Goal: Answer question/provide support: Share knowledge or assist other users

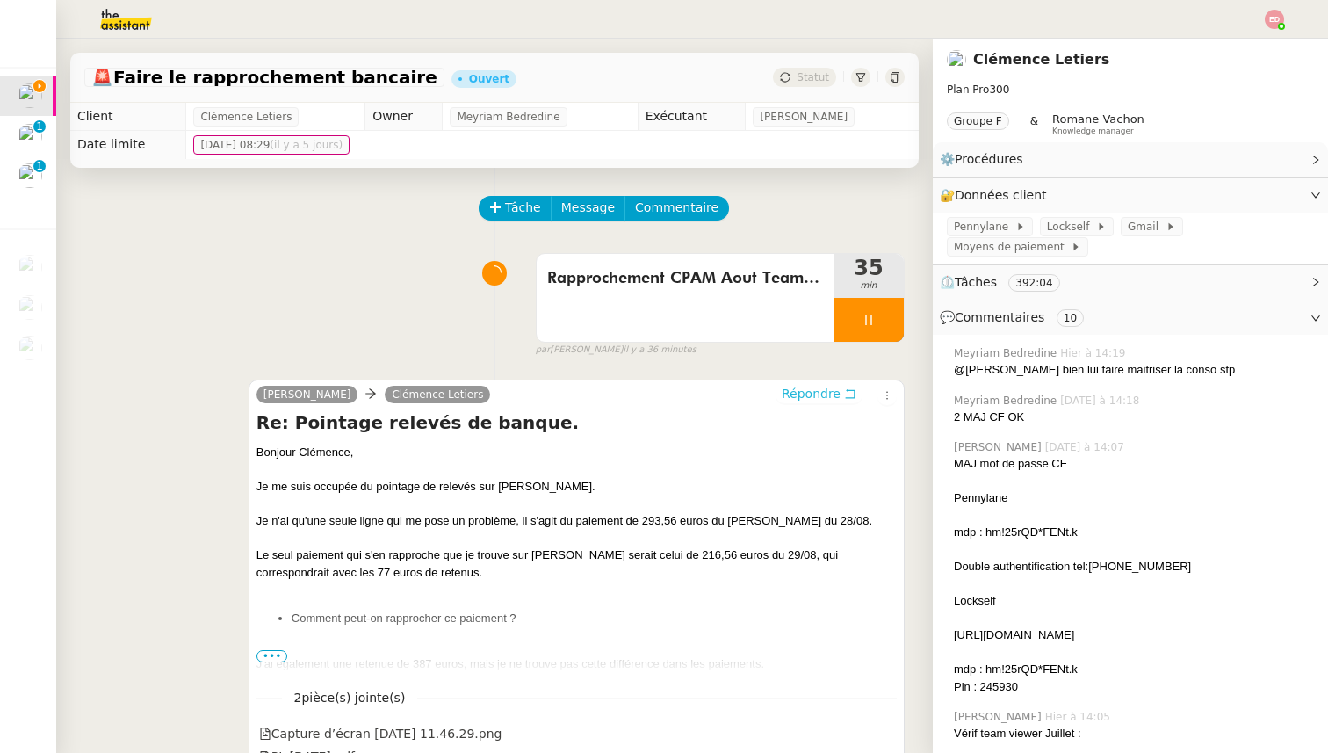
click at [816, 386] on span "Répondre" at bounding box center [811, 394] width 59 height 18
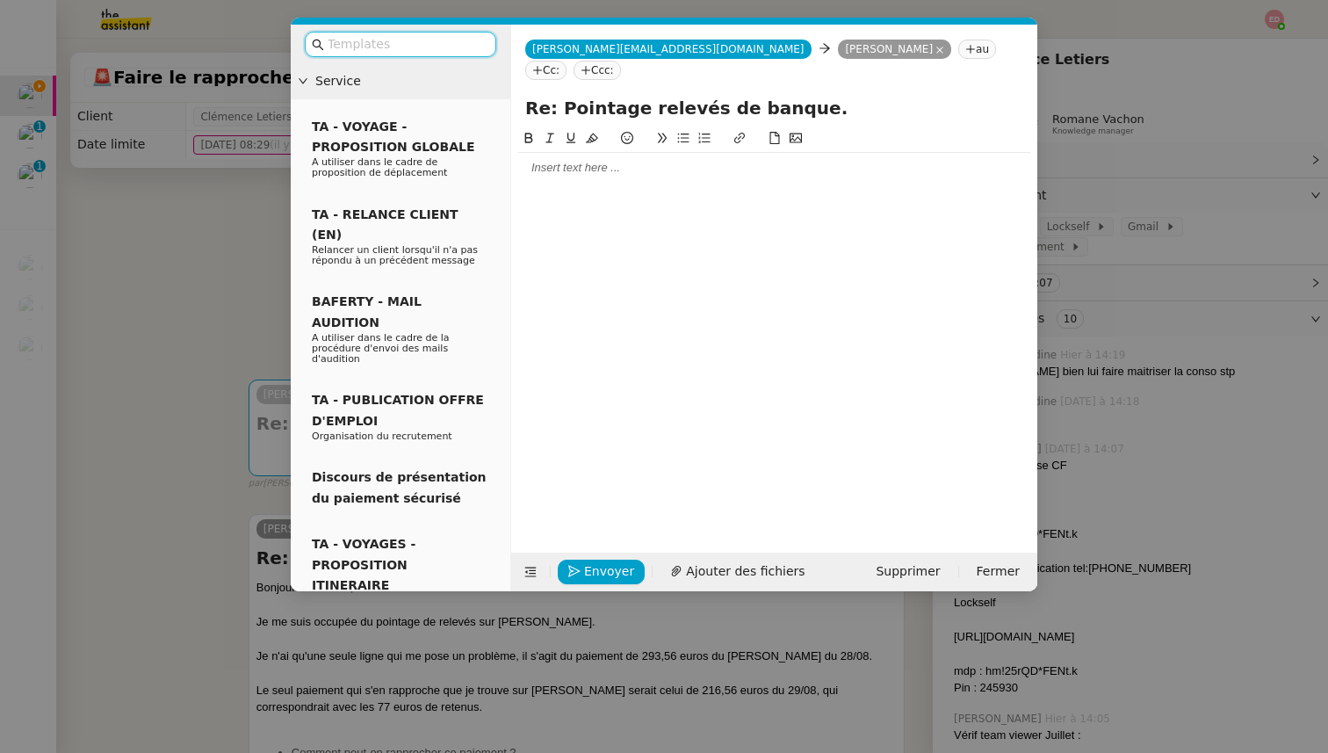
click at [552, 160] on div at bounding box center [774, 168] width 512 height 16
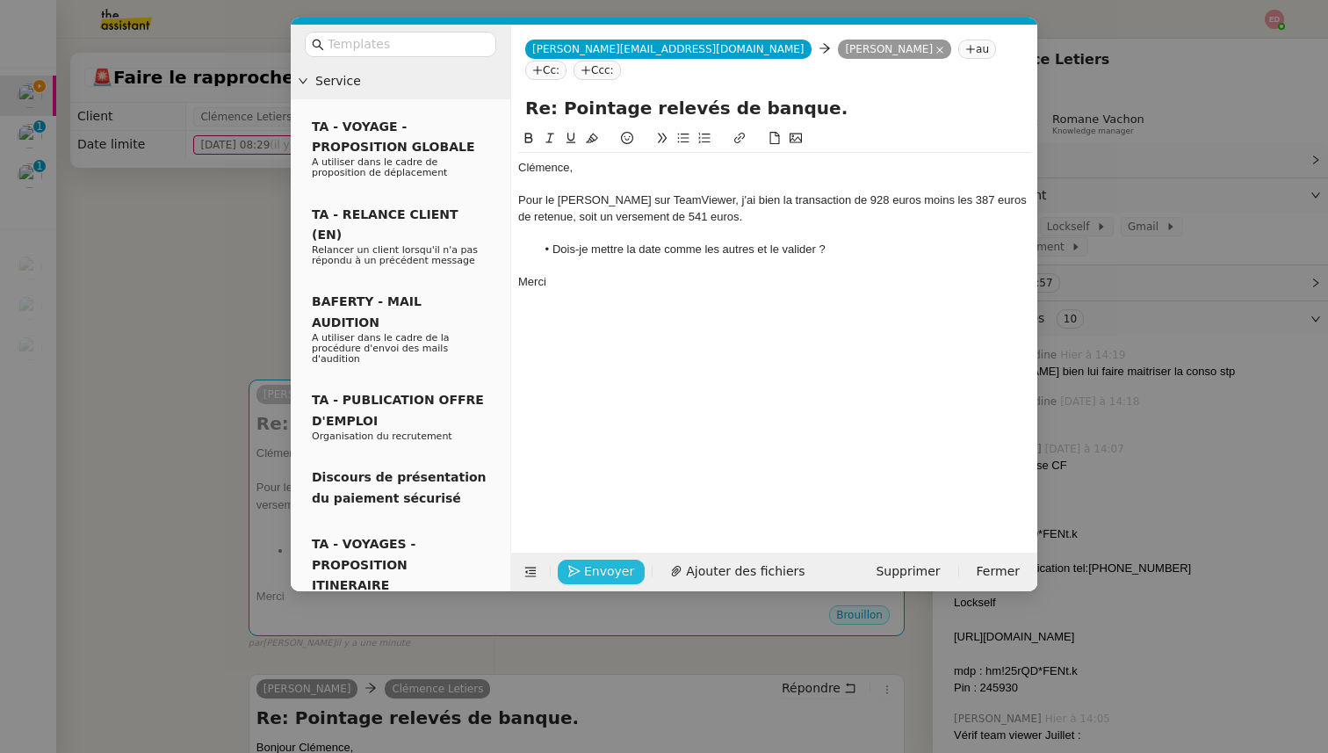
click at [607, 573] on span "Envoyer" at bounding box center [609, 571] width 50 height 20
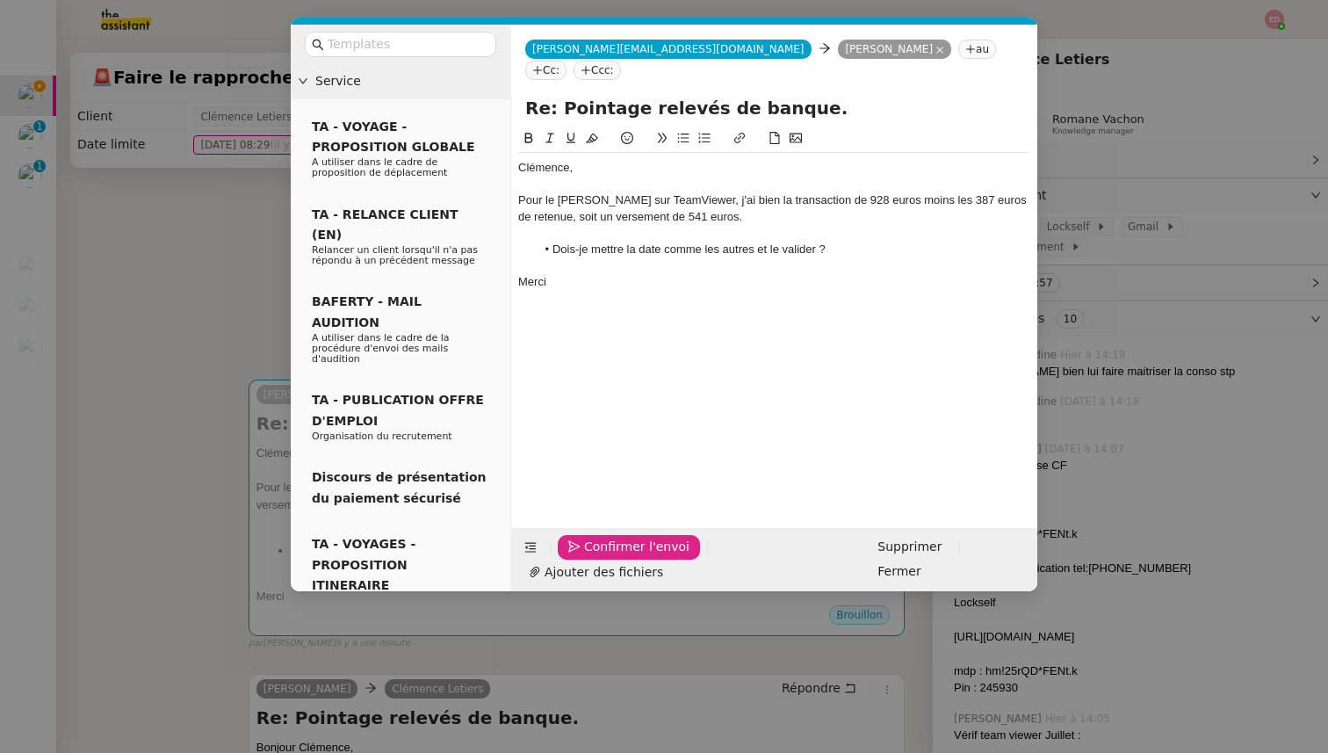
click at [607, 557] on span "Confirmer l'envoi" at bounding box center [636, 547] width 105 height 20
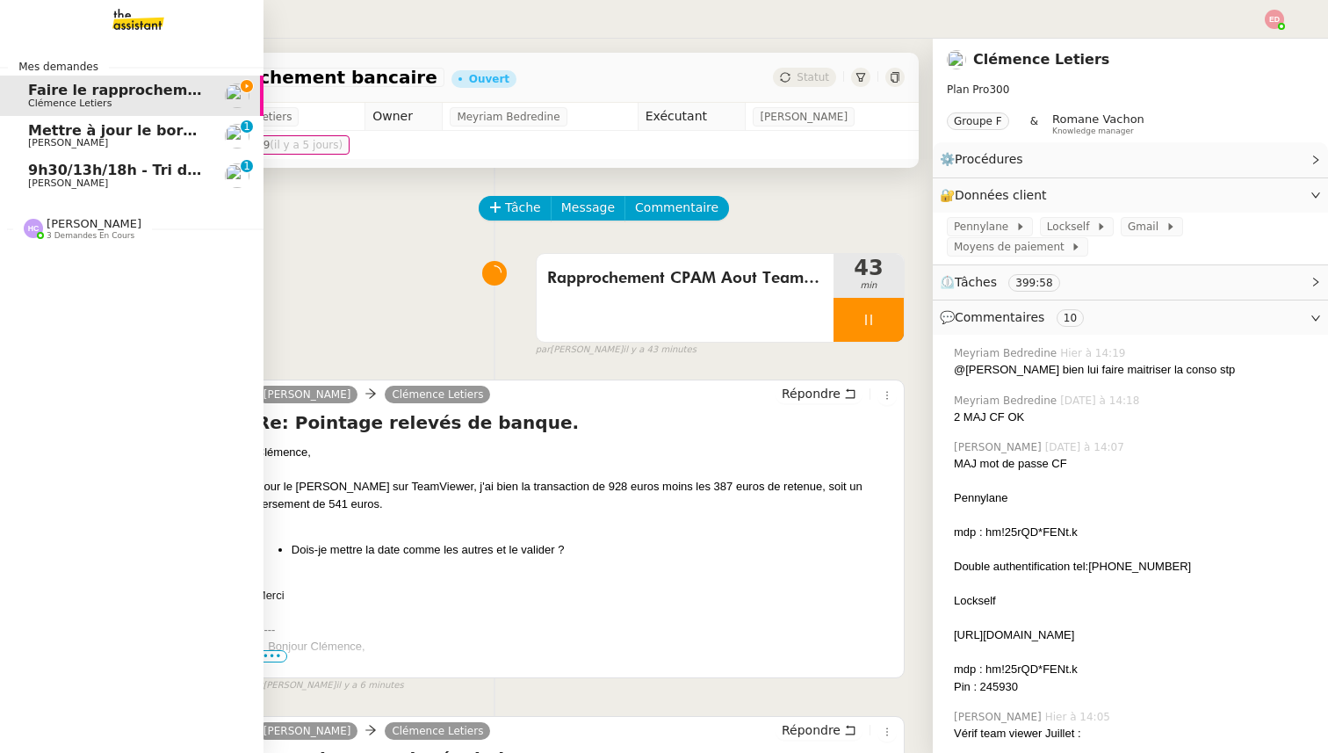
click at [63, 162] on span "9h30/13h/18h - Tri de la boite mail PRO - 5 septembre 2025" at bounding box center [263, 170] width 470 height 17
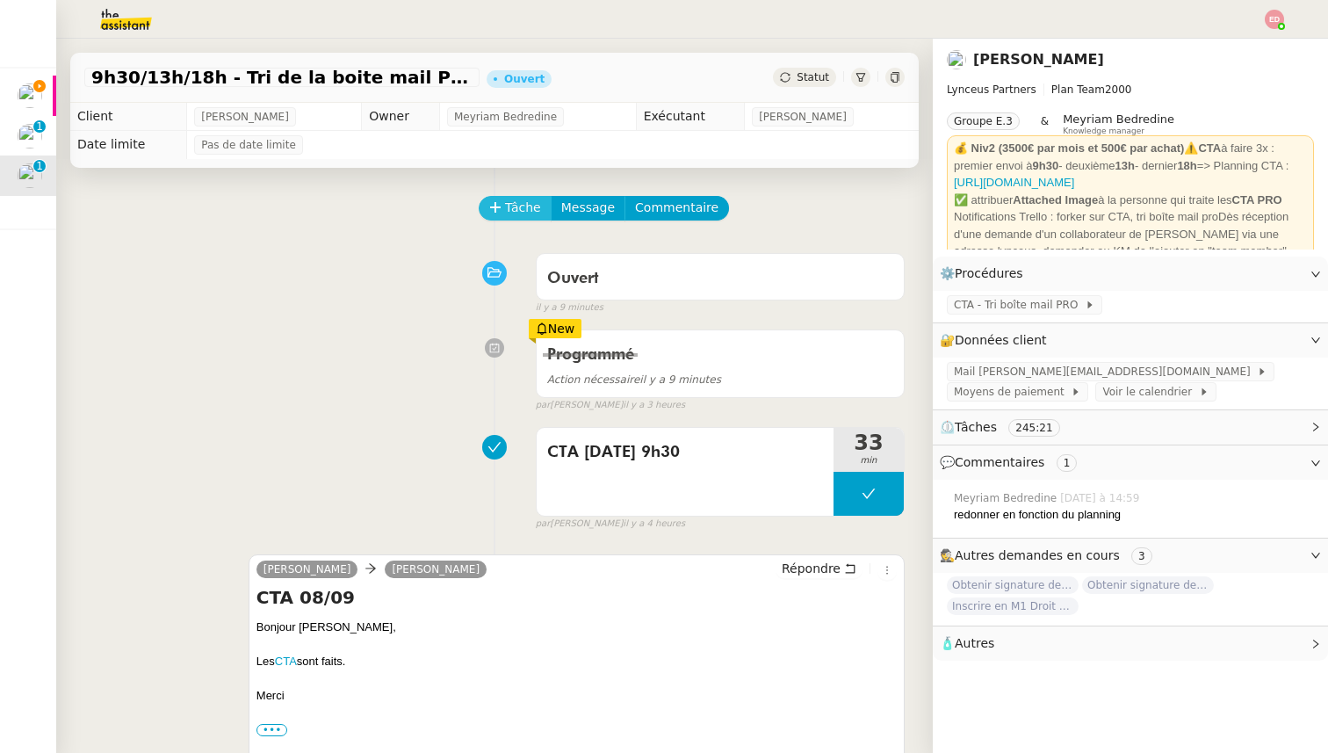
click at [504, 218] on button "Tâche" at bounding box center [515, 208] width 73 height 25
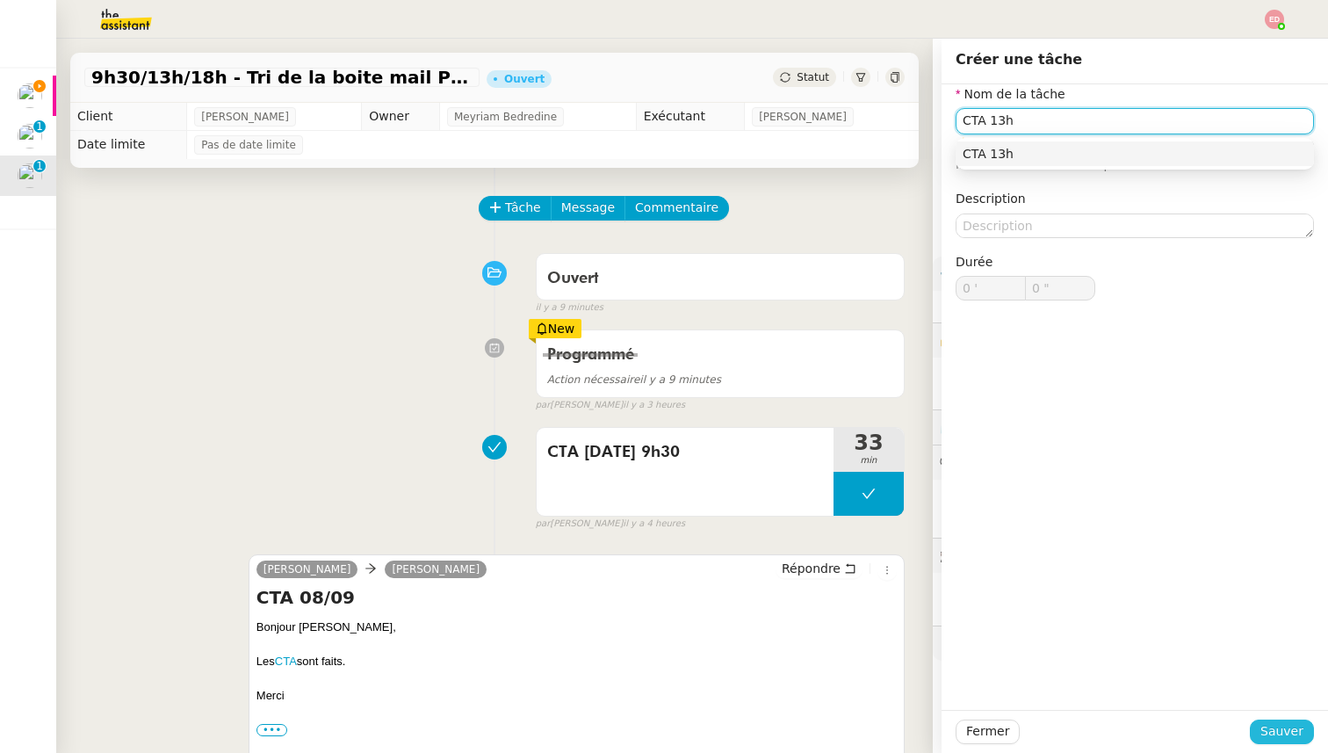
type input "CTA 13h"
click at [1285, 734] on span "Sauver" at bounding box center [1281, 731] width 43 height 20
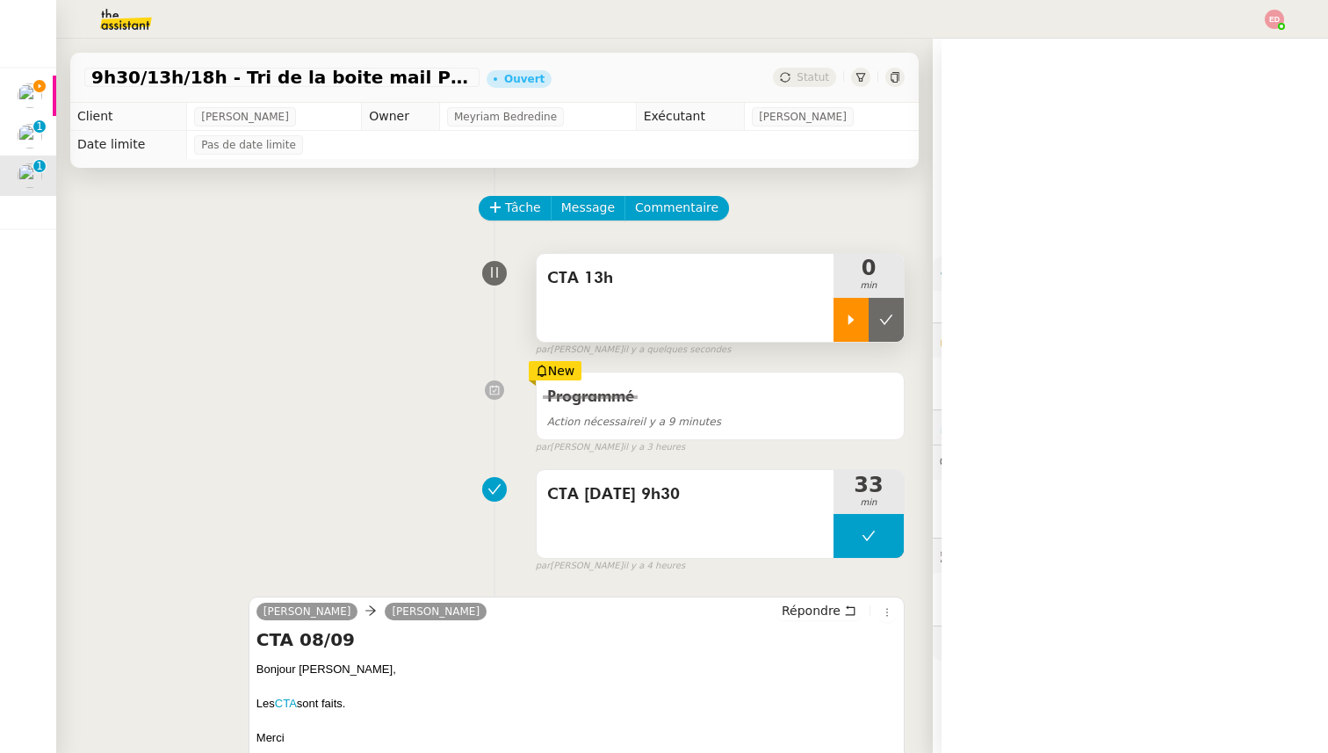
click at [855, 322] on icon at bounding box center [851, 320] width 14 height 14
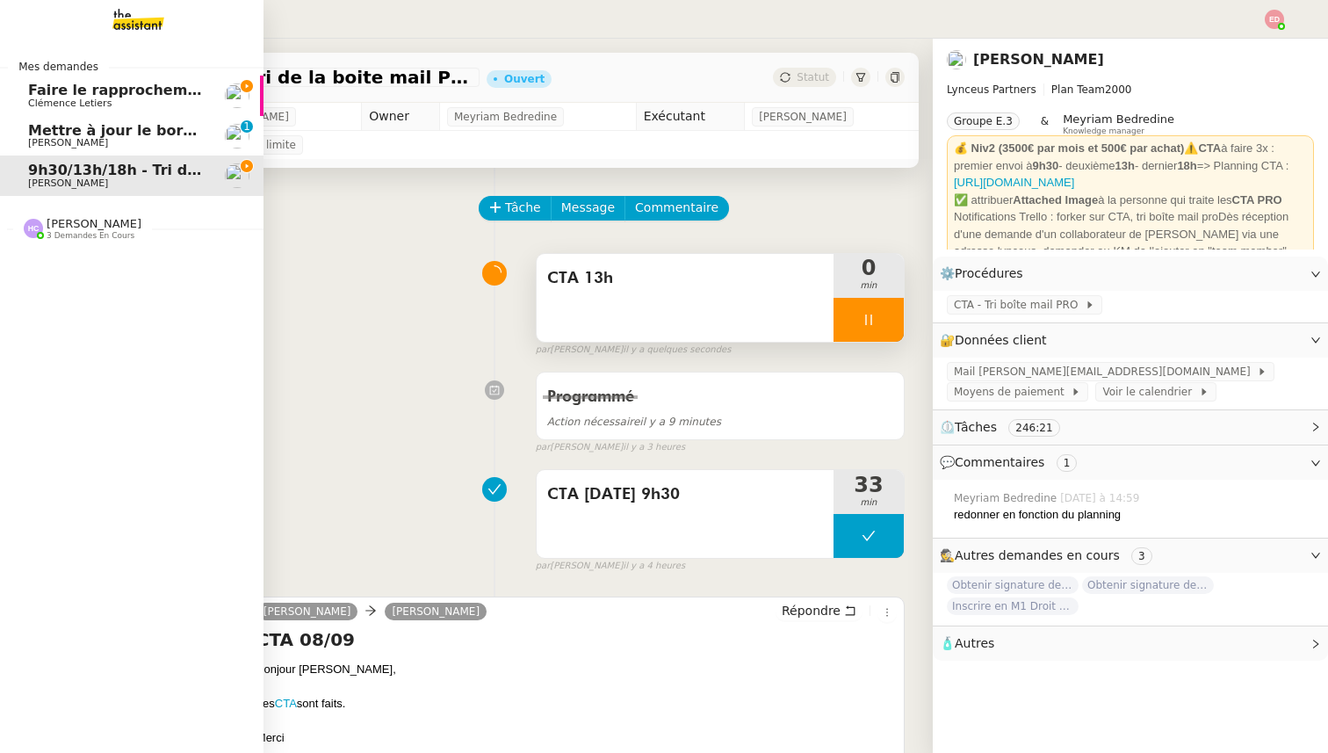
click at [73, 93] on span "Faire le rapprochement bancaire" at bounding box center [157, 90] width 259 height 17
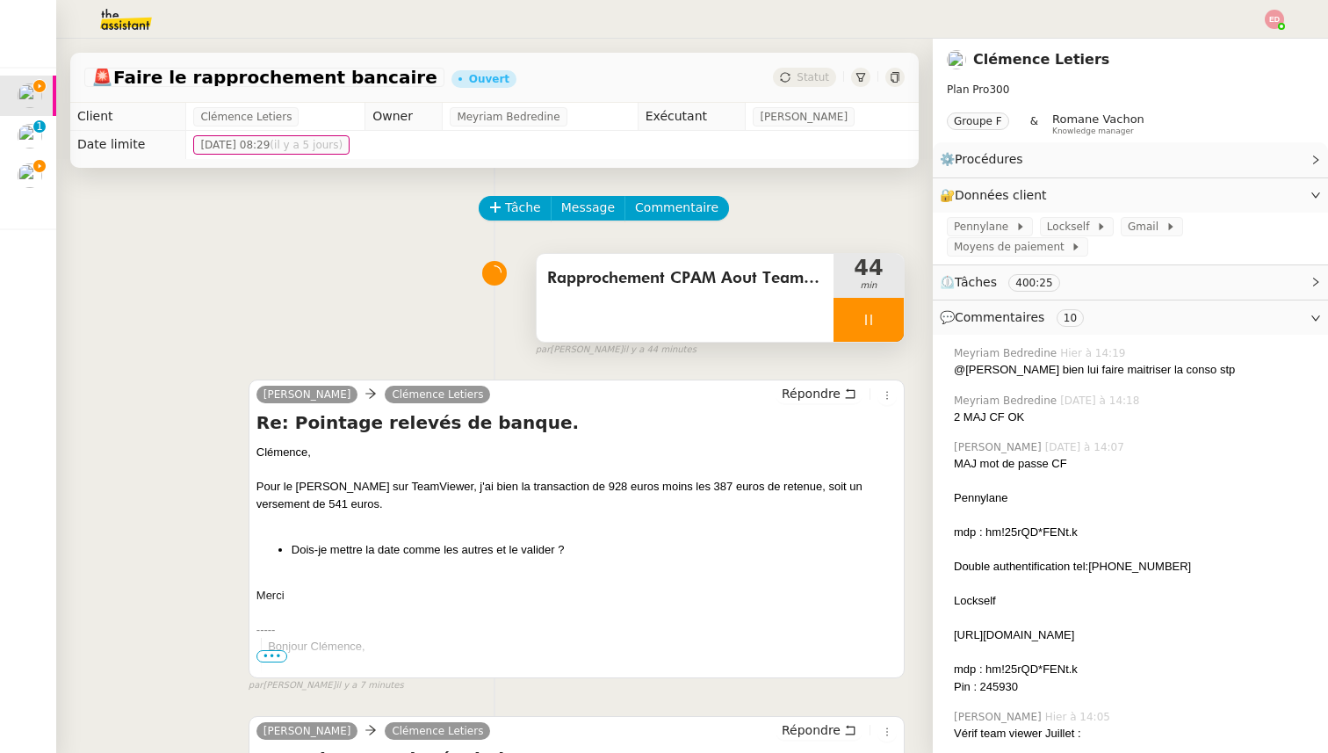
click at [897, 312] on div at bounding box center [868, 320] width 70 height 44
click at [897, 312] on button at bounding box center [885, 320] width 35 height 44
click at [787, 78] on icon at bounding box center [785, 77] width 11 height 11
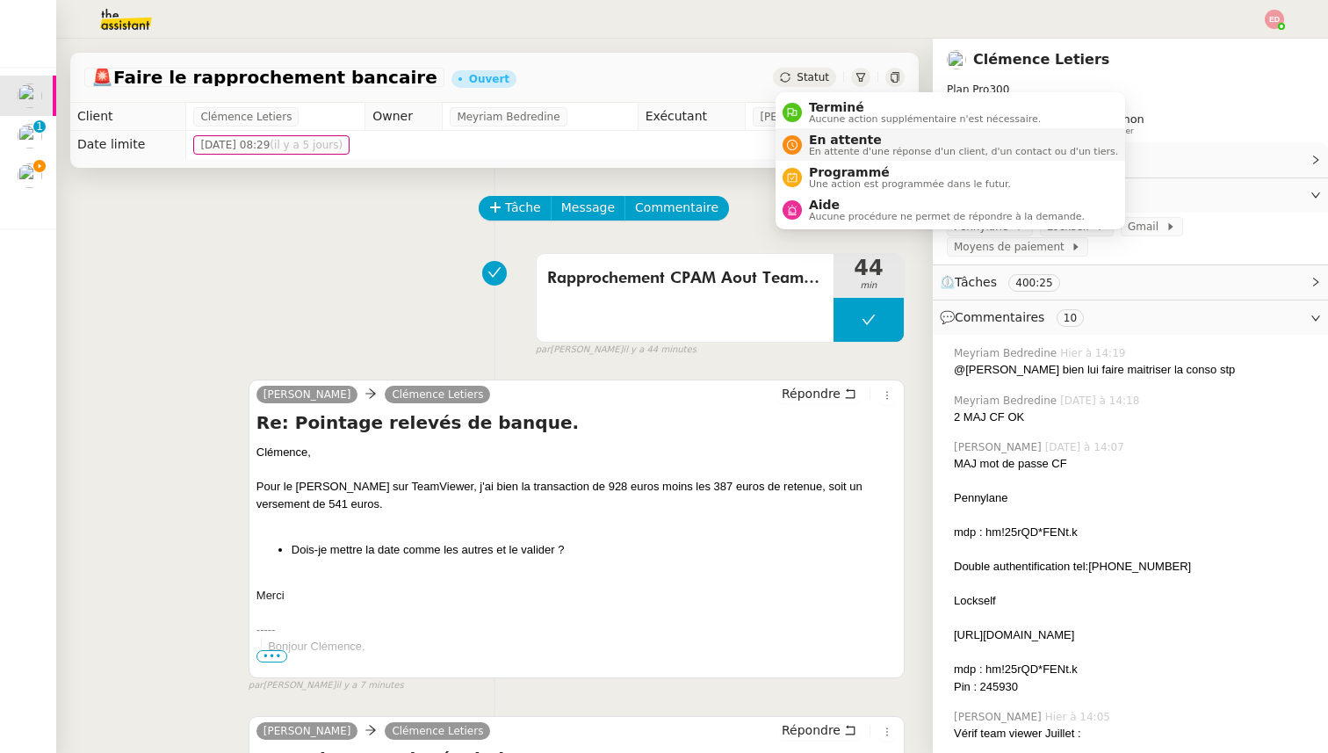
click at [811, 140] on span "En attente" at bounding box center [963, 140] width 309 height 14
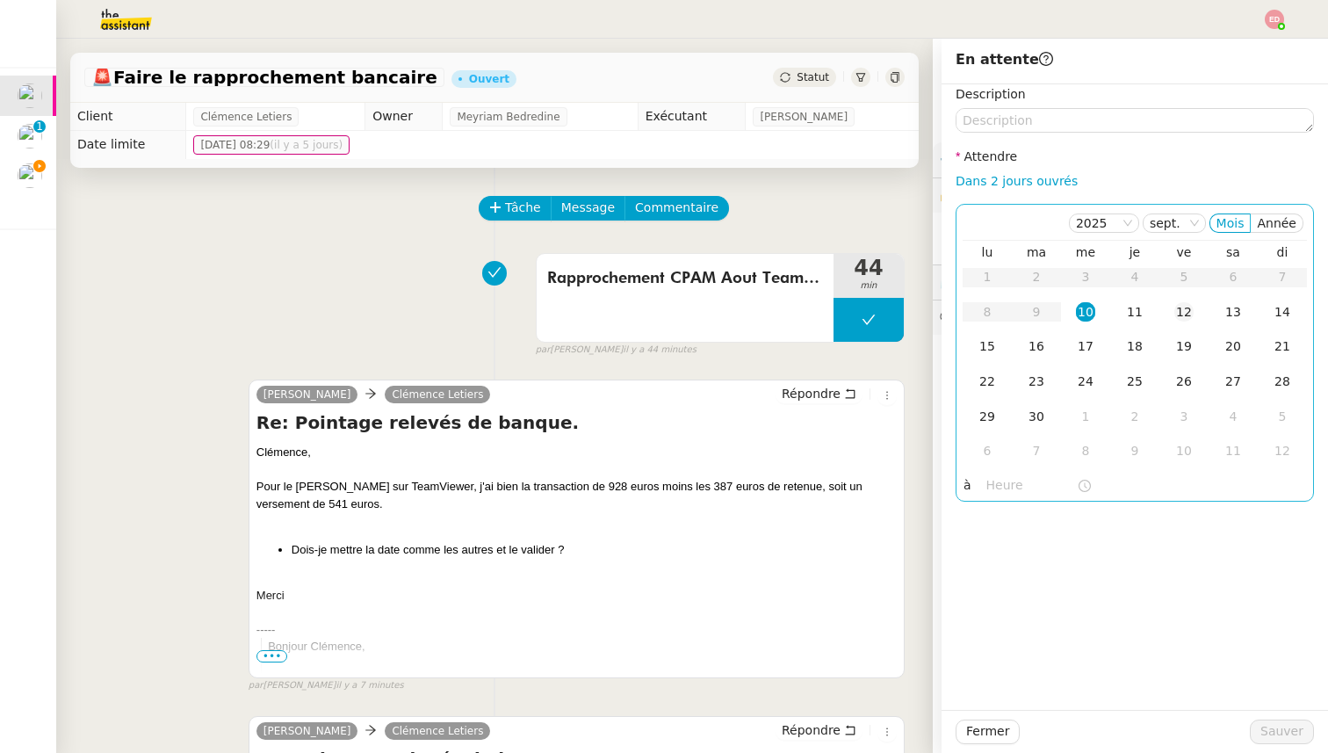
click at [1180, 318] on div "12" at bounding box center [1183, 311] width 19 height 19
click at [1263, 733] on button "Sauver" at bounding box center [1282, 731] width 64 height 25
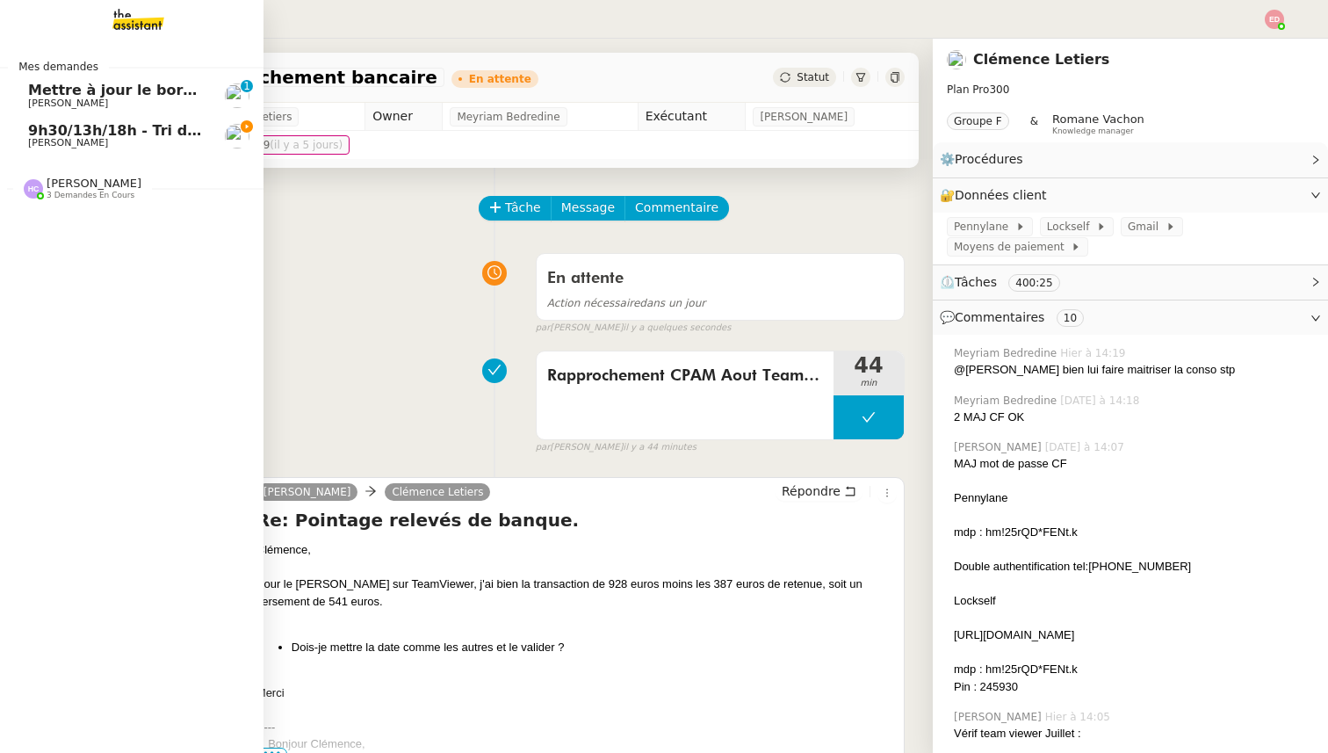
click at [52, 95] on span "Mettre à jour le bordereau de juin" at bounding box center [163, 90] width 270 height 17
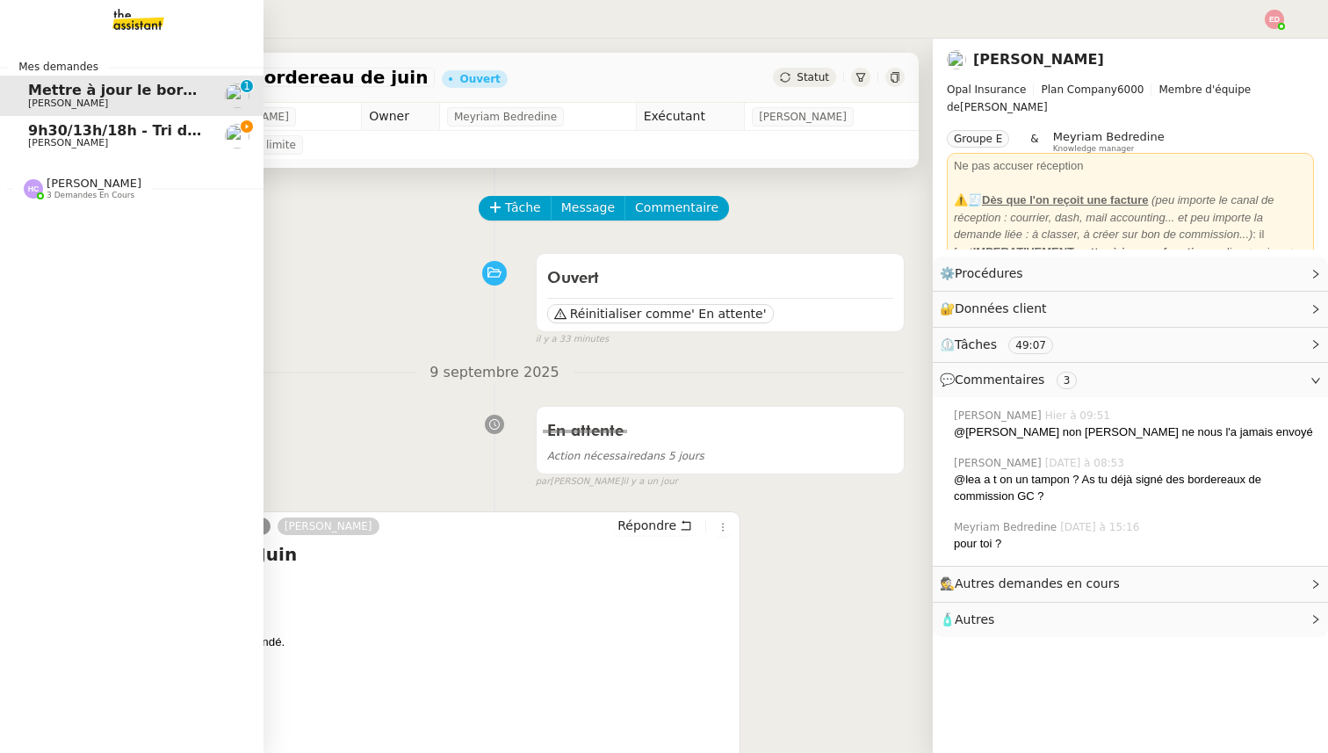
click at [45, 144] on span "[PERSON_NAME]" at bounding box center [68, 142] width 80 height 11
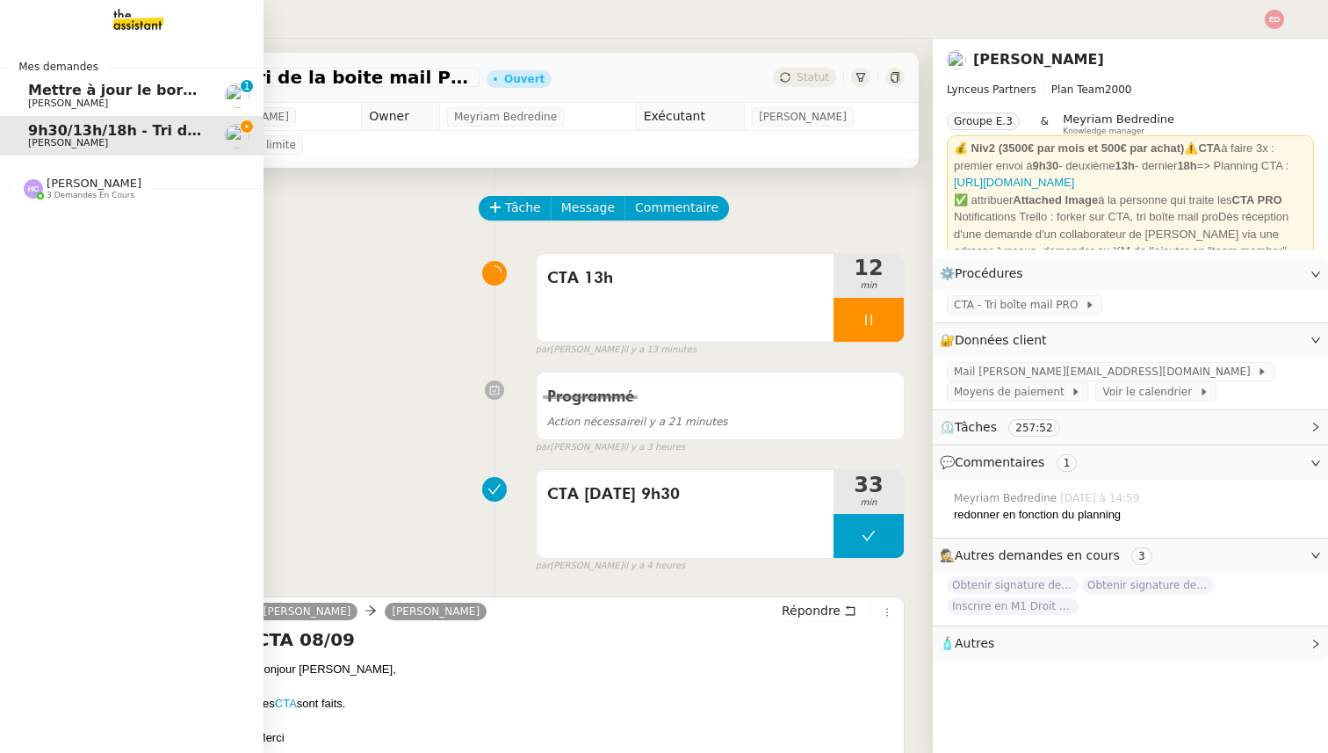
click at [112, 202] on div "[PERSON_NAME] 3 demandes en cours" at bounding box center [131, 180] width 263 height 51
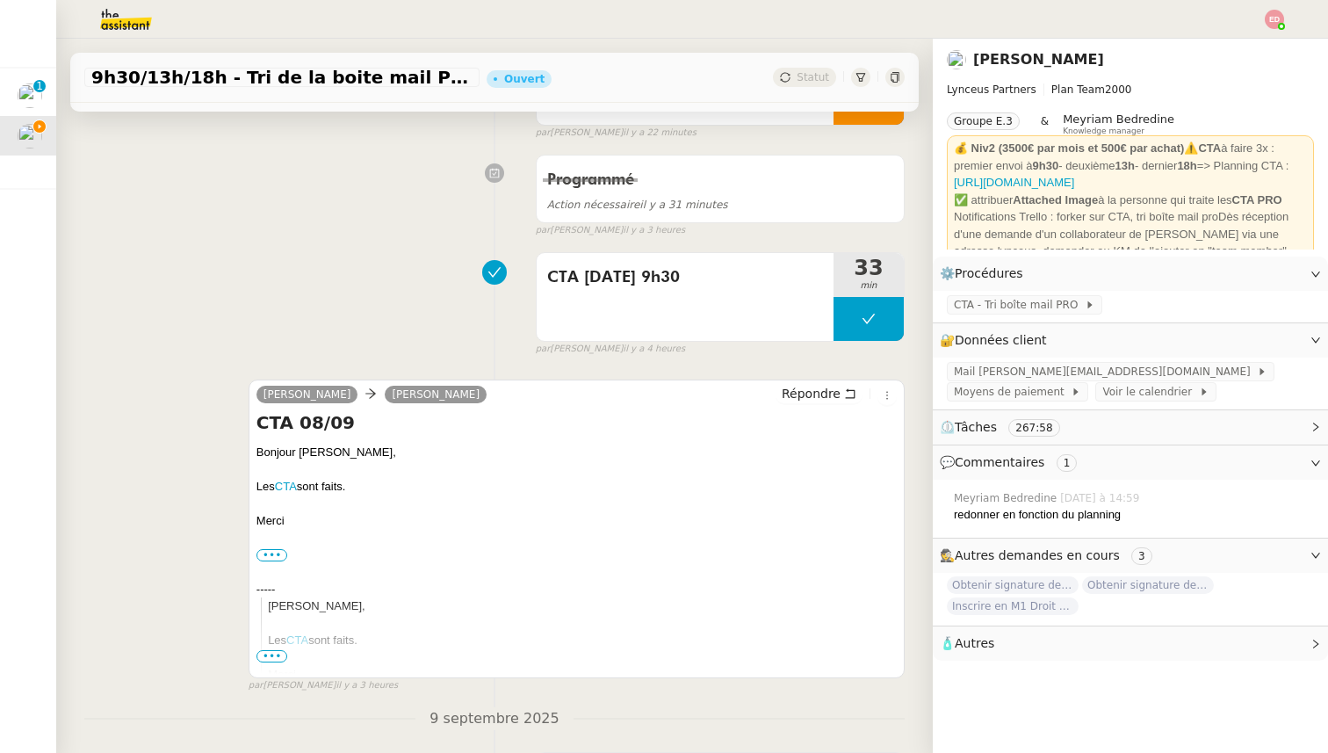
scroll to position [248, 0]
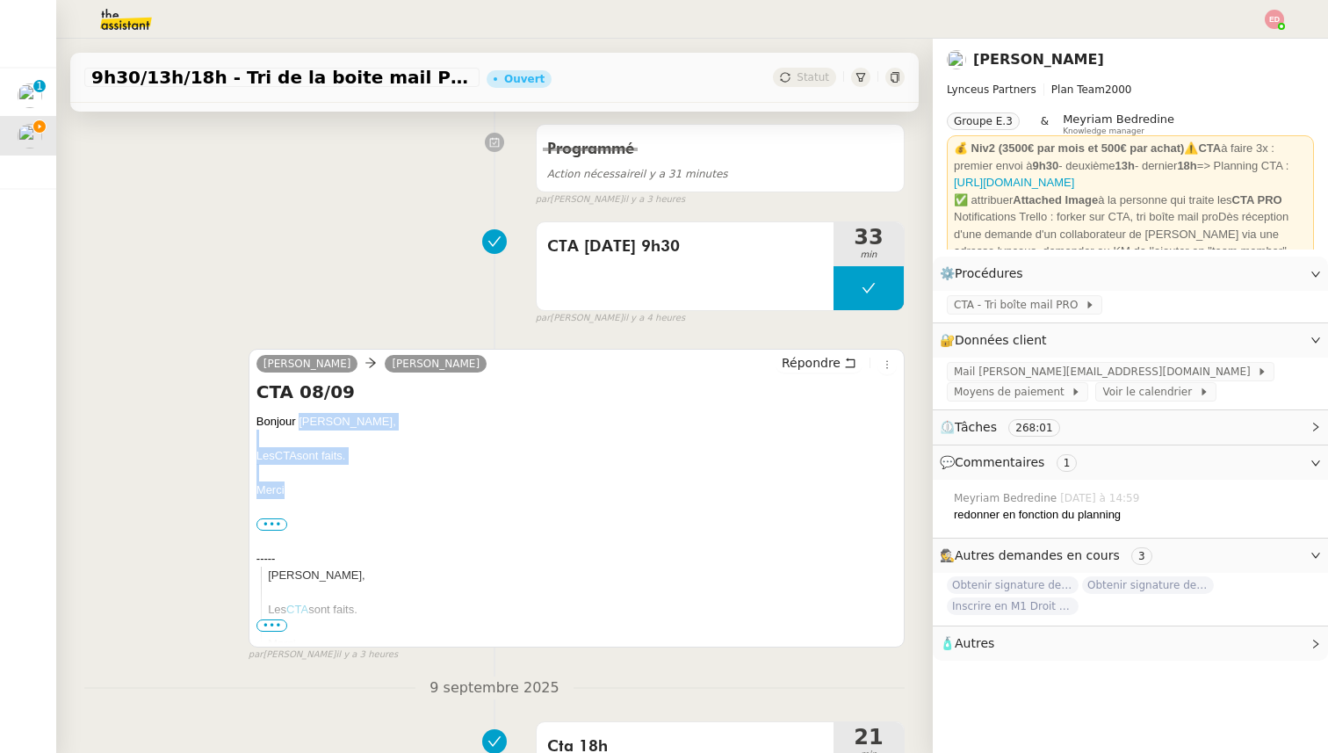
drag, startPoint x: 290, startPoint y: 493, endPoint x: 299, endPoint y: 423, distance: 70.0
copy div "[PERSON_NAME], Les CTA sont faits. [GEOGRAPHIC_DATA]"
click at [818, 355] on span "Répondre" at bounding box center [811, 363] width 59 height 18
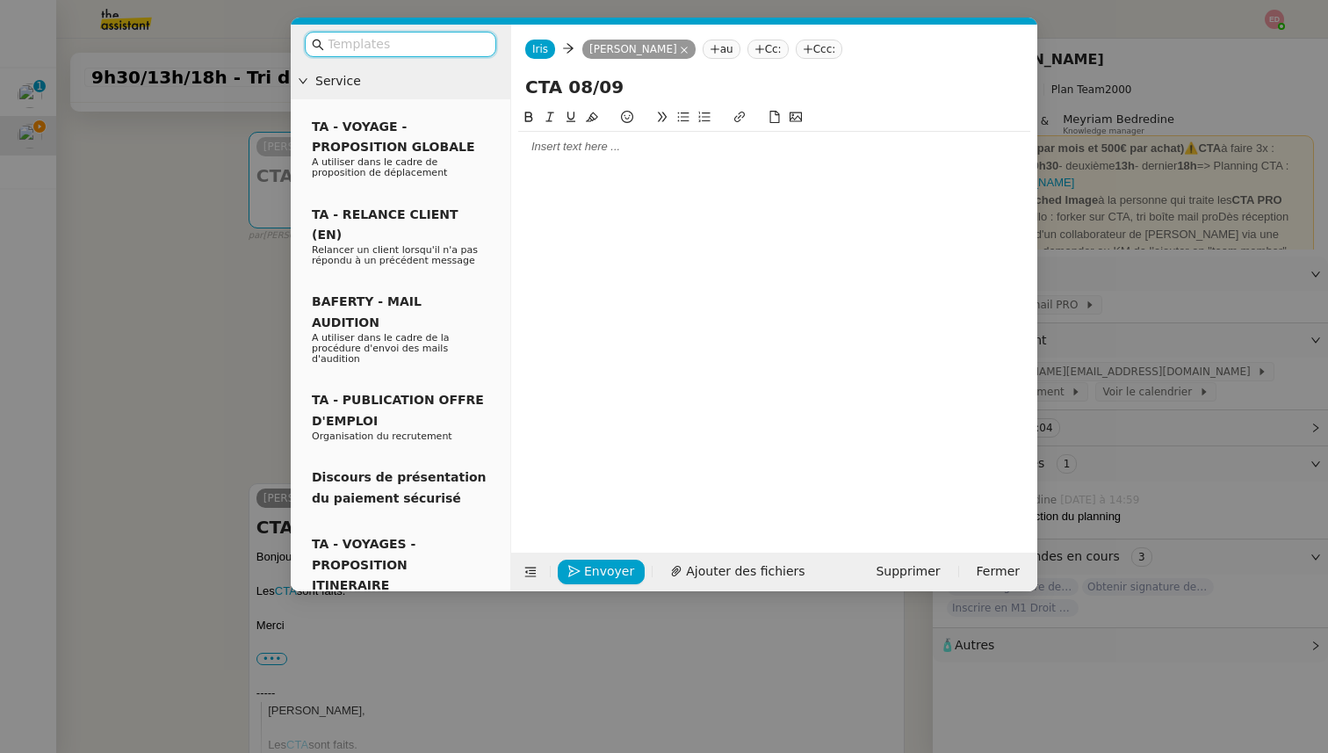
click at [567, 143] on div at bounding box center [774, 147] width 512 height 16
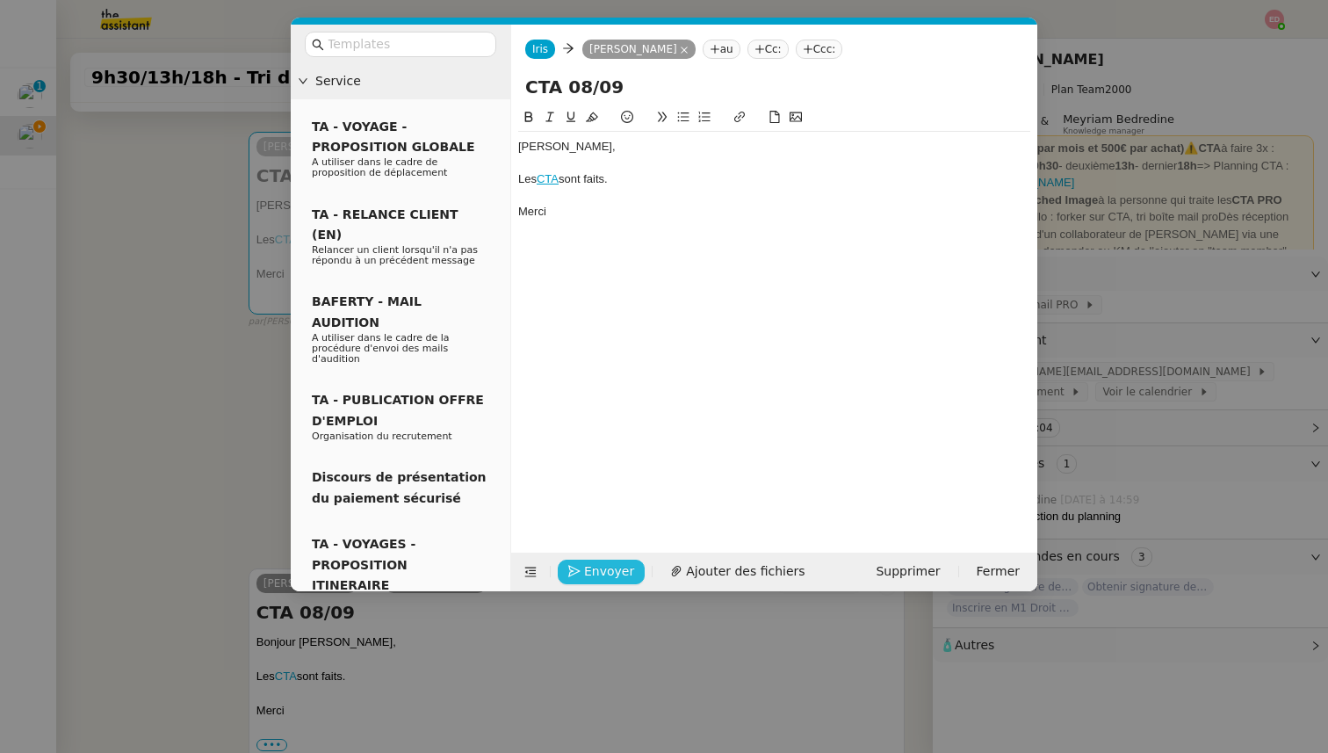
click at [584, 563] on span "Envoyer" at bounding box center [609, 571] width 50 height 20
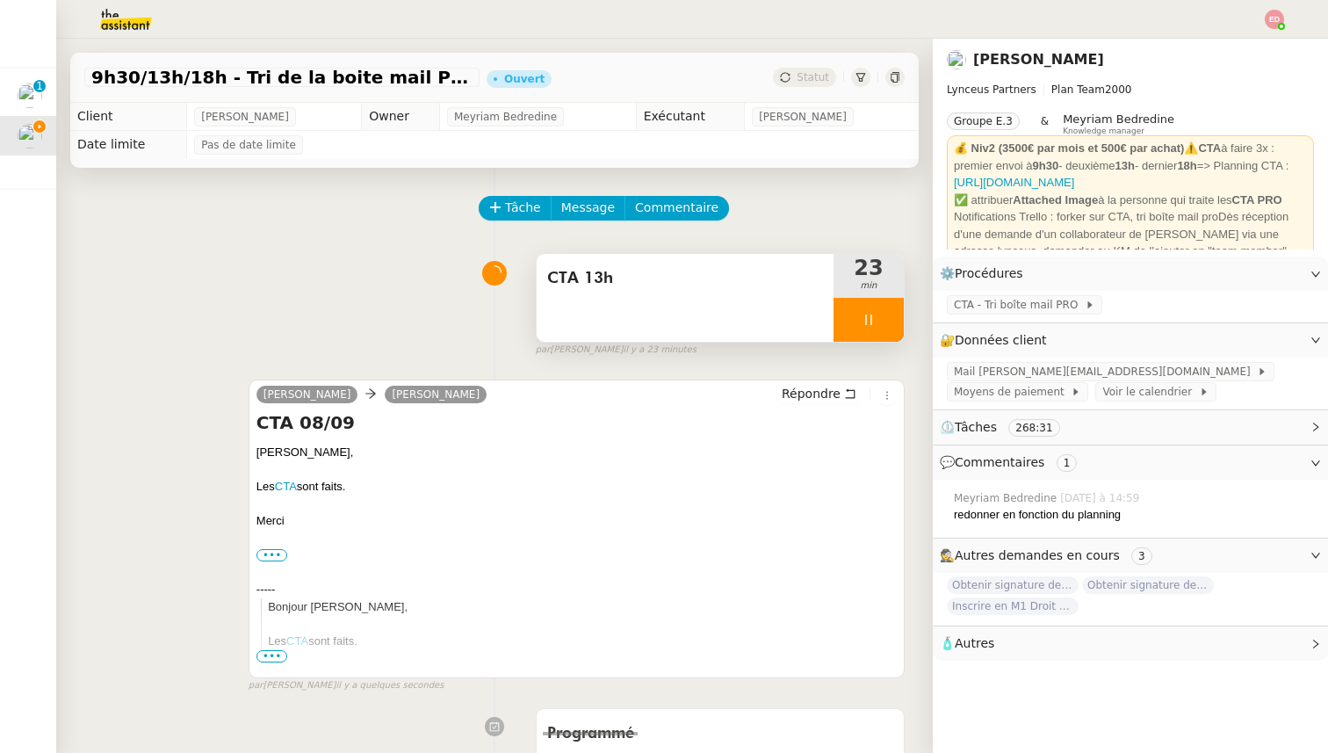
click at [892, 310] on div at bounding box center [868, 320] width 70 height 44
click at [892, 310] on button at bounding box center [885, 320] width 35 height 44
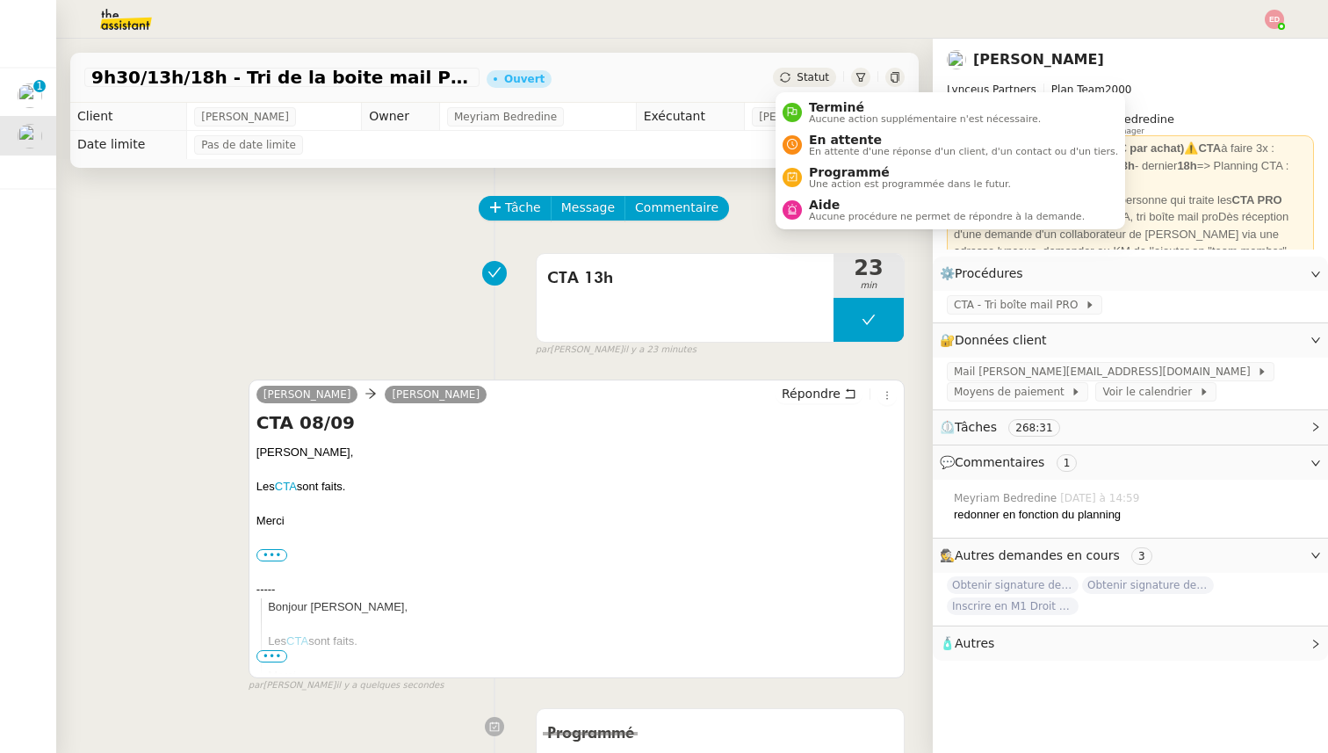
click at [812, 71] on span "Statut" at bounding box center [812, 77] width 32 height 12
click at [829, 174] on span "Programmé" at bounding box center [910, 172] width 202 height 14
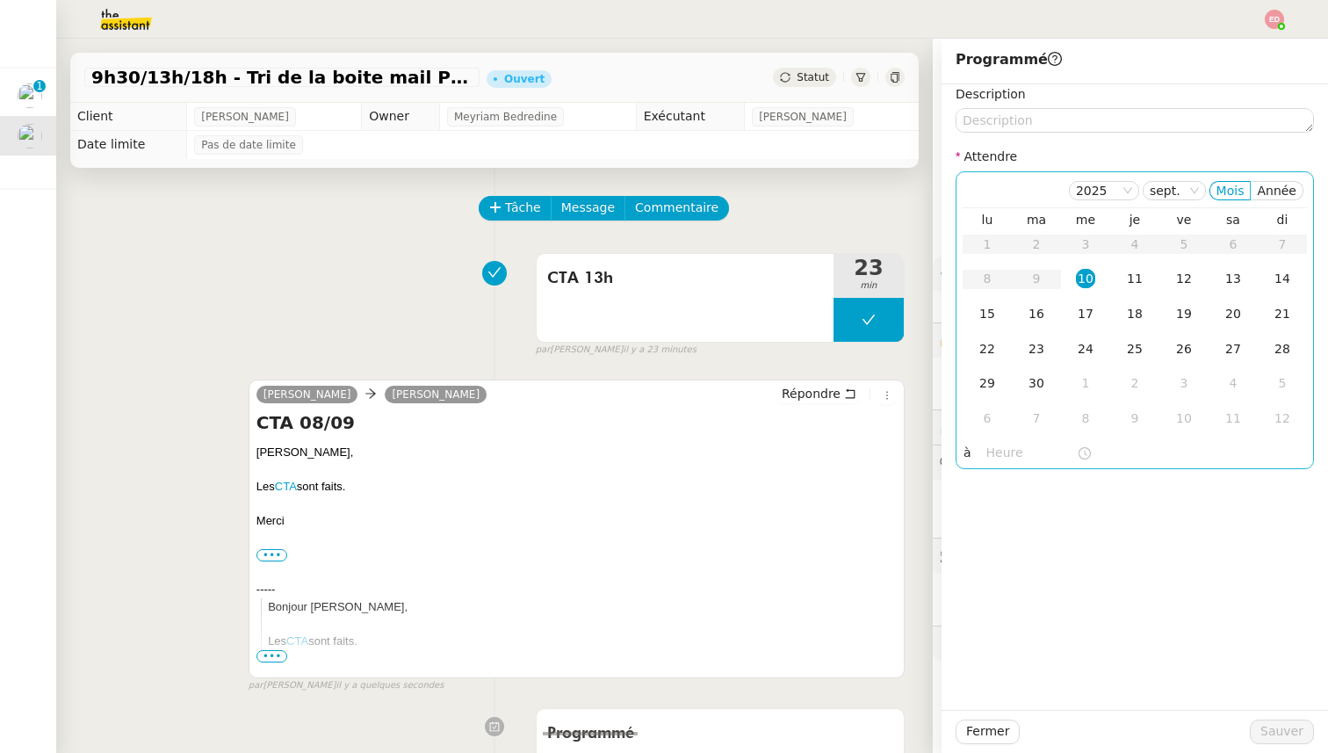
click at [1090, 279] on div "10" at bounding box center [1085, 278] width 19 height 19
click at [997, 452] on input "text" at bounding box center [1031, 453] width 90 height 20
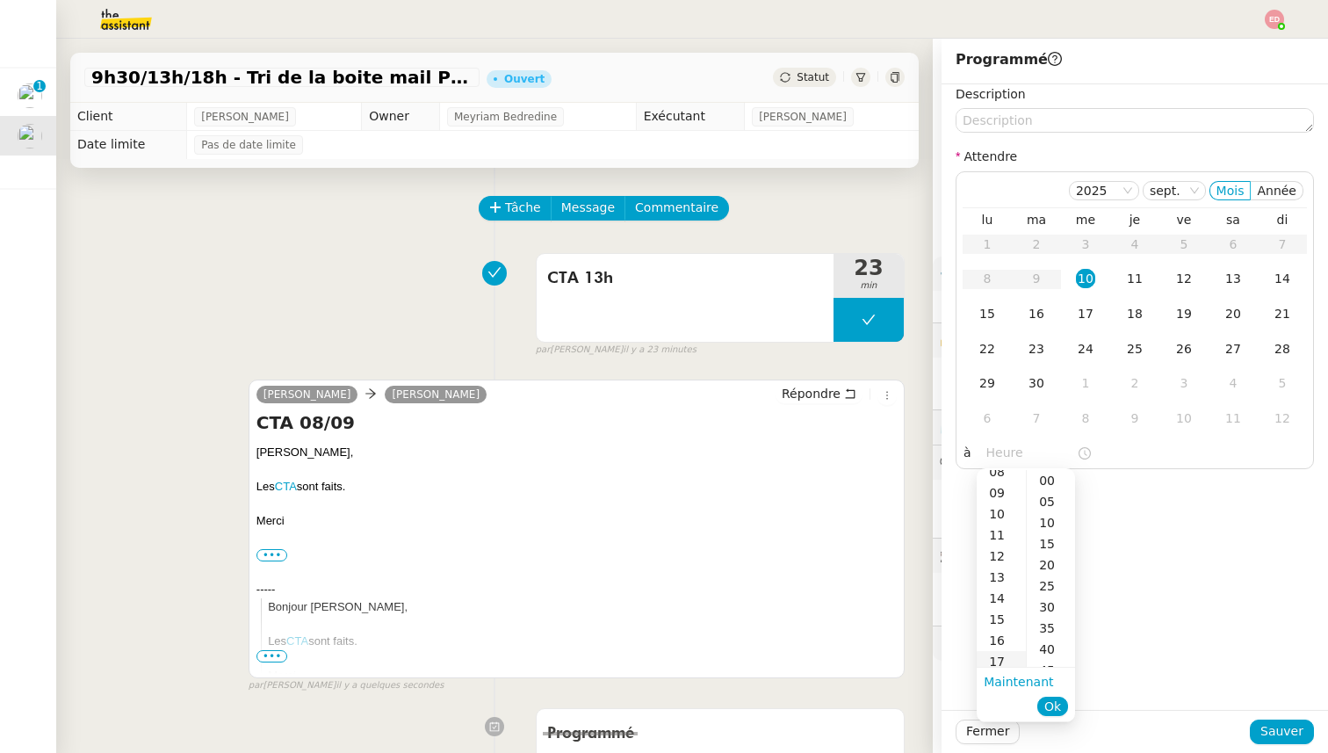
click at [1005, 656] on div "17" at bounding box center [1000, 661] width 49 height 21
click at [1050, 605] on div "30" at bounding box center [1050, 606] width 48 height 21
type input "17:30"
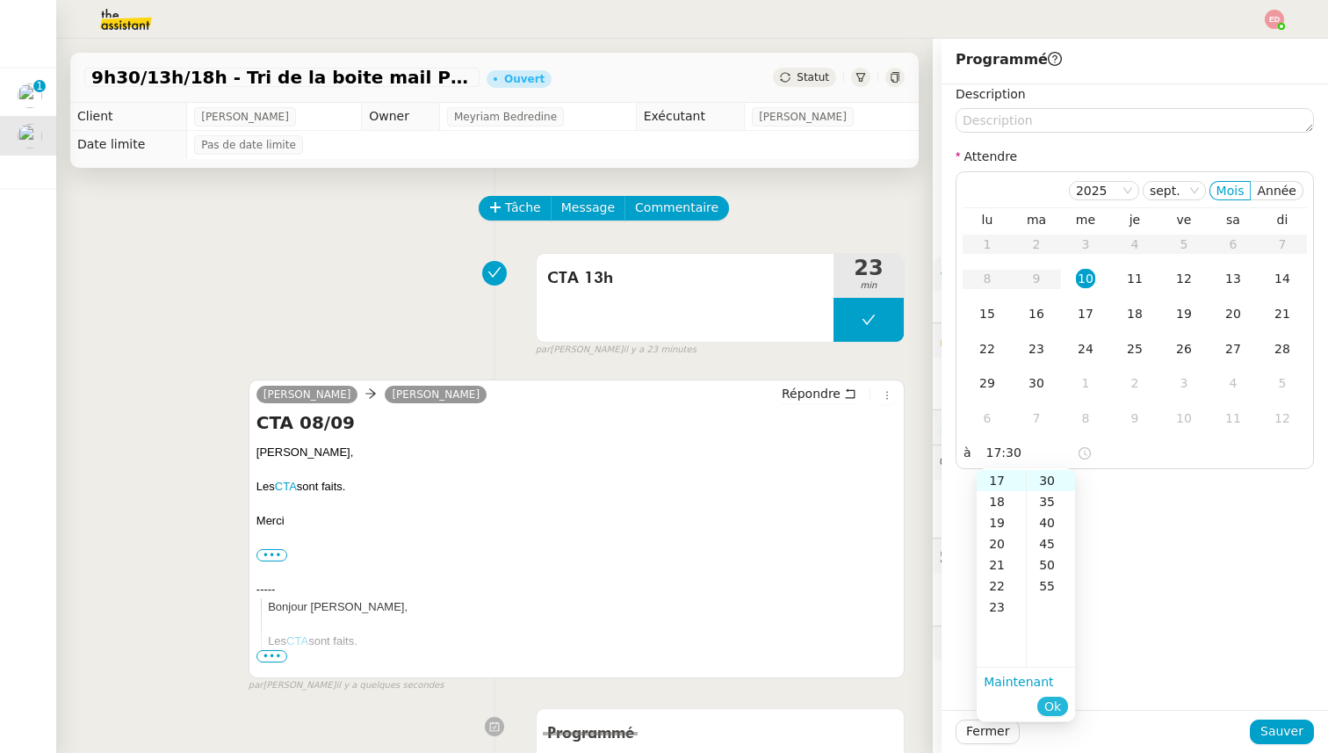
click at [1056, 696] on button "Ok" at bounding box center [1052, 705] width 31 height 19
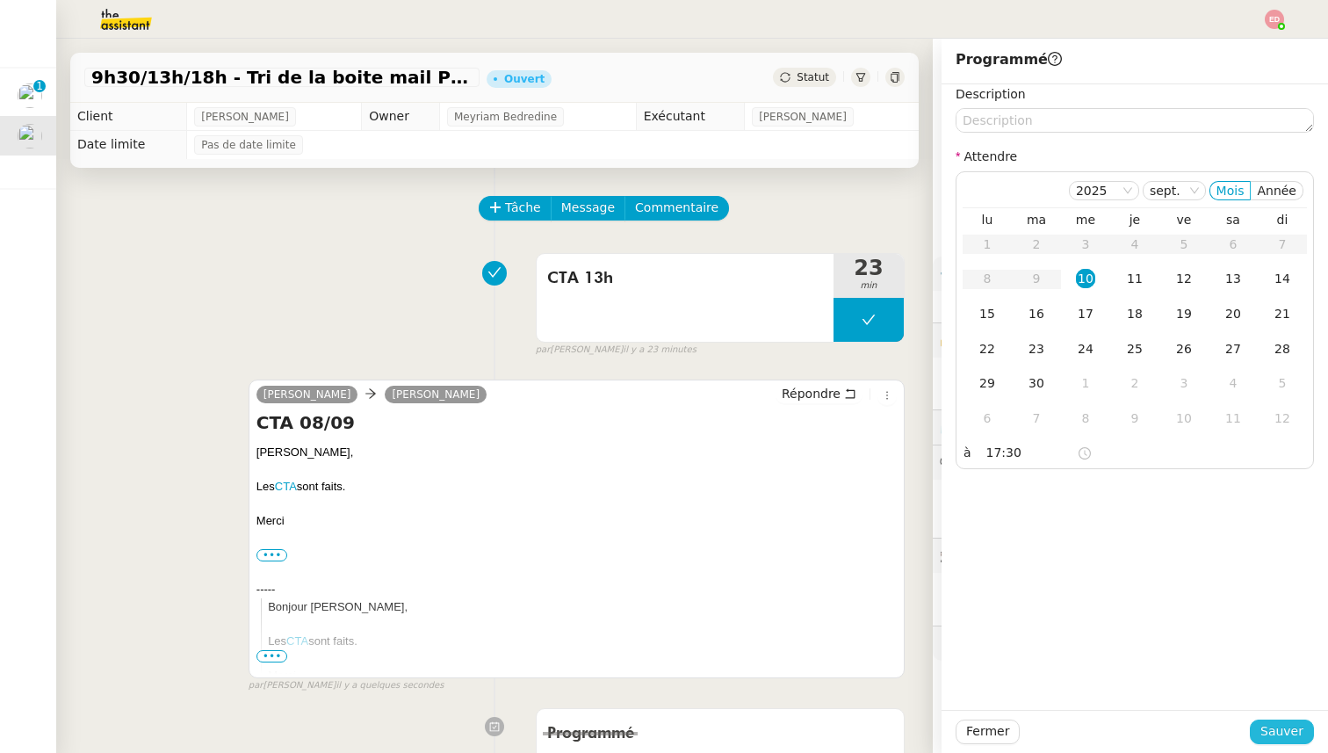
click at [1271, 725] on span "Sauver" at bounding box center [1281, 731] width 43 height 20
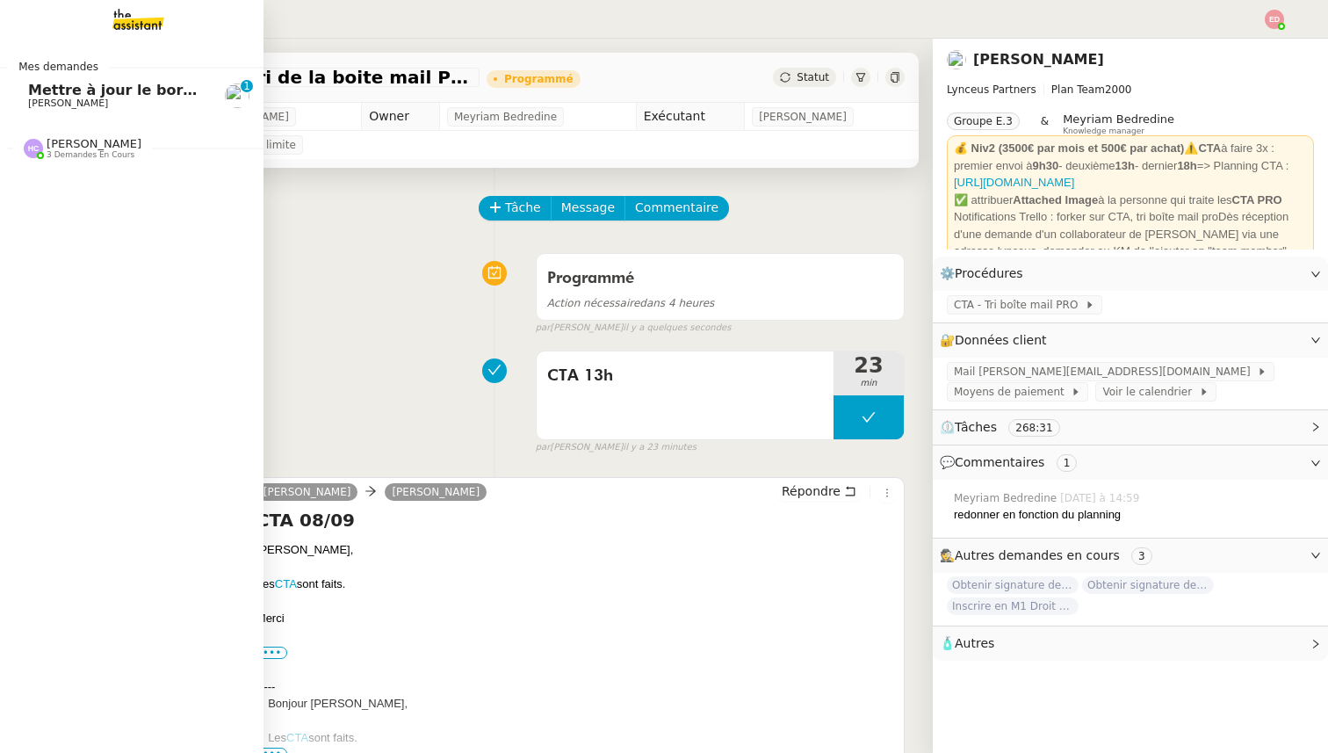
click at [108, 77] on link "Mettre à jour le bordereau de juin [PERSON_NAME] 0 1 2 3 4 5 6 7 8 9" at bounding box center [131, 96] width 263 height 40
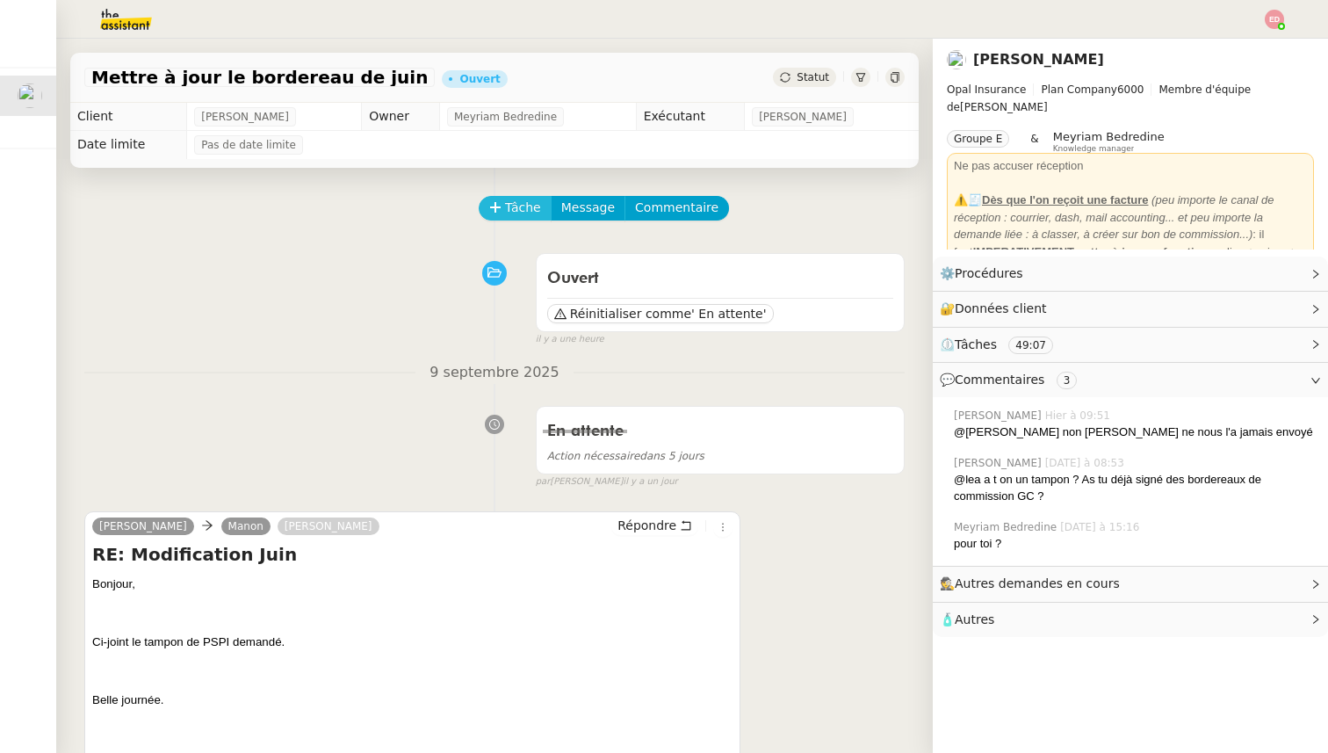
click at [517, 212] on span "Tâche" at bounding box center [523, 208] width 36 height 20
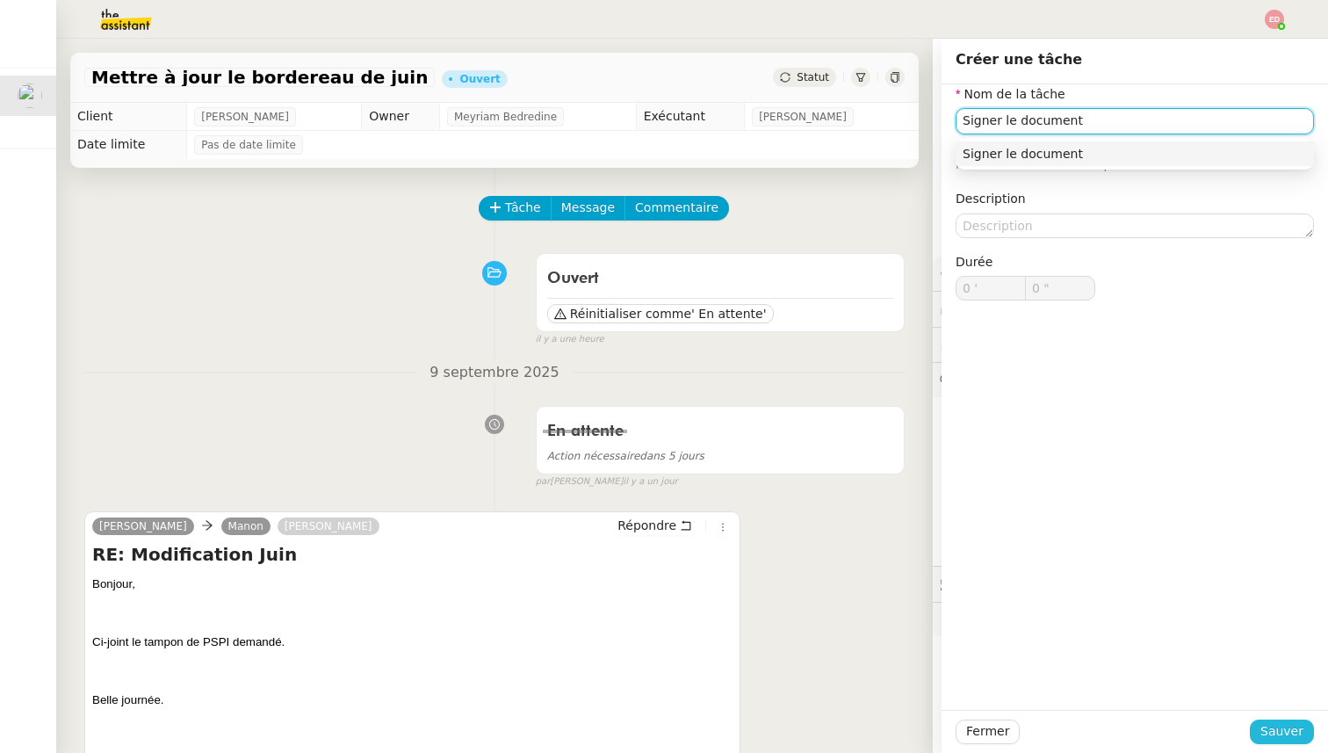
type input "Signer le document"
click at [1262, 730] on button "Sauver" at bounding box center [1282, 731] width 64 height 25
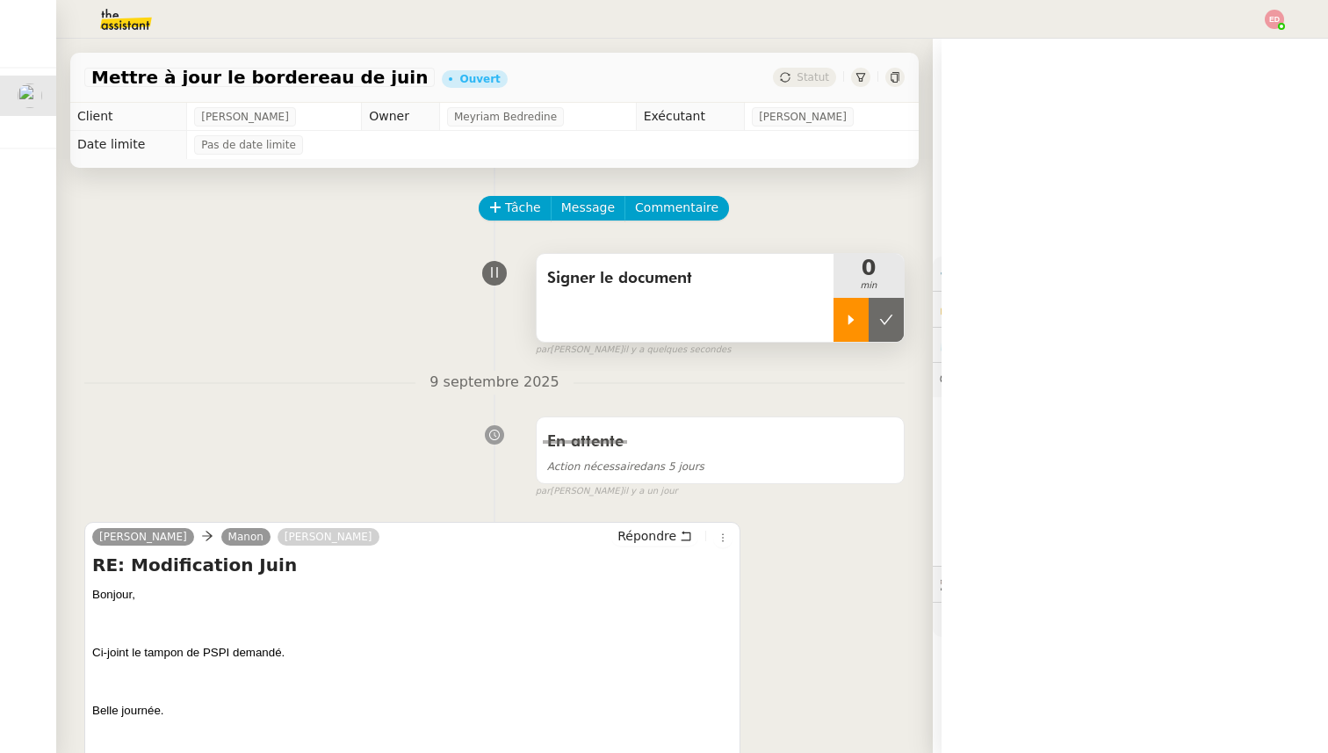
click at [848, 327] on div at bounding box center [850, 320] width 35 height 44
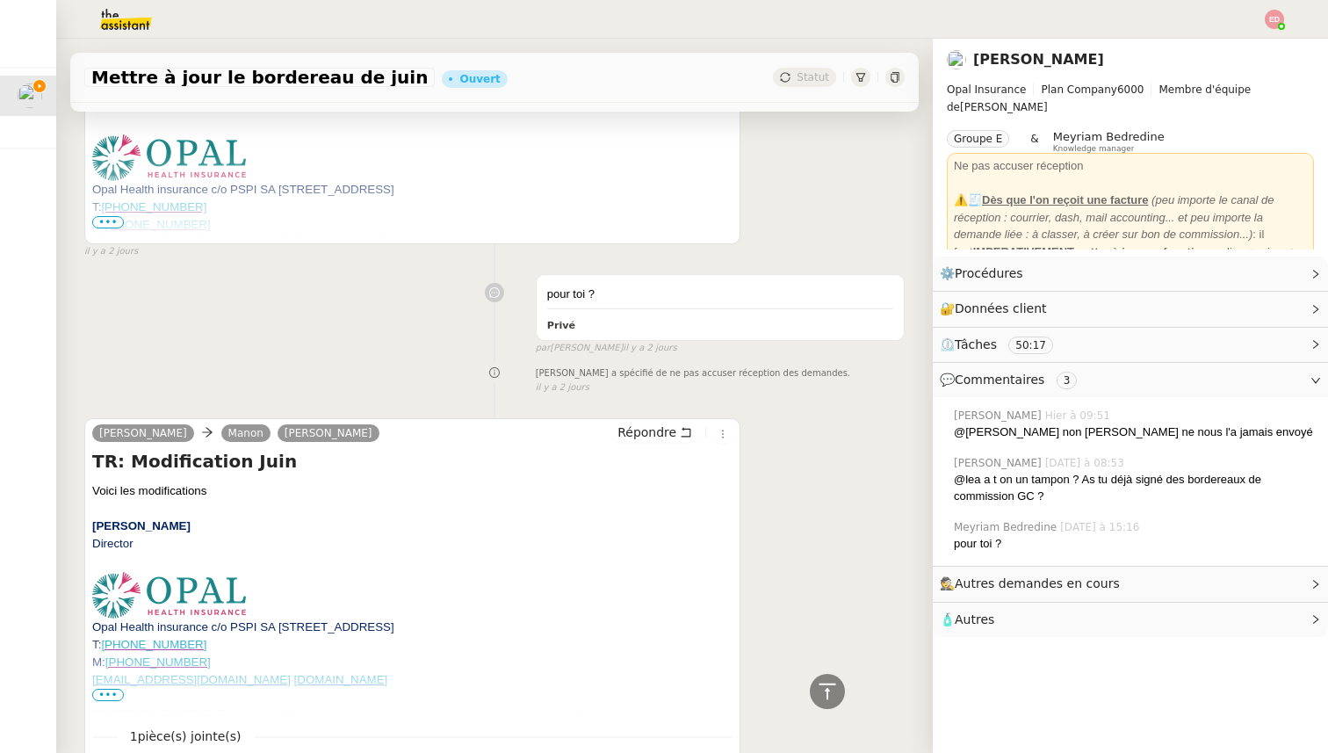
scroll to position [2186, 0]
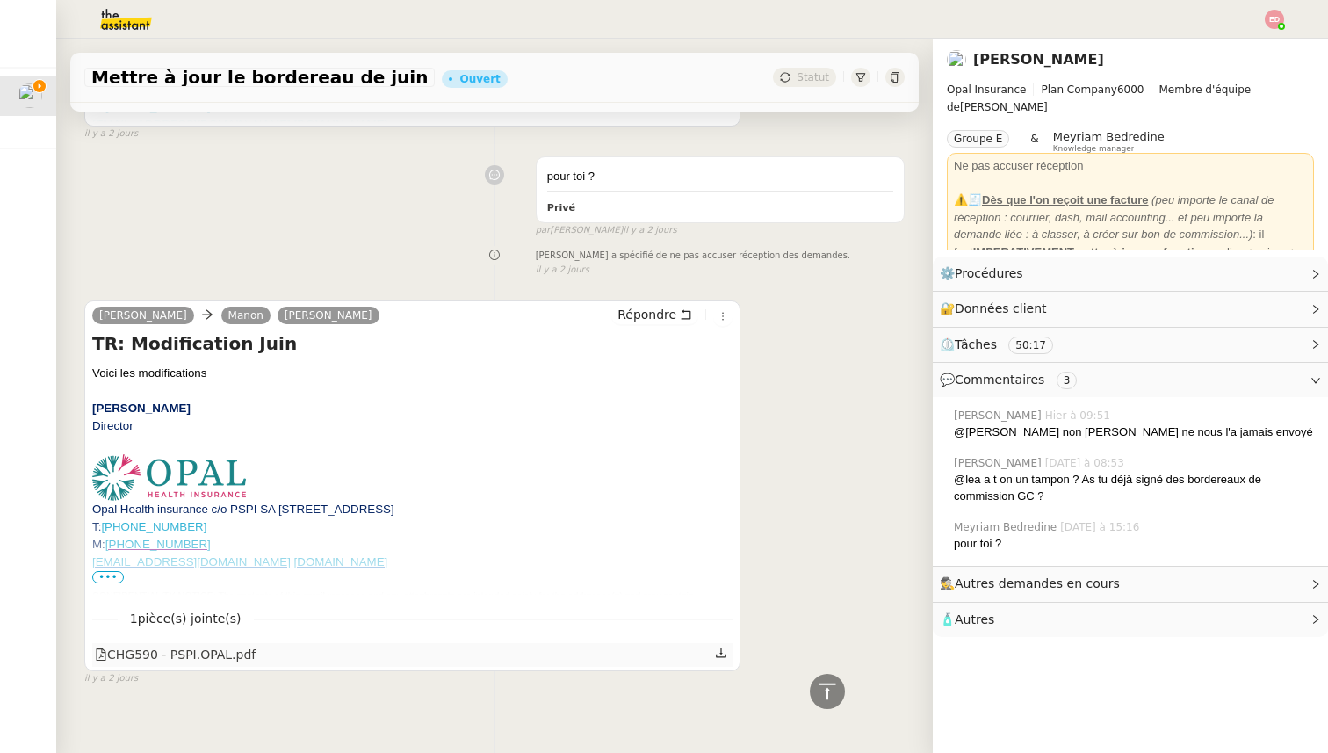
click at [721, 648] on icon at bounding box center [721, 653] width 11 height 10
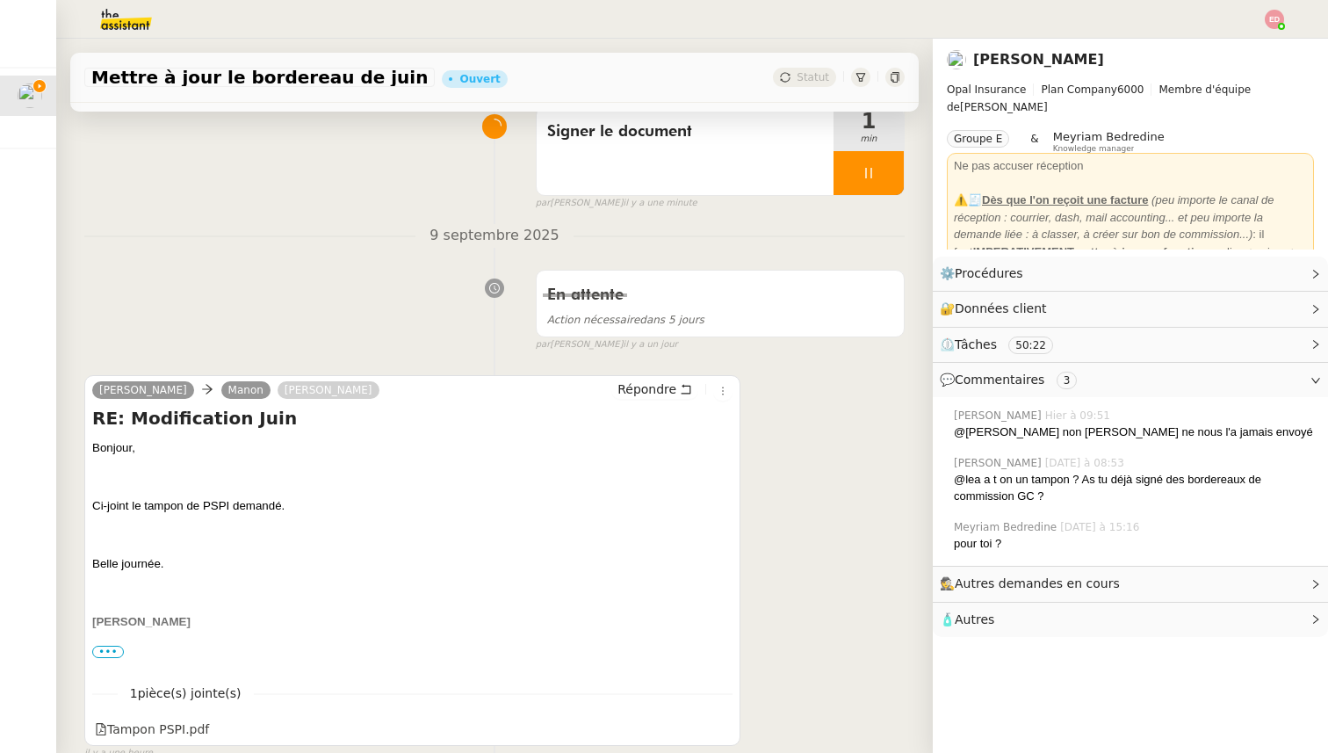
scroll to position [251, 0]
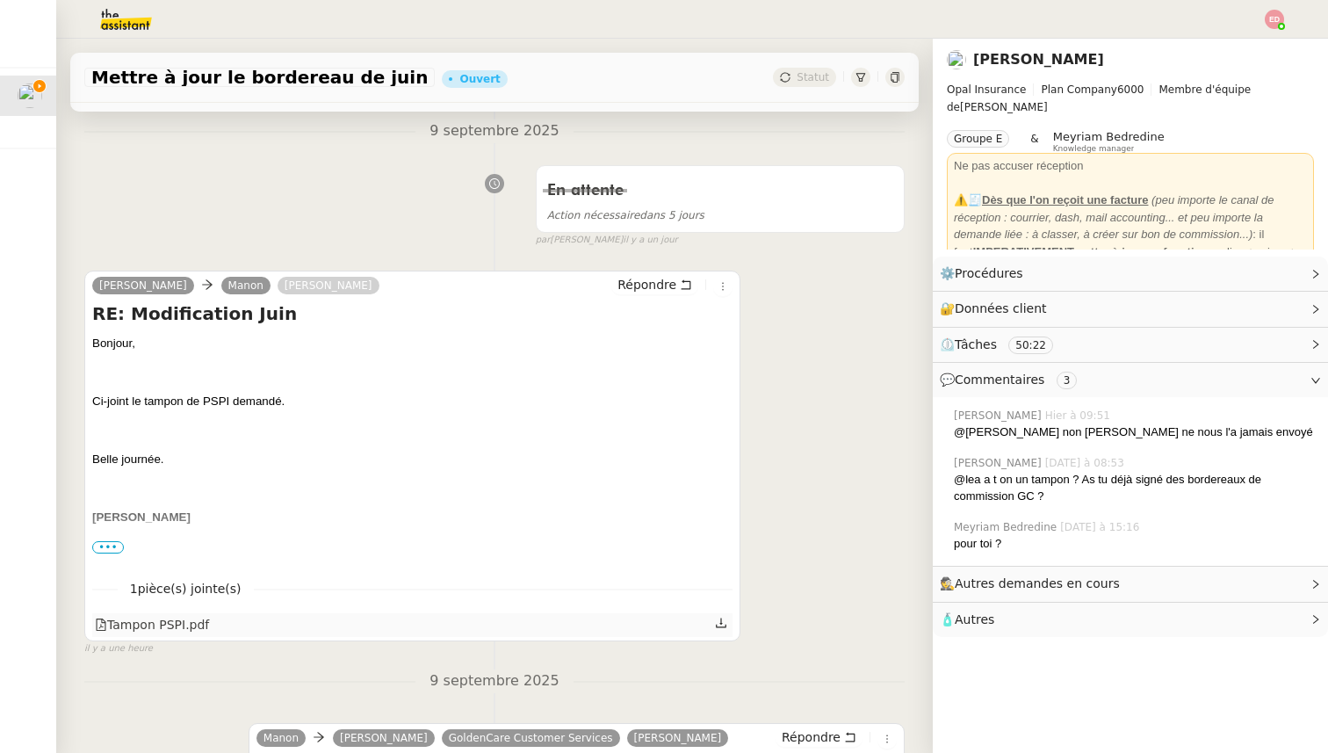
click at [718, 624] on icon at bounding box center [721, 622] width 12 height 12
click at [1250, 306] on link "Modifier" at bounding box center [1268, 309] width 50 height 20
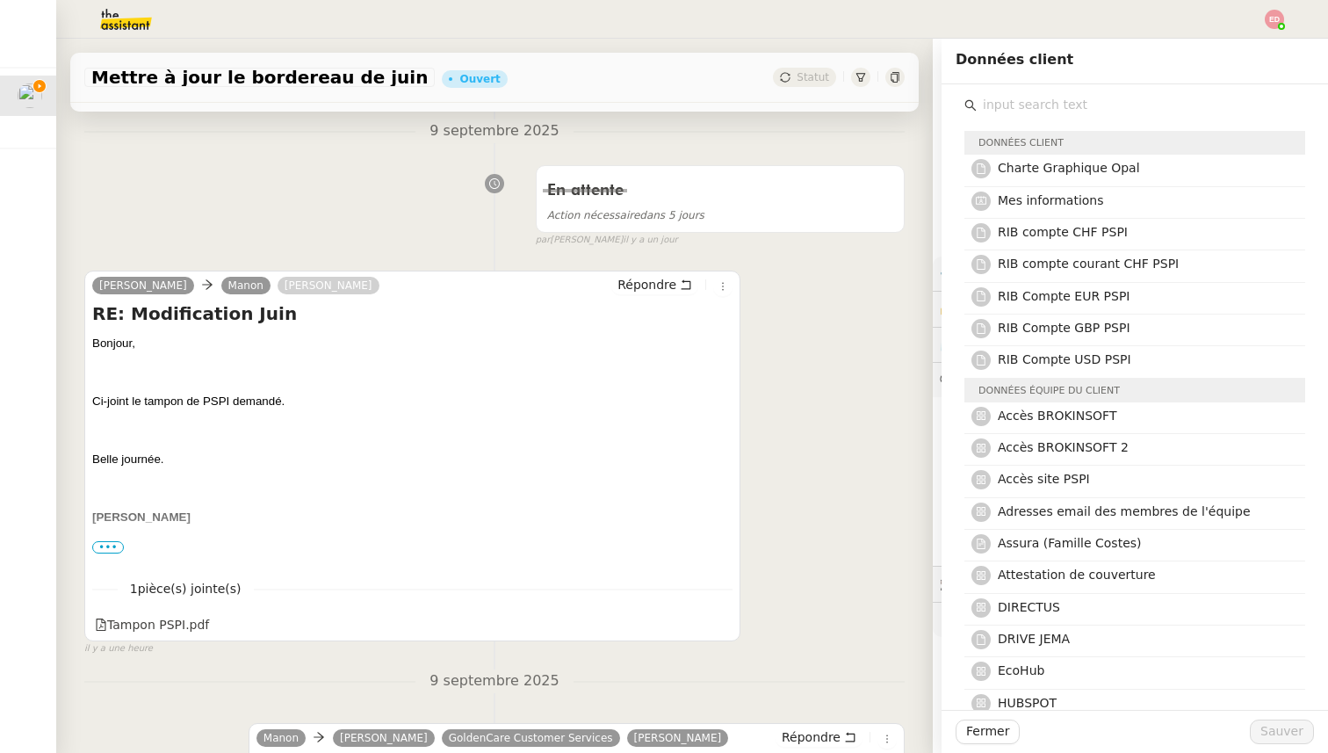
click at [1000, 104] on input "text" at bounding box center [1140, 105] width 328 height 24
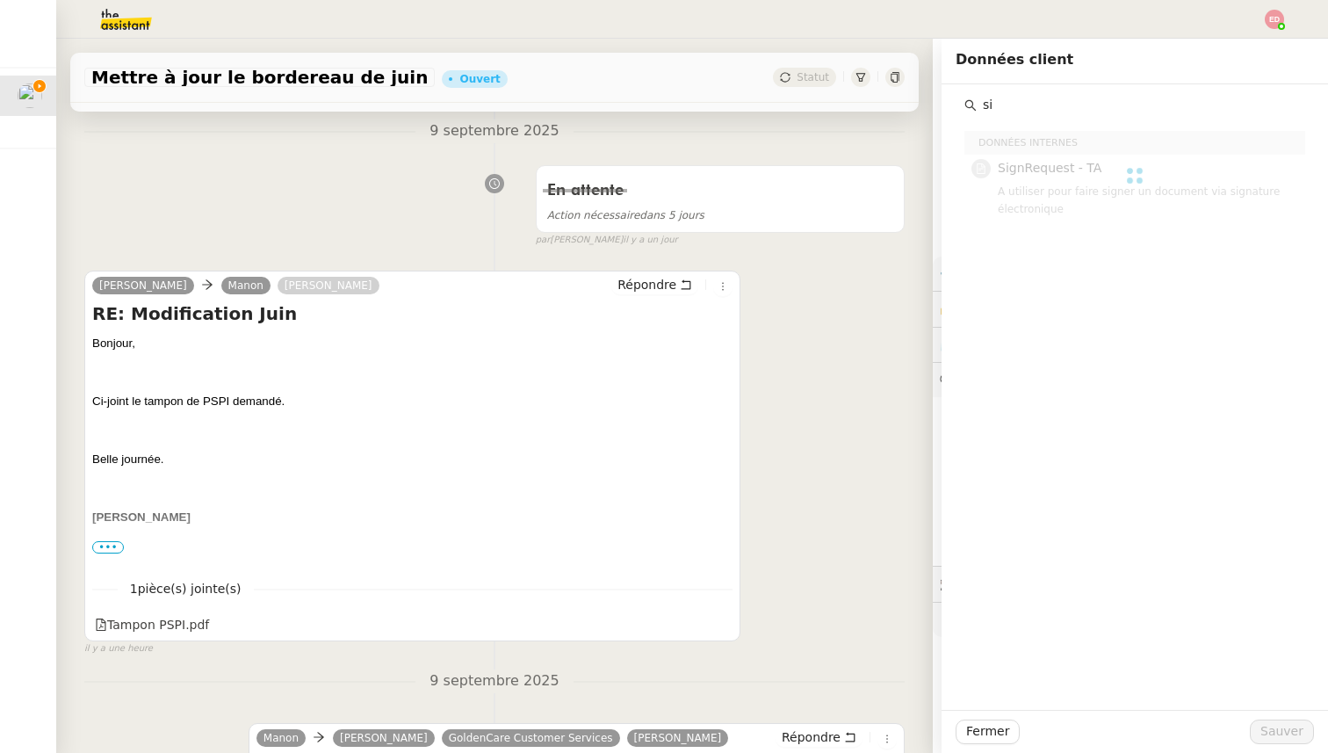
type input "s"
type input "f"
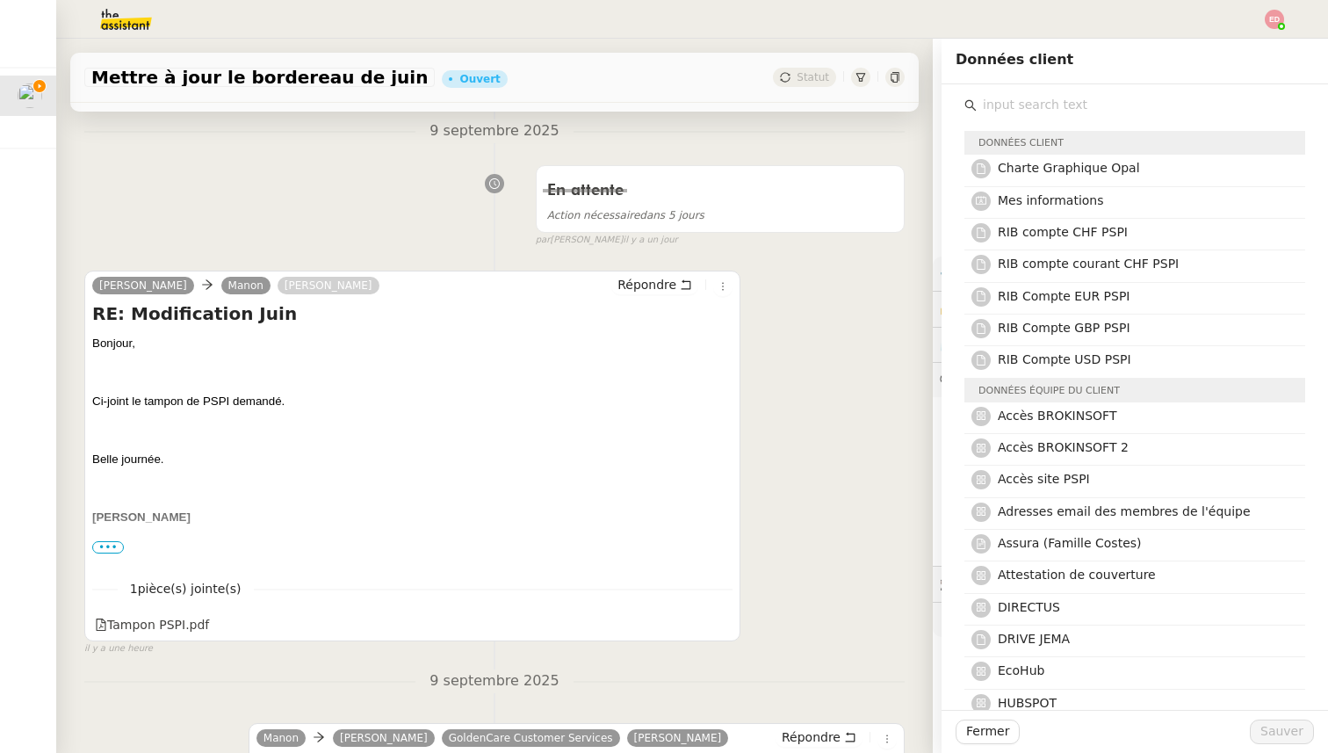
click at [275, 188] on div "En attente Action nécessaire dans 5 jours false par [PERSON_NAME] [DATE]" at bounding box center [494, 202] width 820 height 90
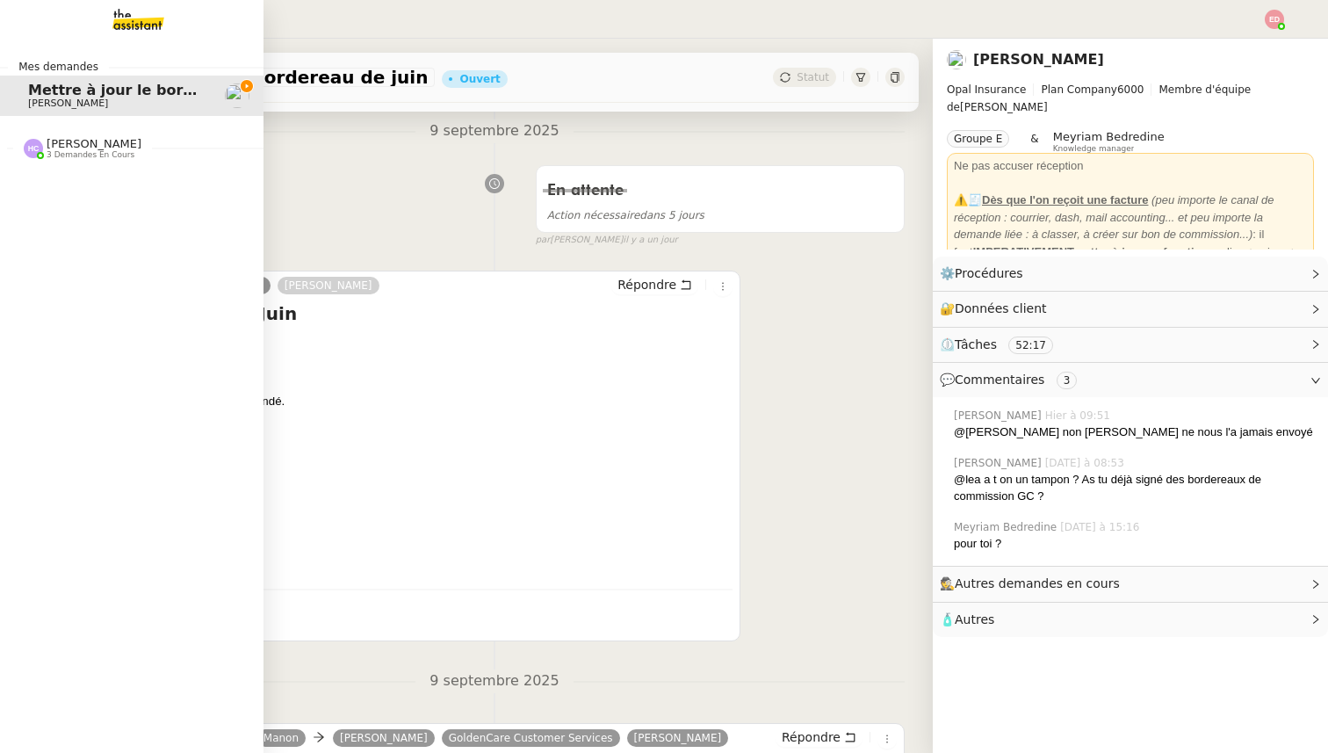
click at [136, 9] on img at bounding box center [124, 19] width 136 height 39
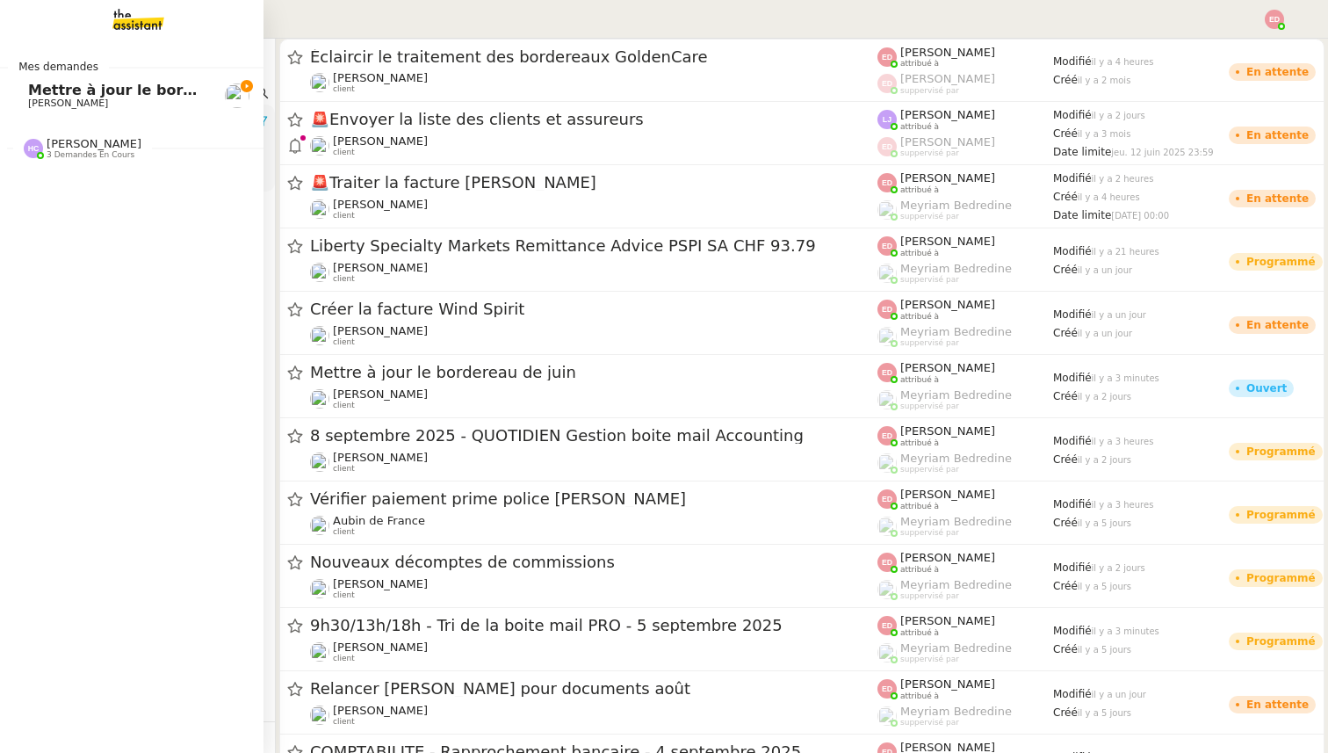
click at [92, 155] on span "3 demandes en cours" at bounding box center [91, 155] width 88 height 10
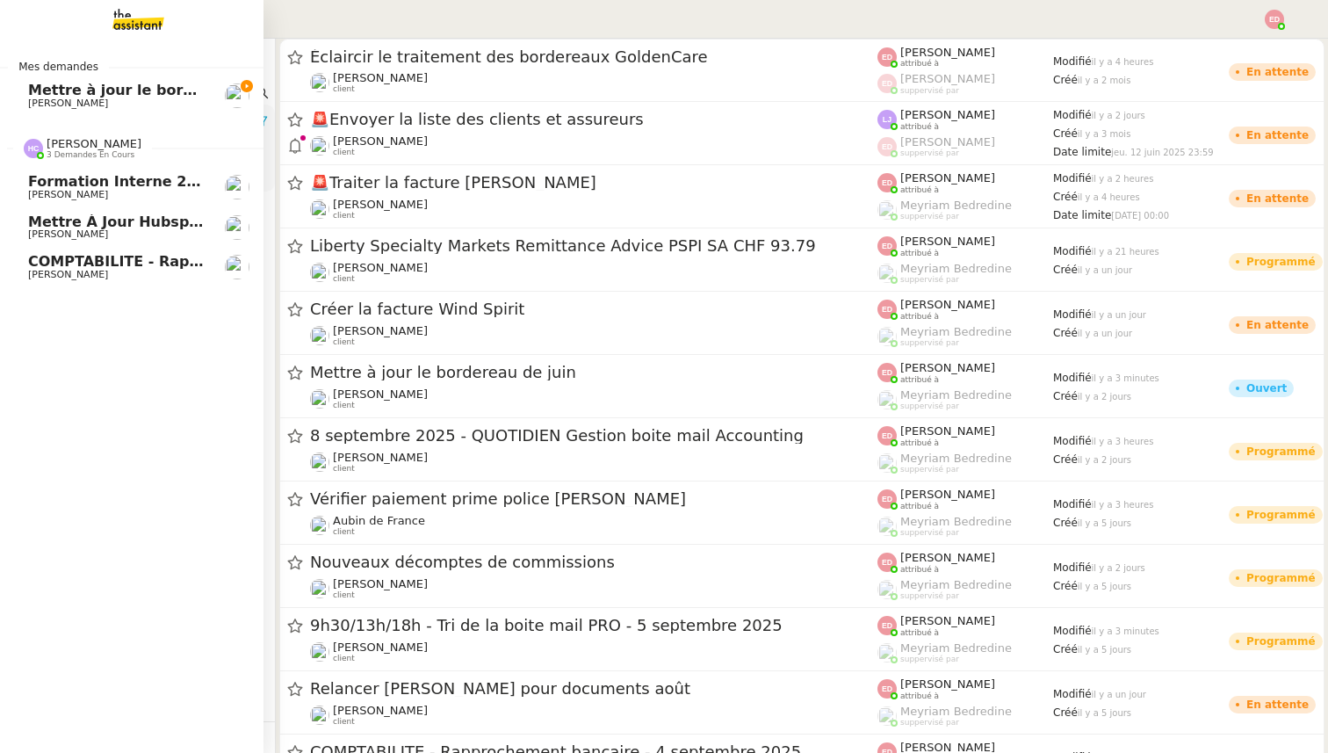
click at [97, 184] on span "Formation Interne 2 - [PERSON_NAME]" at bounding box center [180, 181] width 305 height 17
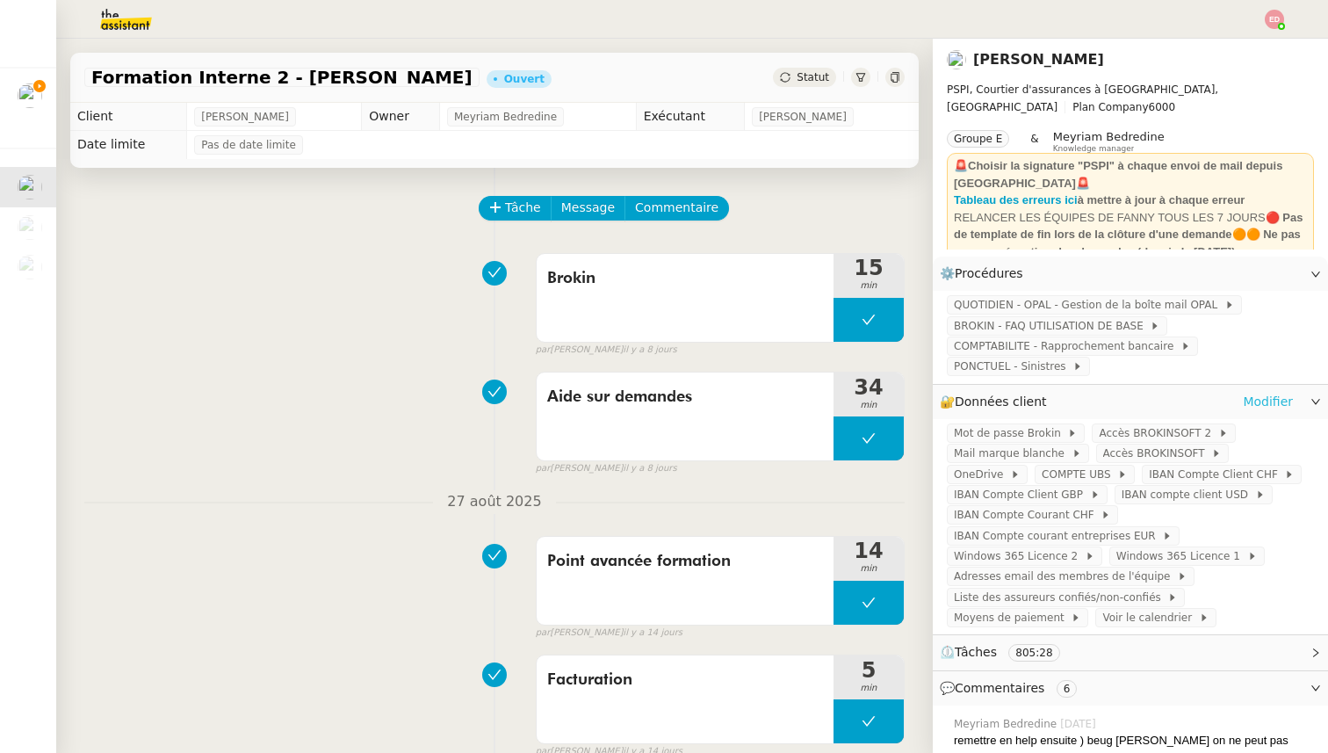
click at [1256, 401] on link "Modifier" at bounding box center [1268, 402] width 50 height 20
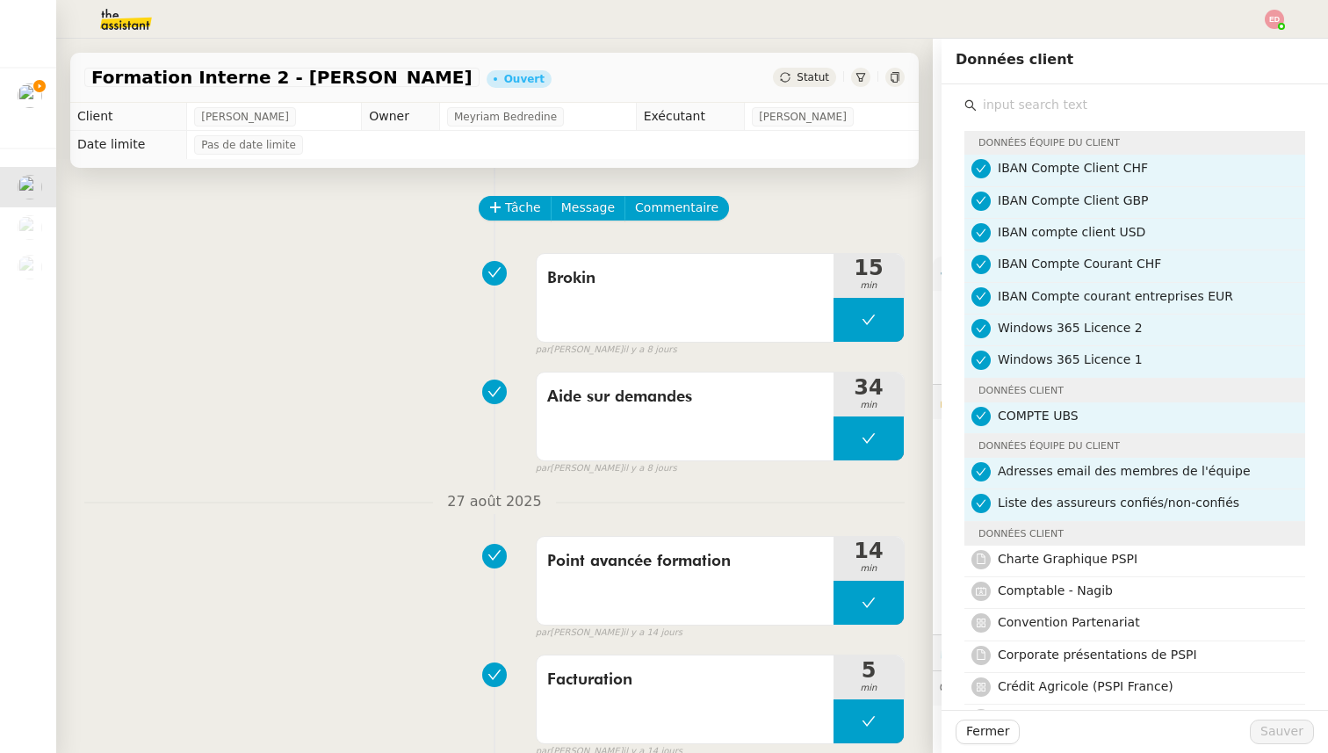
click at [1019, 103] on input "text" at bounding box center [1140, 105] width 328 height 24
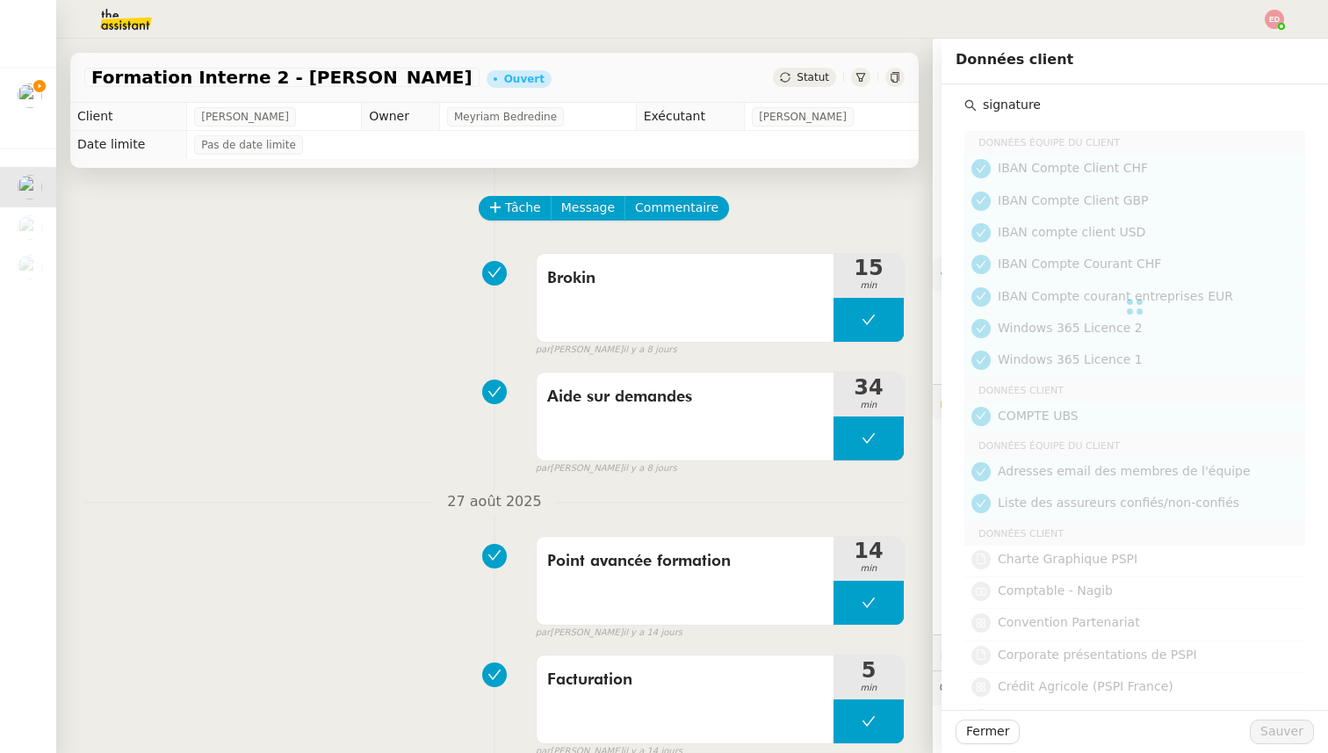
type input "signature"
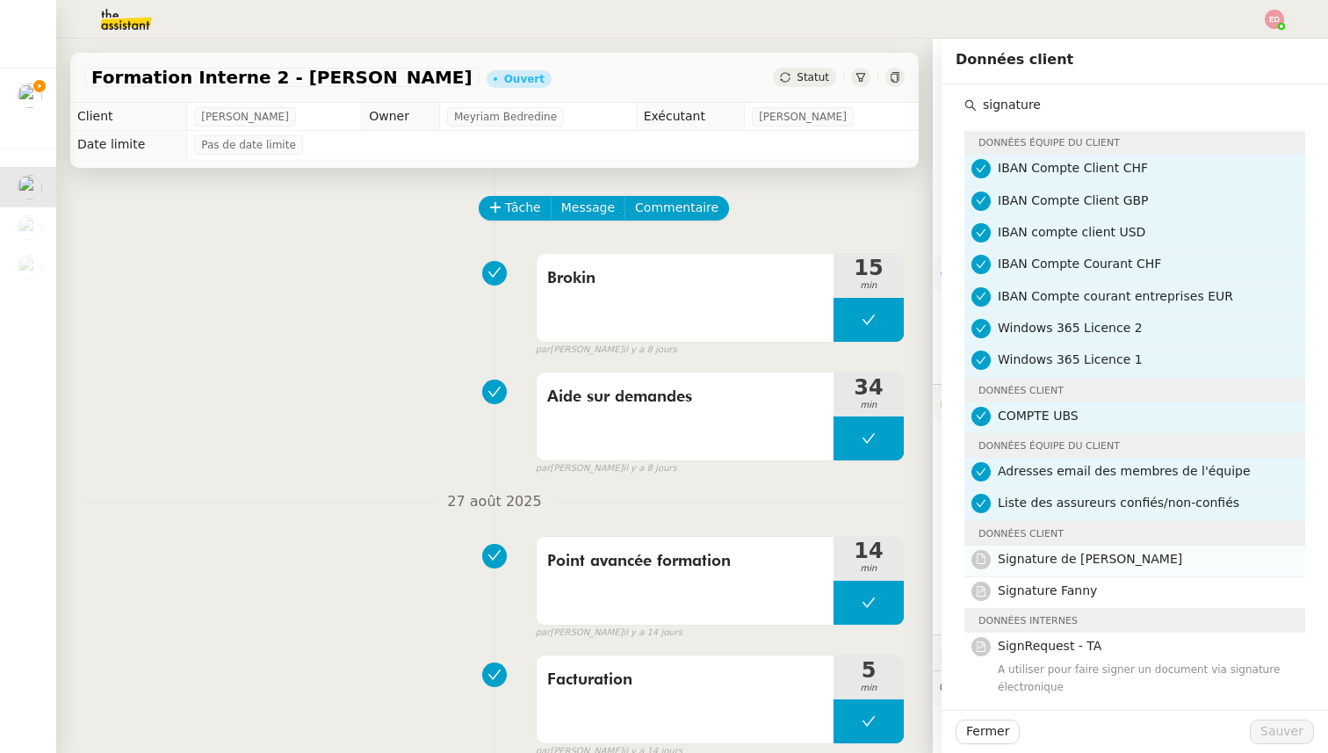
click at [1034, 555] on span "Signature de [PERSON_NAME]" at bounding box center [1090, 558] width 184 height 14
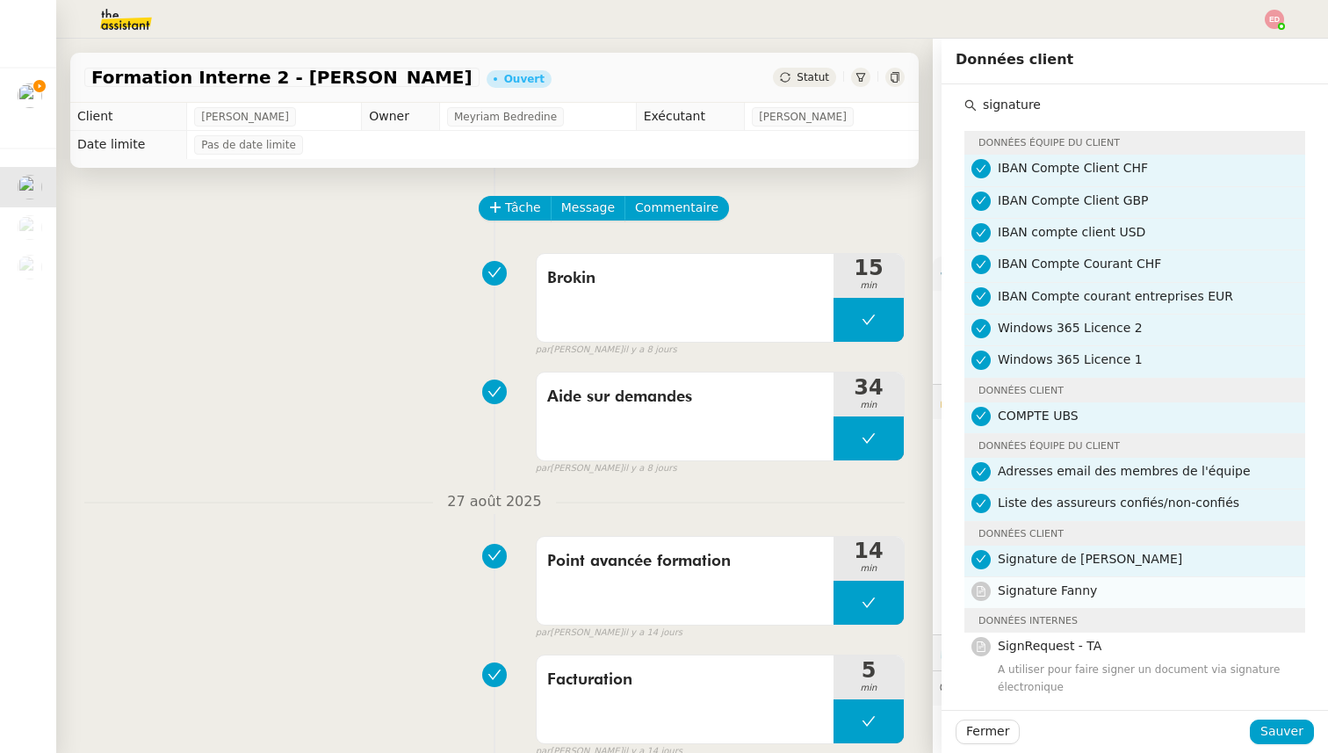
click at [1054, 587] on span "Signature Fanny" at bounding box center [1047, 590] width 99 height 14
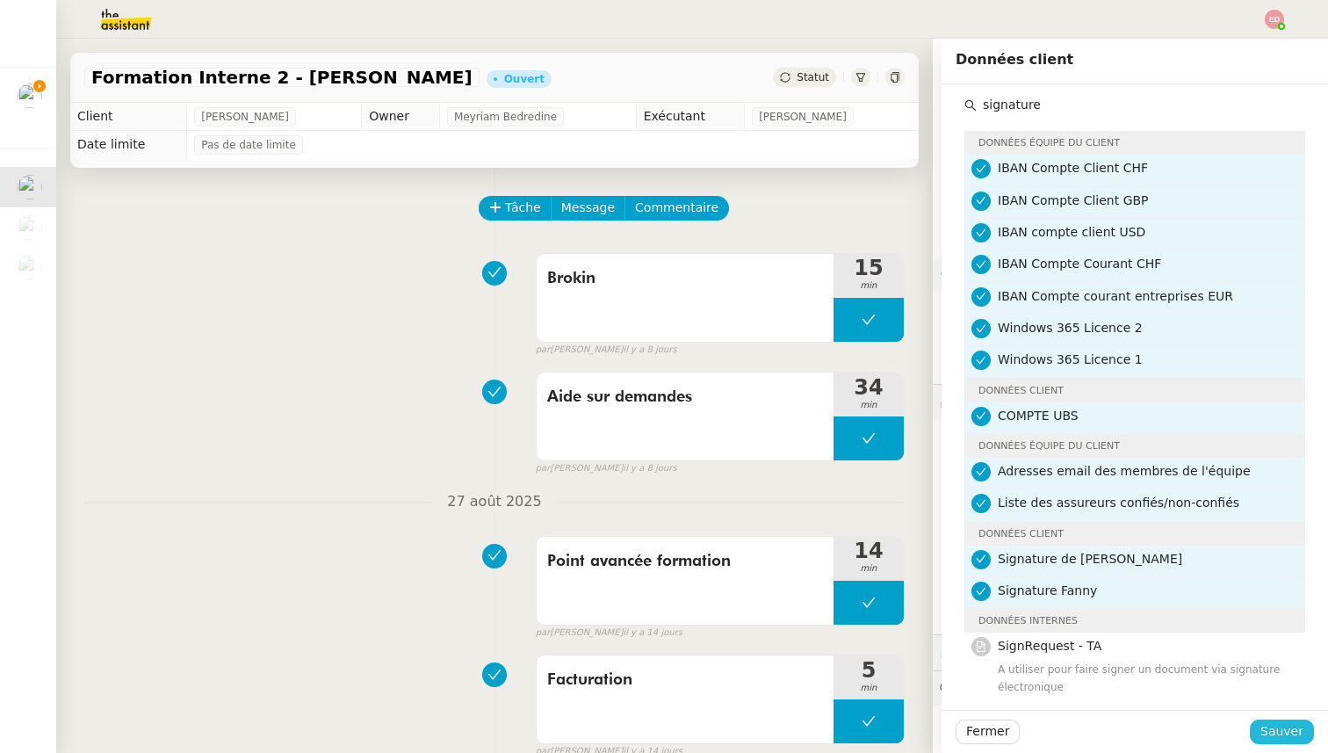
click at [1281, 731] on span "Sauver" at bounding box center [1281, 731] width 43 height 20
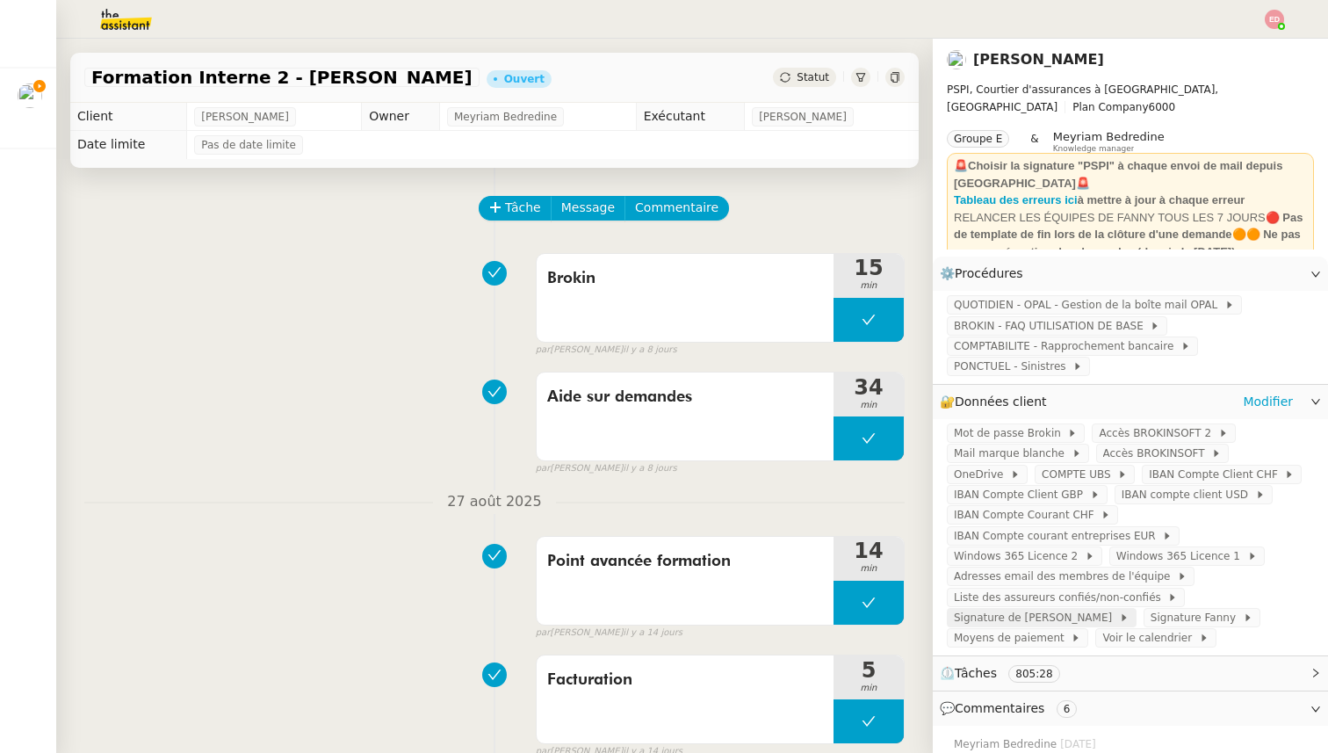
click at [1056, 616] on span "Signature de [PERSON_NAME]" at bounding box center [1036, 618] width 165 height 18
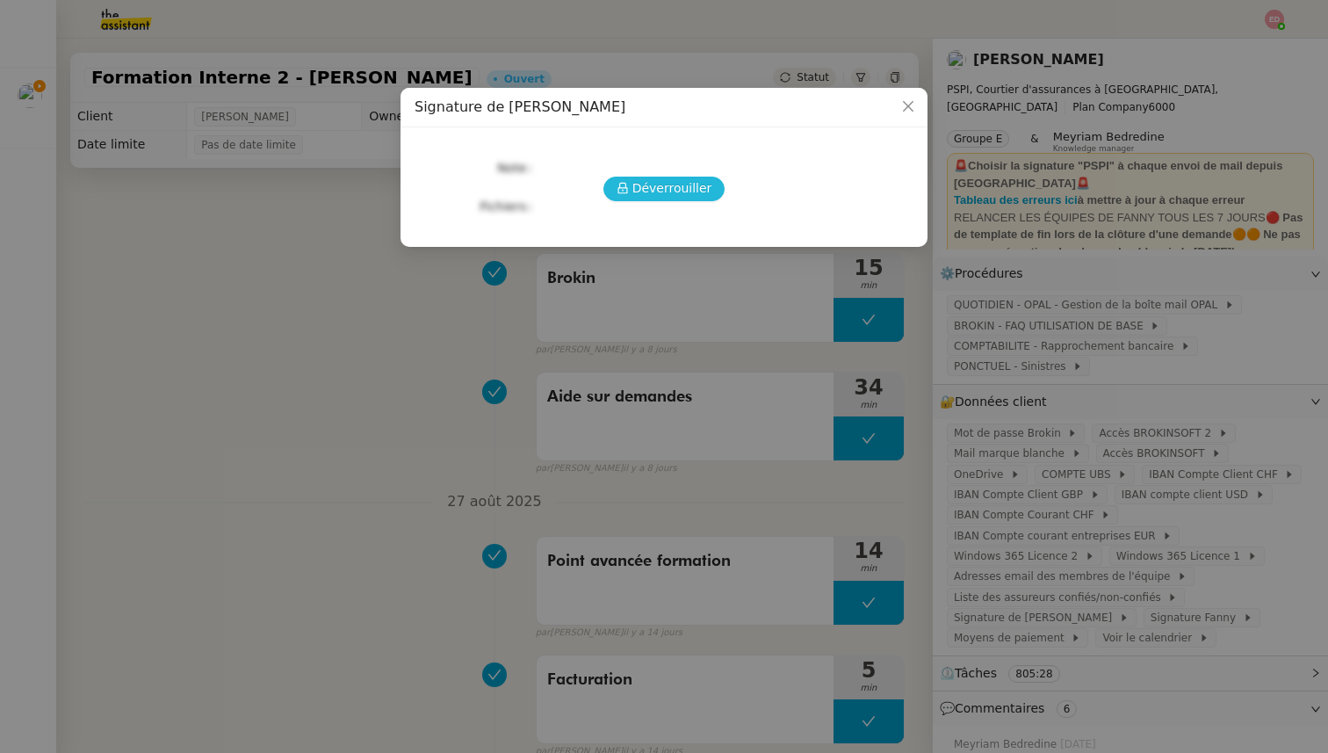
click at [686, 180] on span "Déverrouiller" at bounding box center [672, 188] width 80 height 20
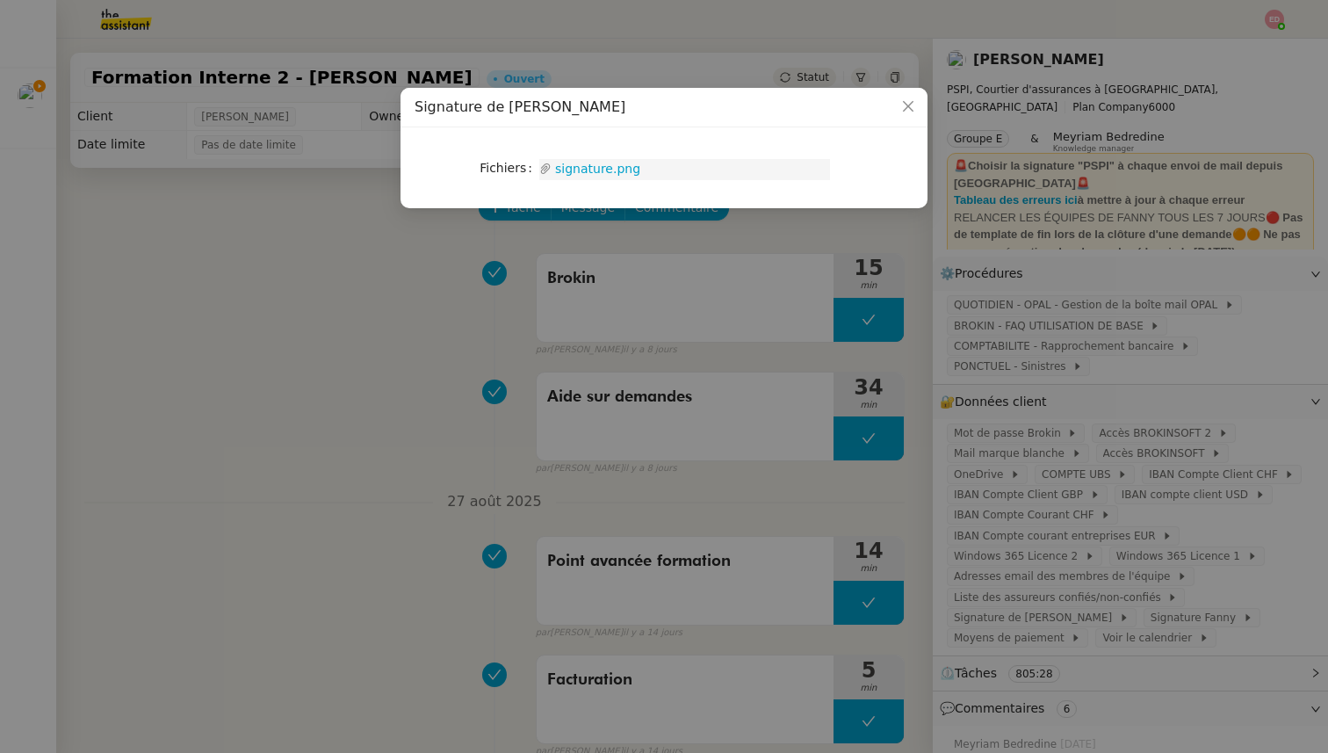
click at [603, 164] on link "signature.png" at bounding box center [690, 169] width 278 height 20
click at [528, 309] on nz-modal-container "Signature de [PERSON_NAME] Upload signature.png" at bounding box center [664, 376] width 1328 height 753
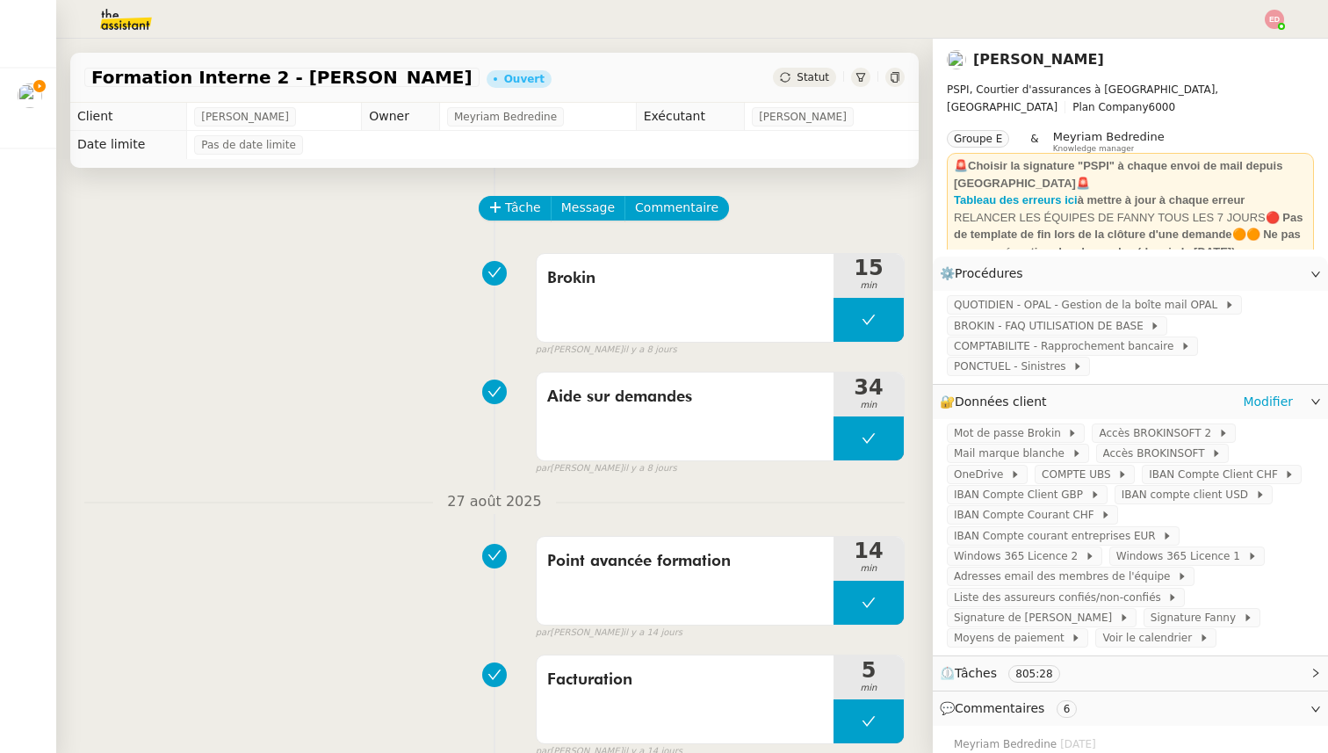
click at [1253, 390] on div "🔐 Données client Modifier" at bounding box center [1130, 402] width 395 height 34
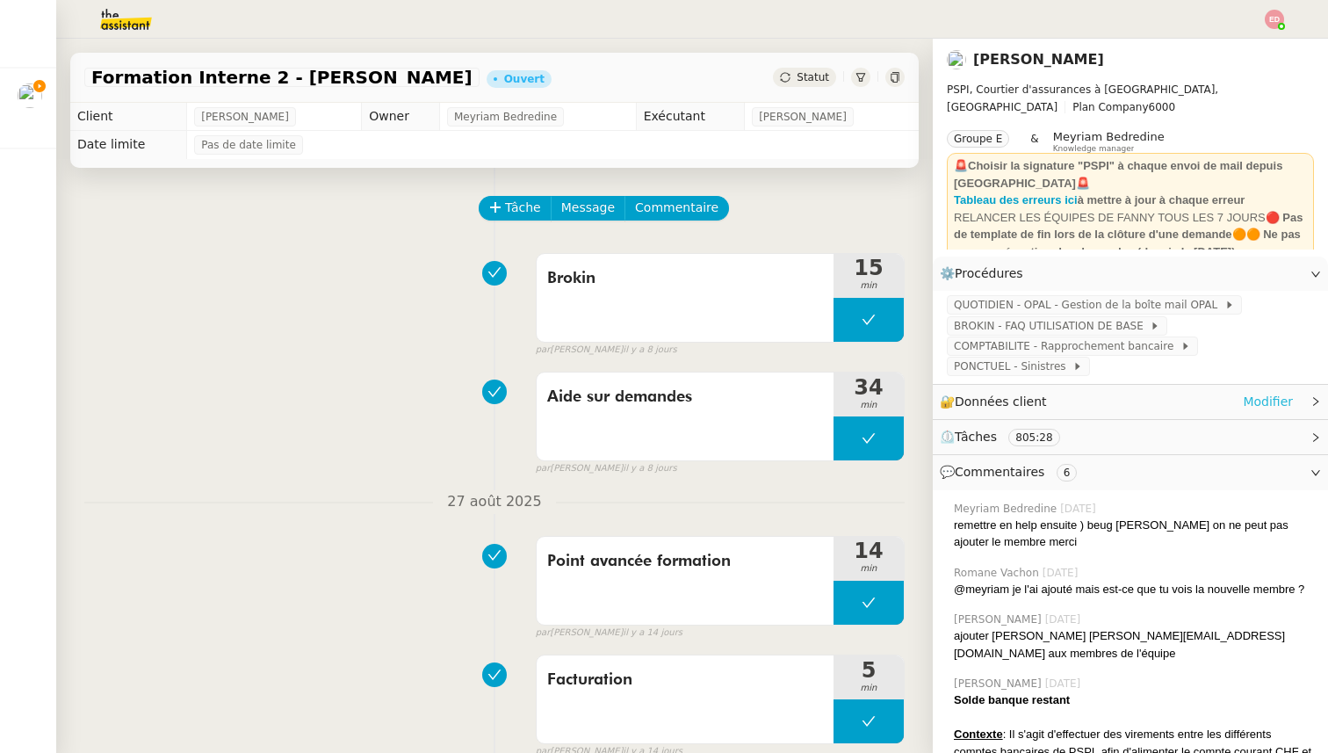
click at [1257, 405] on link "Modifier" at bounding box center [1268, 402] width 50 height 20
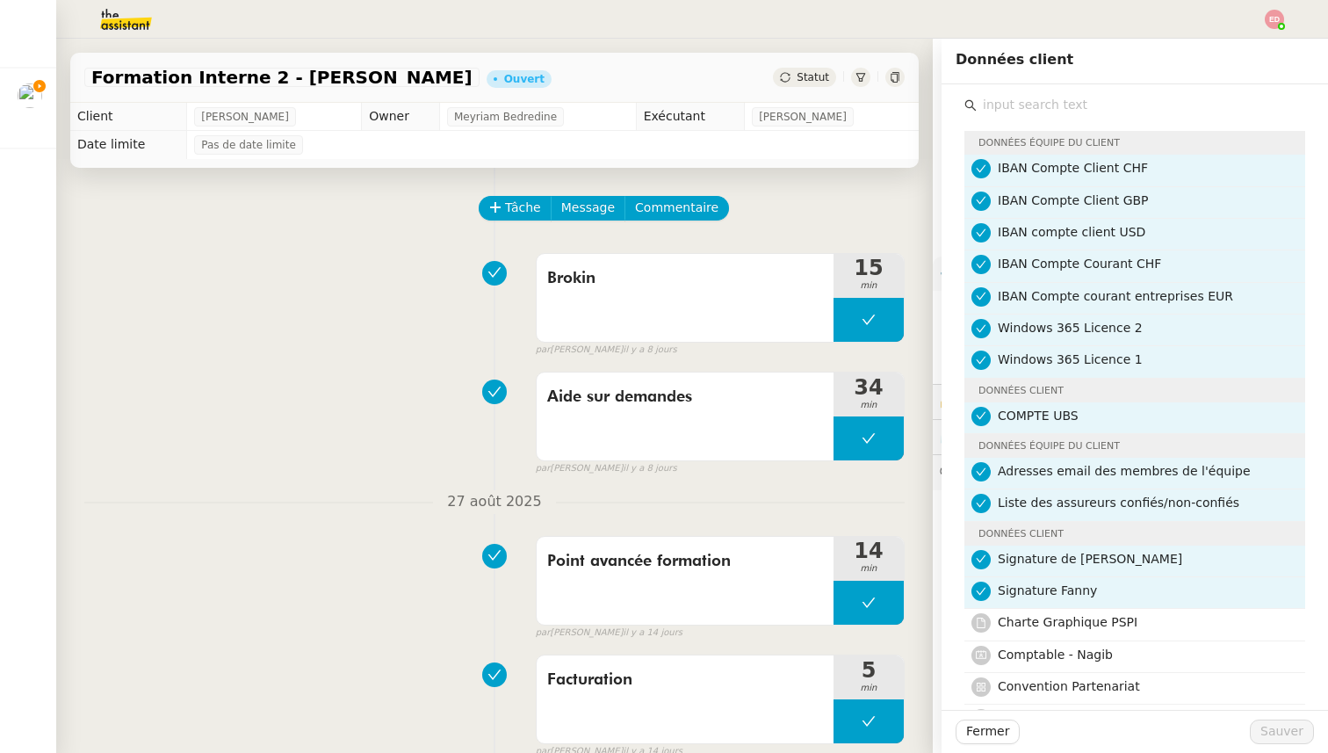
click at [992, 556] on nz-list-item-meta-avatar at bounding box center [984, 559] width 26 height 20
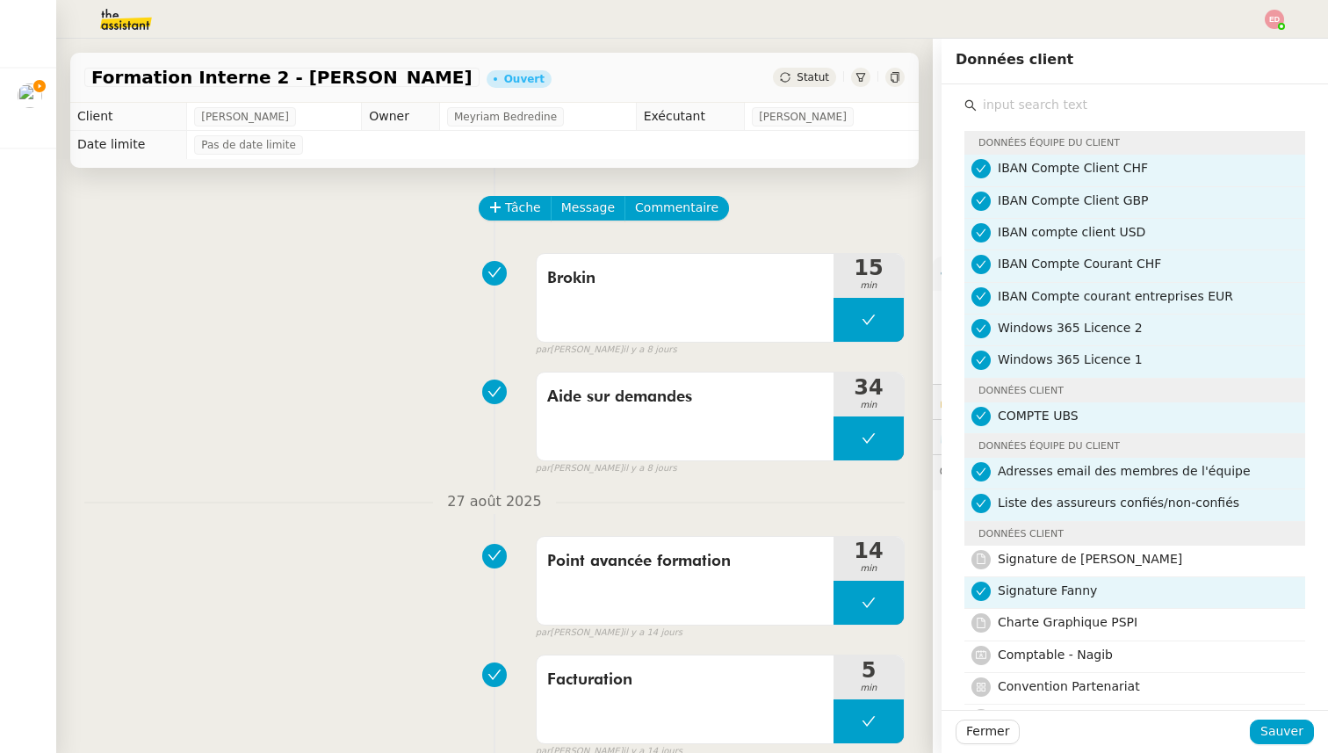
click at [992, 584] on nz-list-item-meta-avatar at bounding box center [984, 590] width 26 height 20
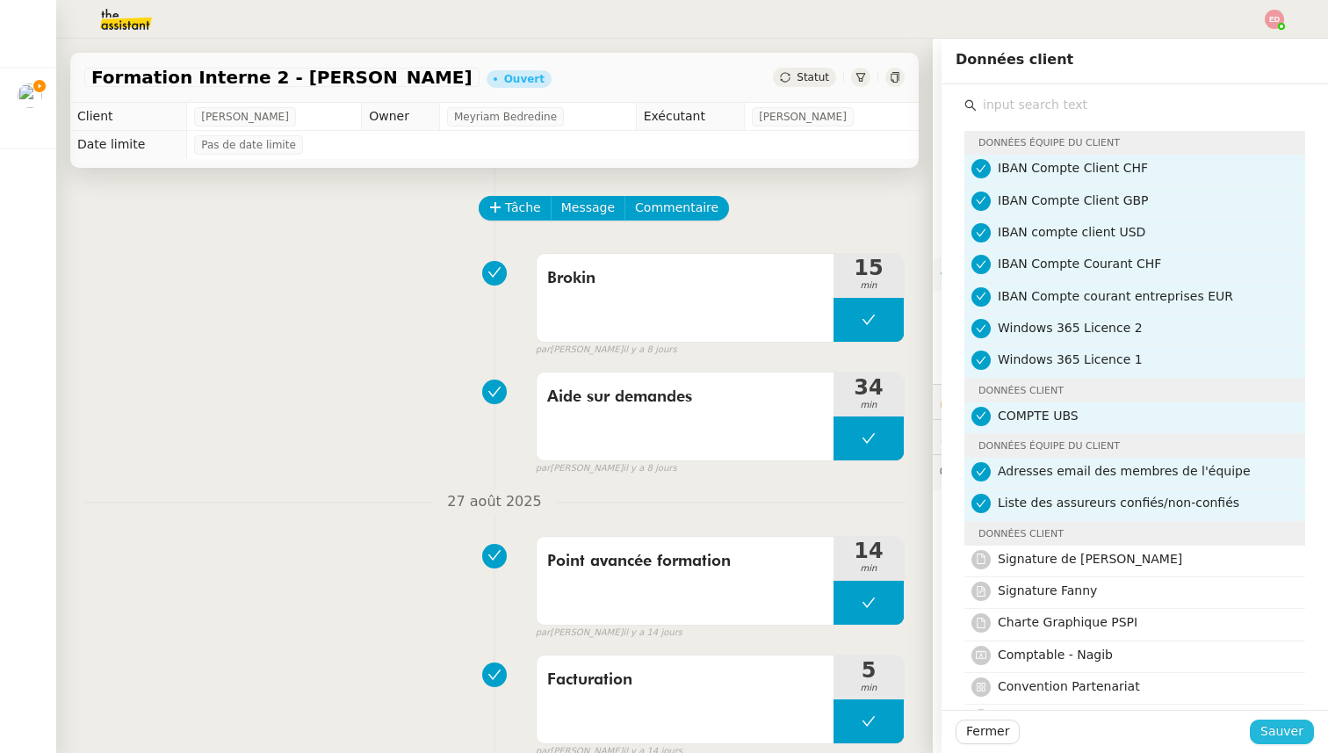
click at [1270, 731] on span "Sauver" at bounding box center [1281, 731] width 43 height 20
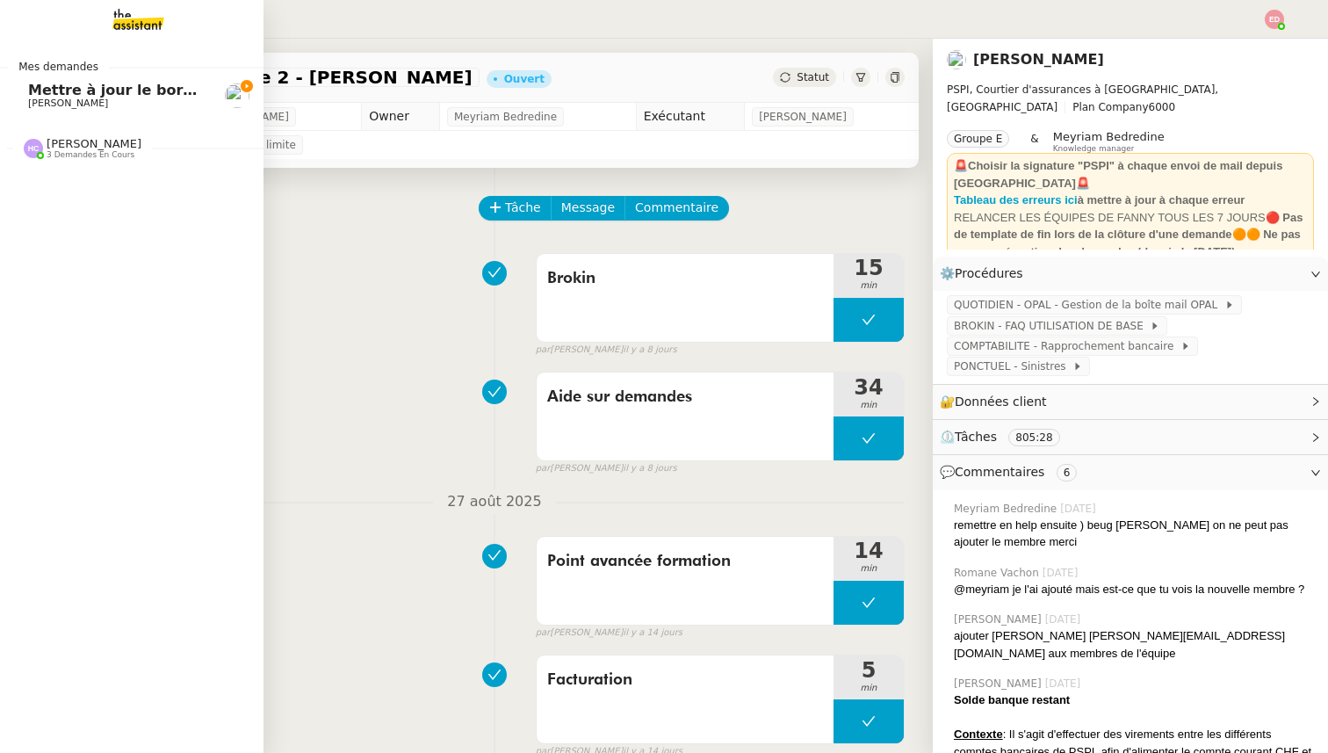
click at [64, 85] on span "Mettre à jour le bordereau de juin" at bounding box center [163, 90] width 270 height 17
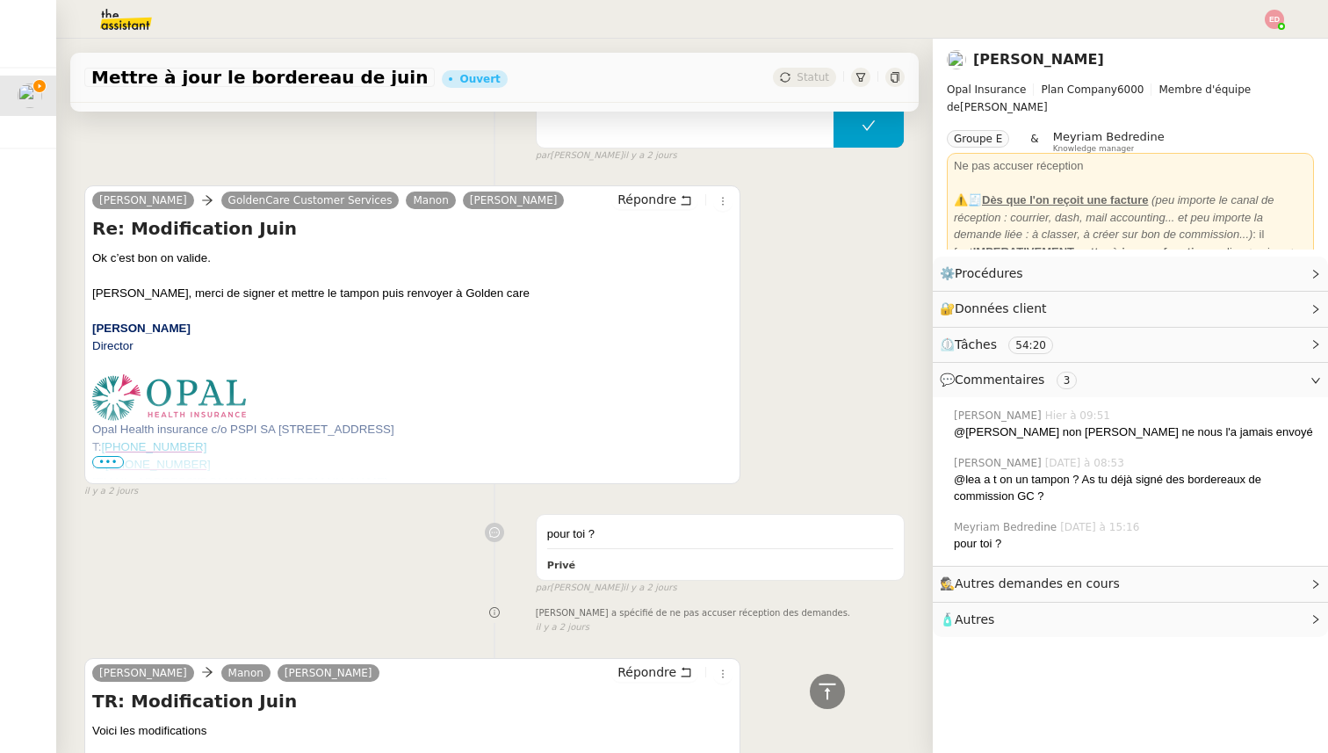
scroll to position [1829, 0]
click at [655, 190] on span "Répondre" at bounding box center [646, 199] width 59 height 18
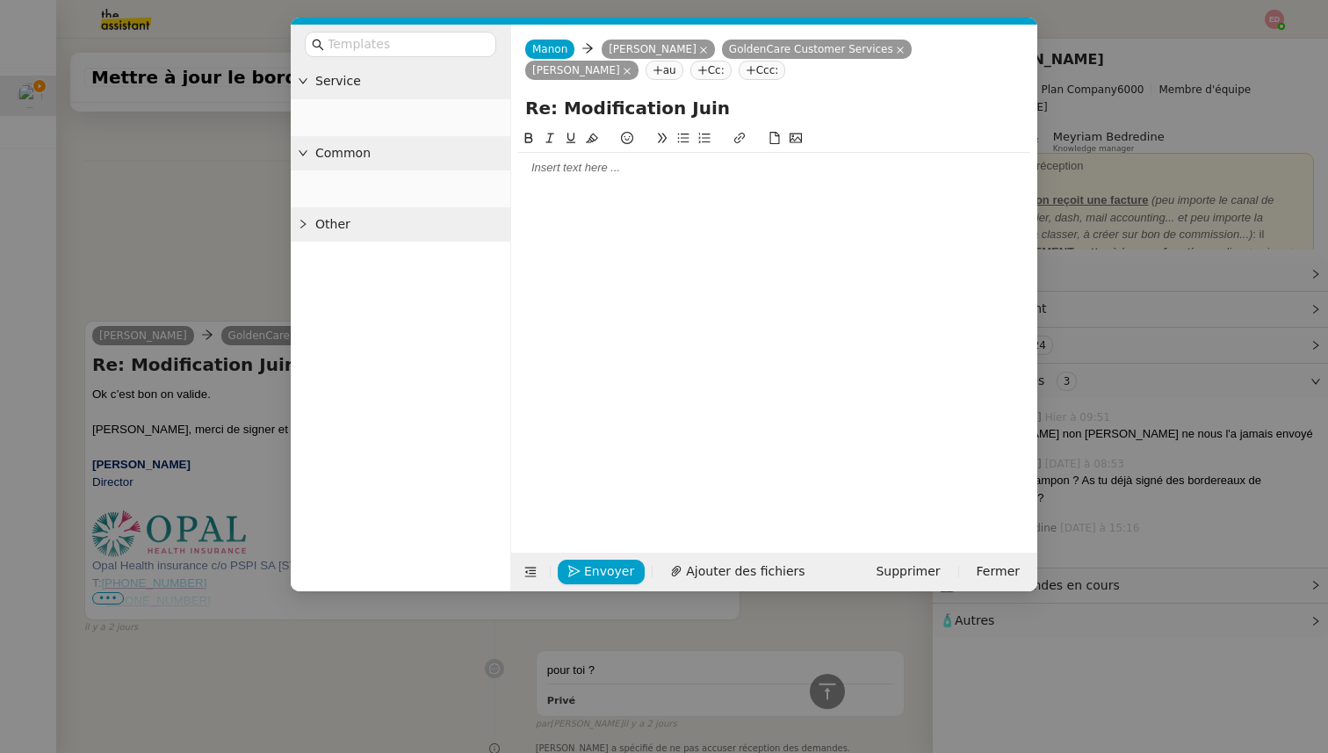
scroll to position [1964, 0]
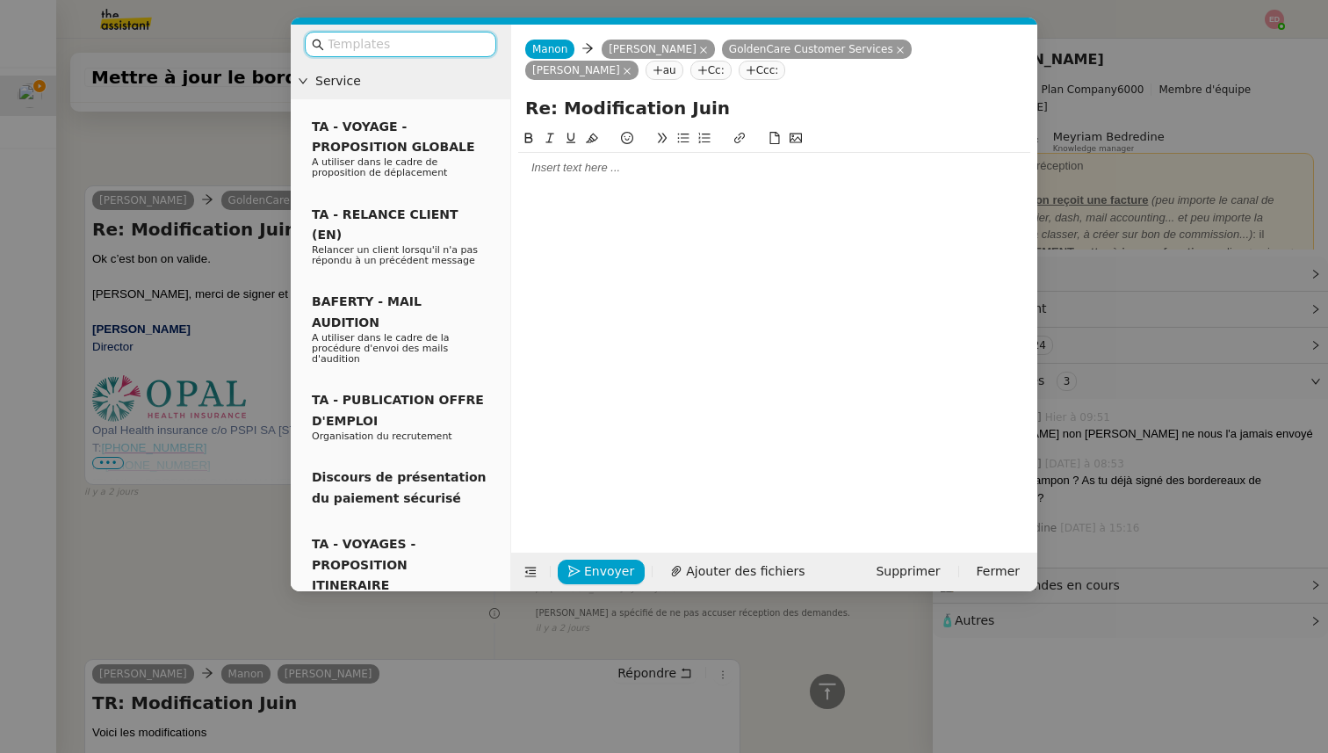
click at [699, 47] on icon at bounding box center [703, 50] width 9 height 9
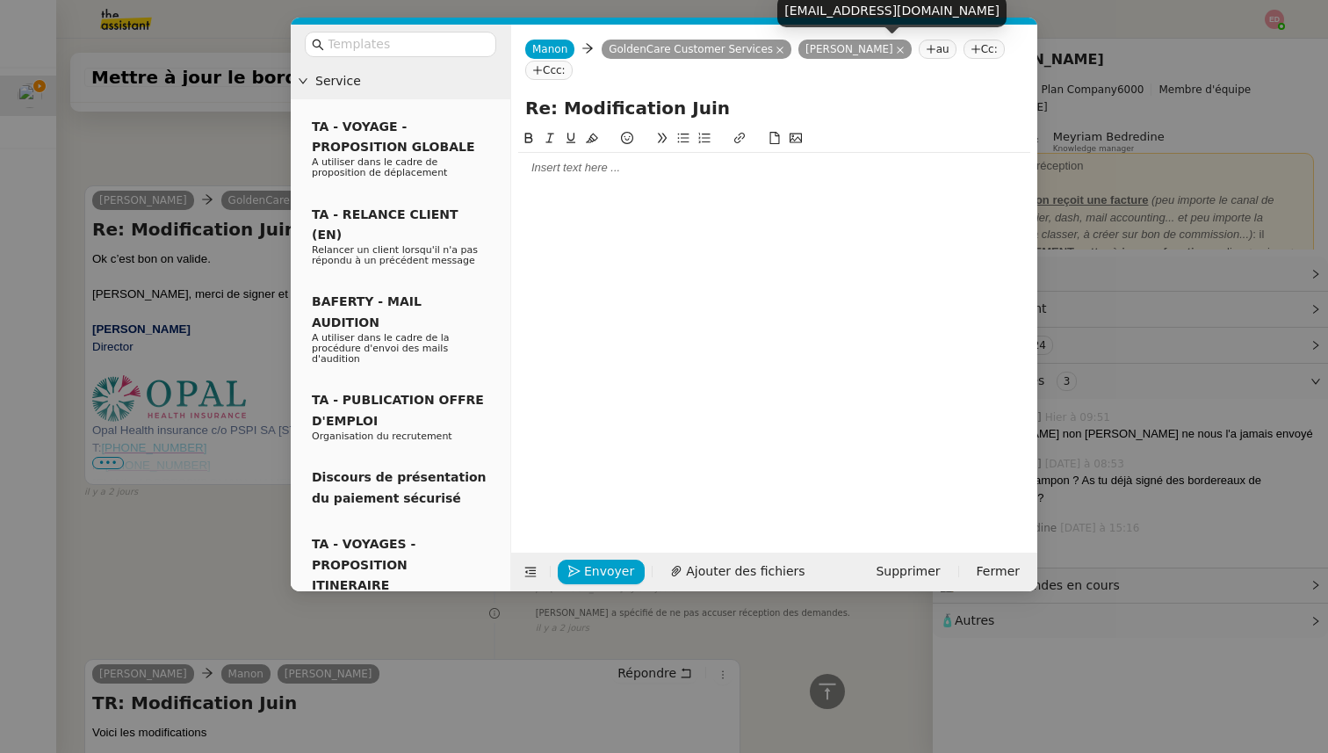
click at [896, 50] on icon at bounding box center [900, 50] width 9 height 9
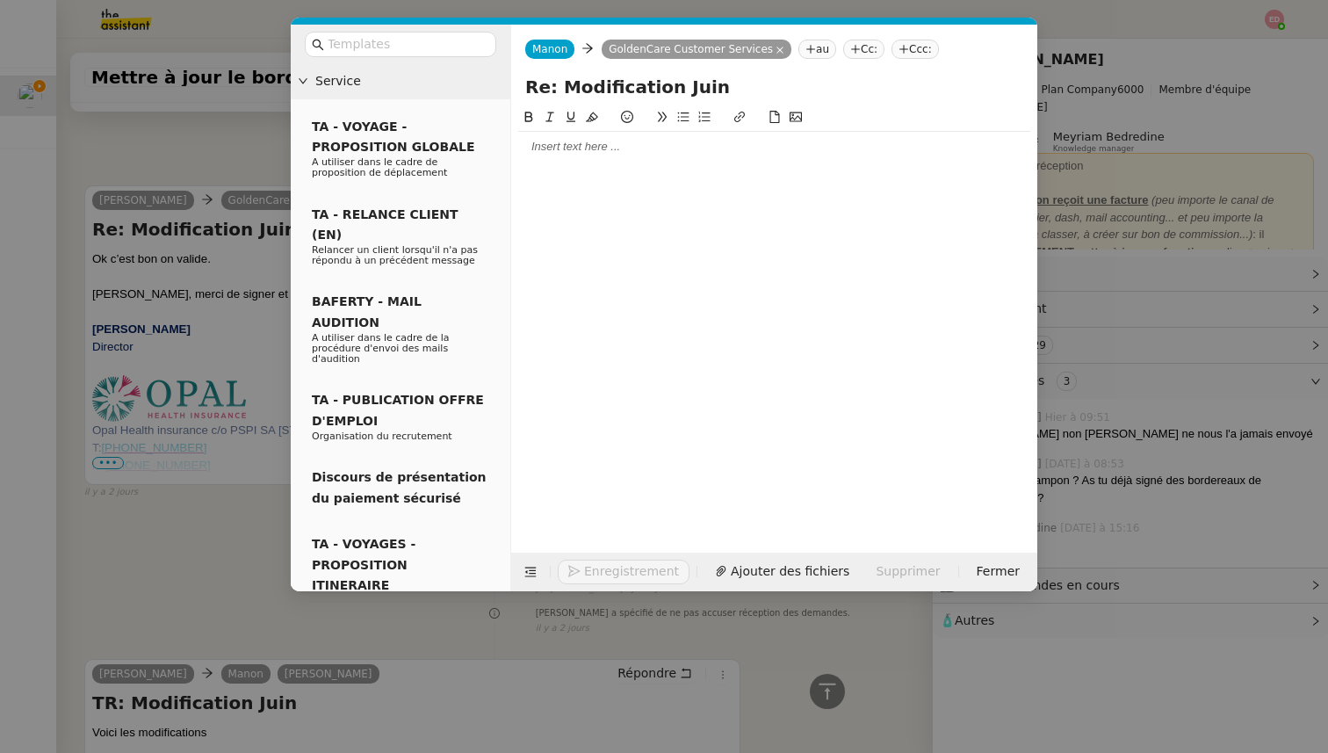
click at [862, 49] on nz-tag "Cc:" at bounding box center [863, 49] width 41 height 19
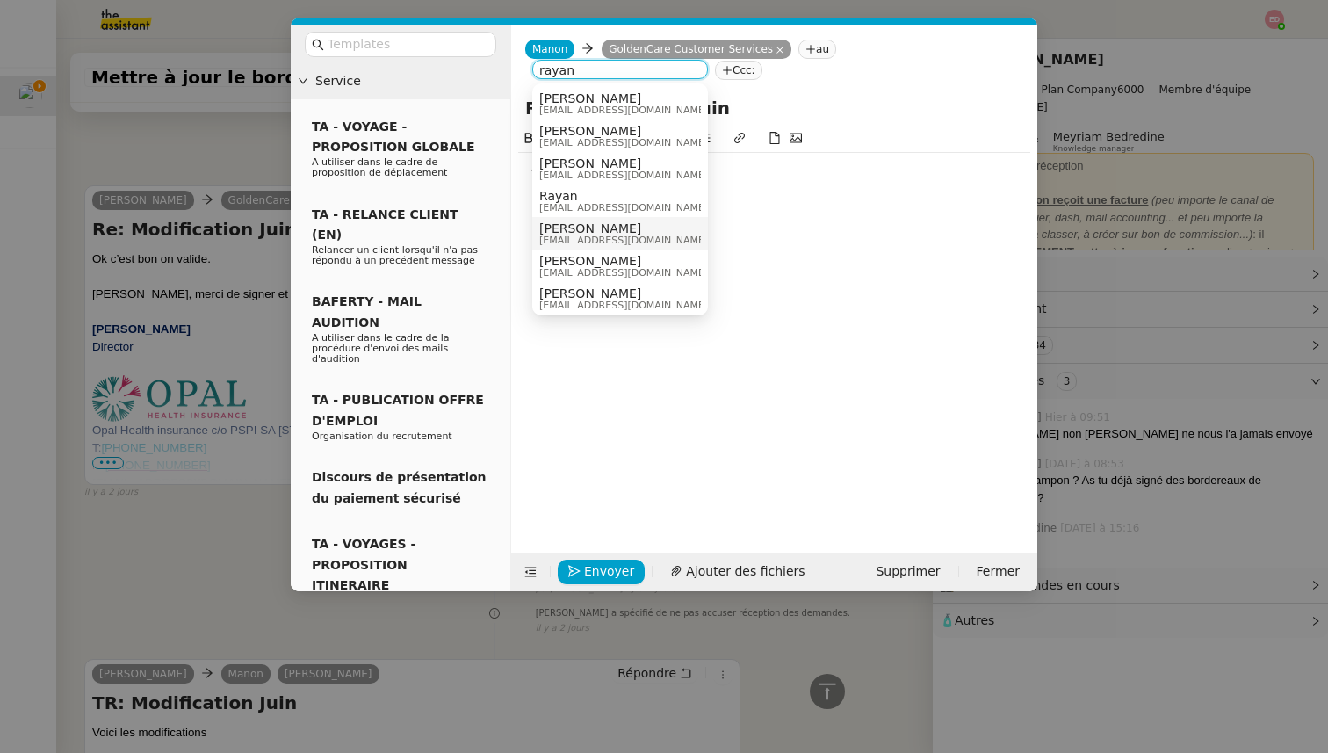
type input "rayan"
click at [601, 230] on span "[PERSON_NAME]" at bounding box center [623, 228] width 169 height 14
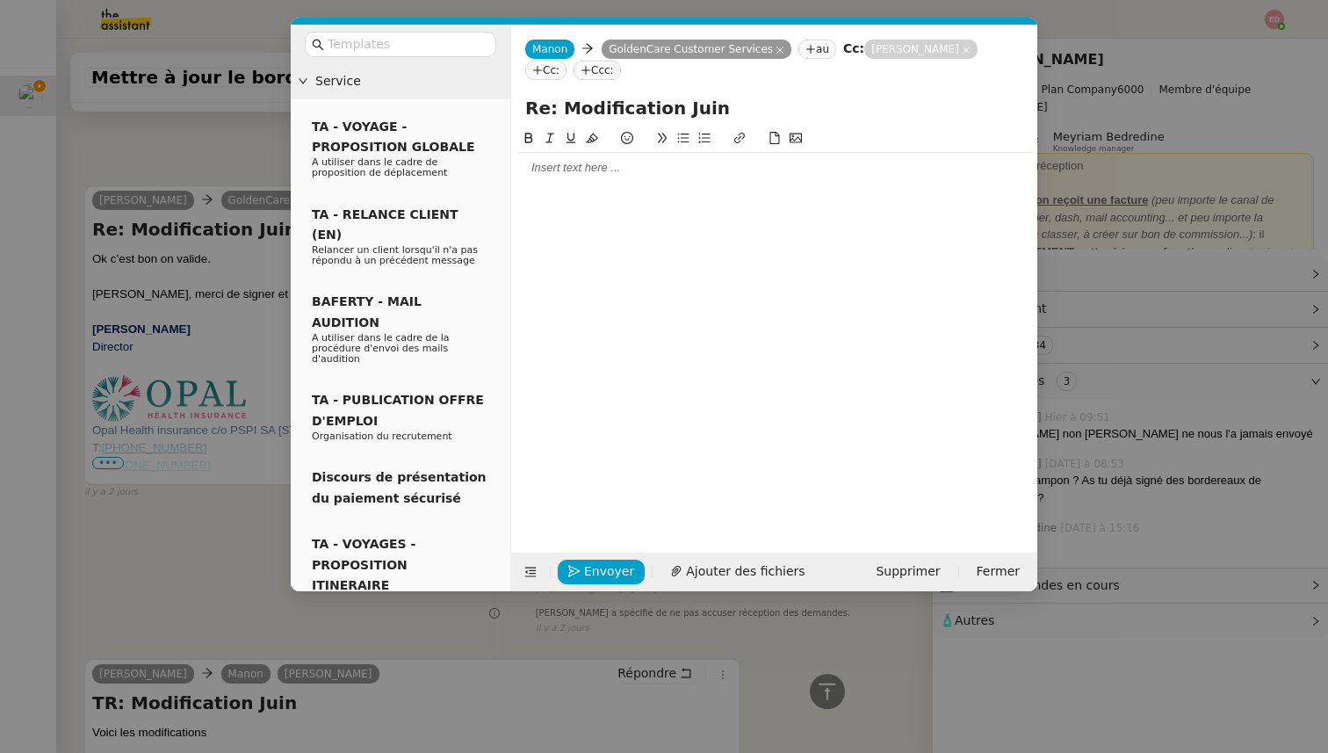
click at [557, 167] on div at bounding box center [774, 168] width 512 height 16
click at [704, 573] on span "Ajouter des fichiers" at bounding box center [745, 571] width 119 height 20
click at [591, 575] on span "Envoyer" at bounding box center [609, 571] width 50 height 20
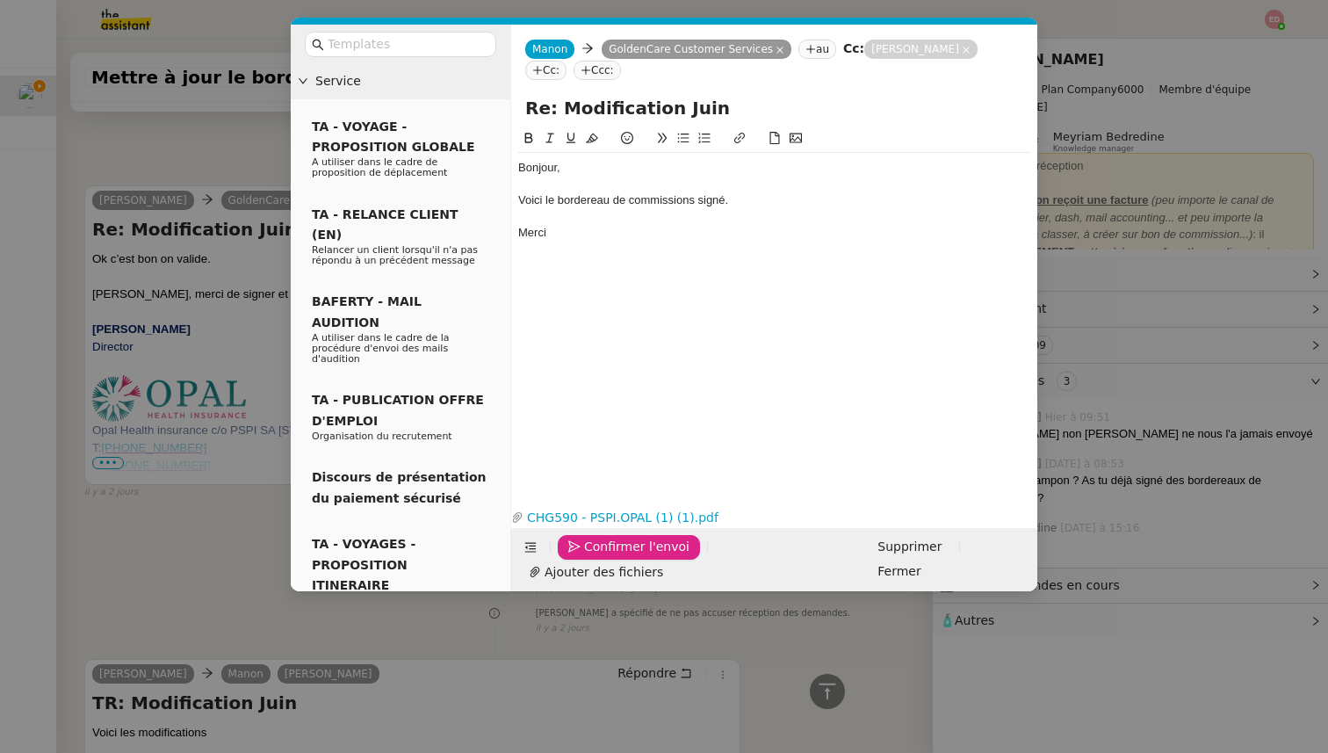
click at [591, 557] on span "Confirmer l'envoi" at bounding box center [636, 547] width 105 height 20
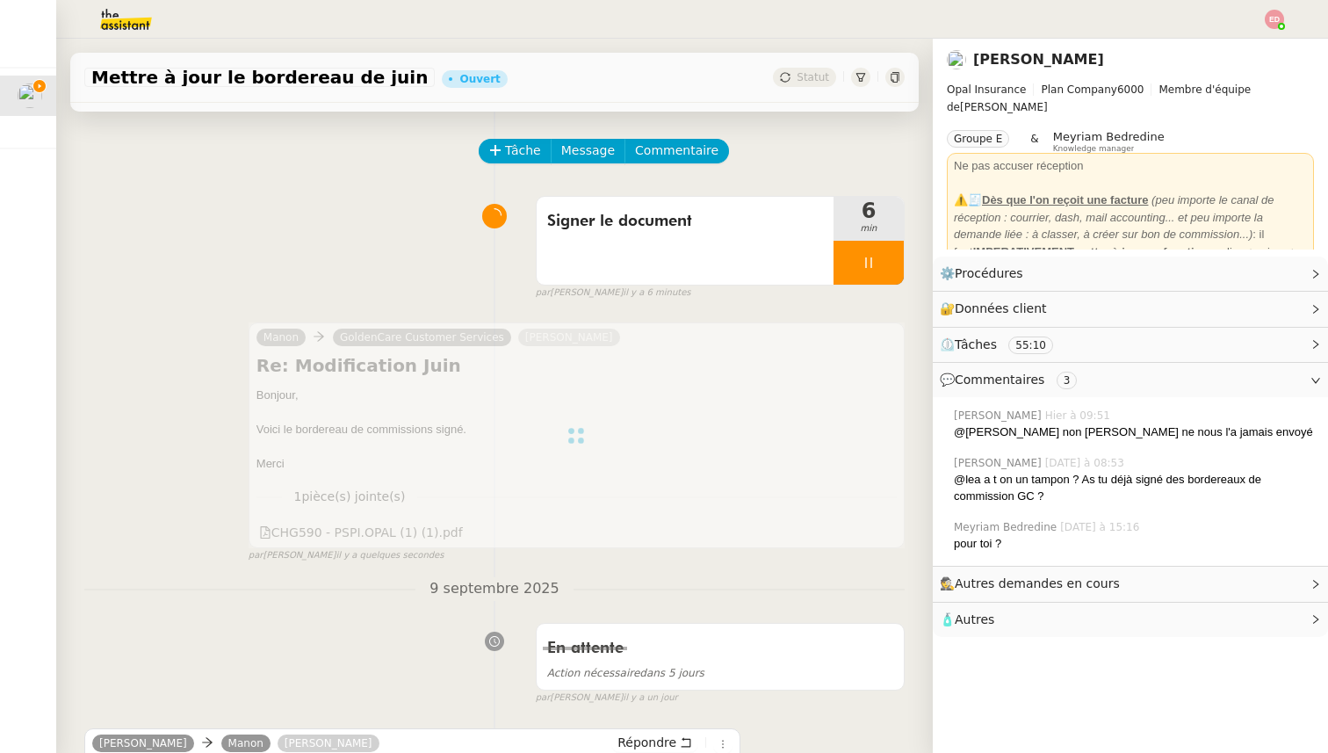
scroll to position [0, 0]
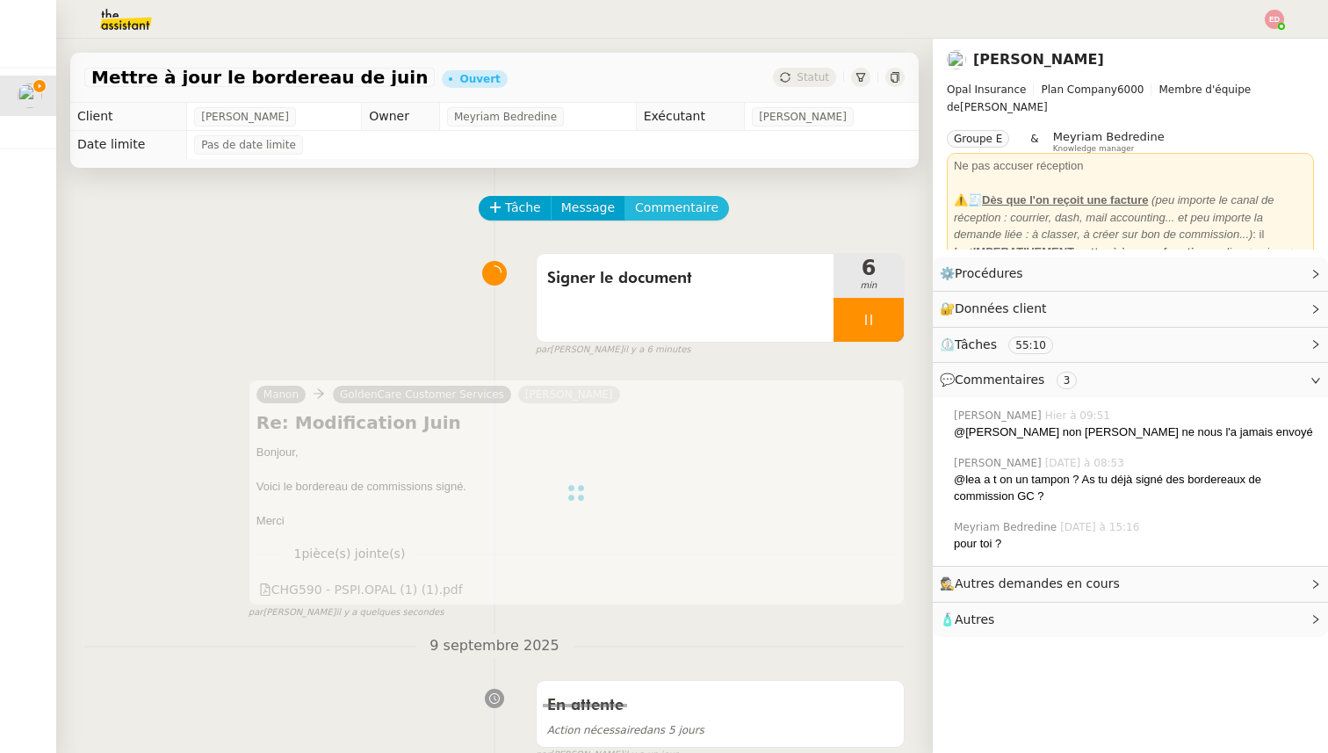
click at [678, 205] on span "Commentaire" at bounding box center [676, 208] width 83 height 20
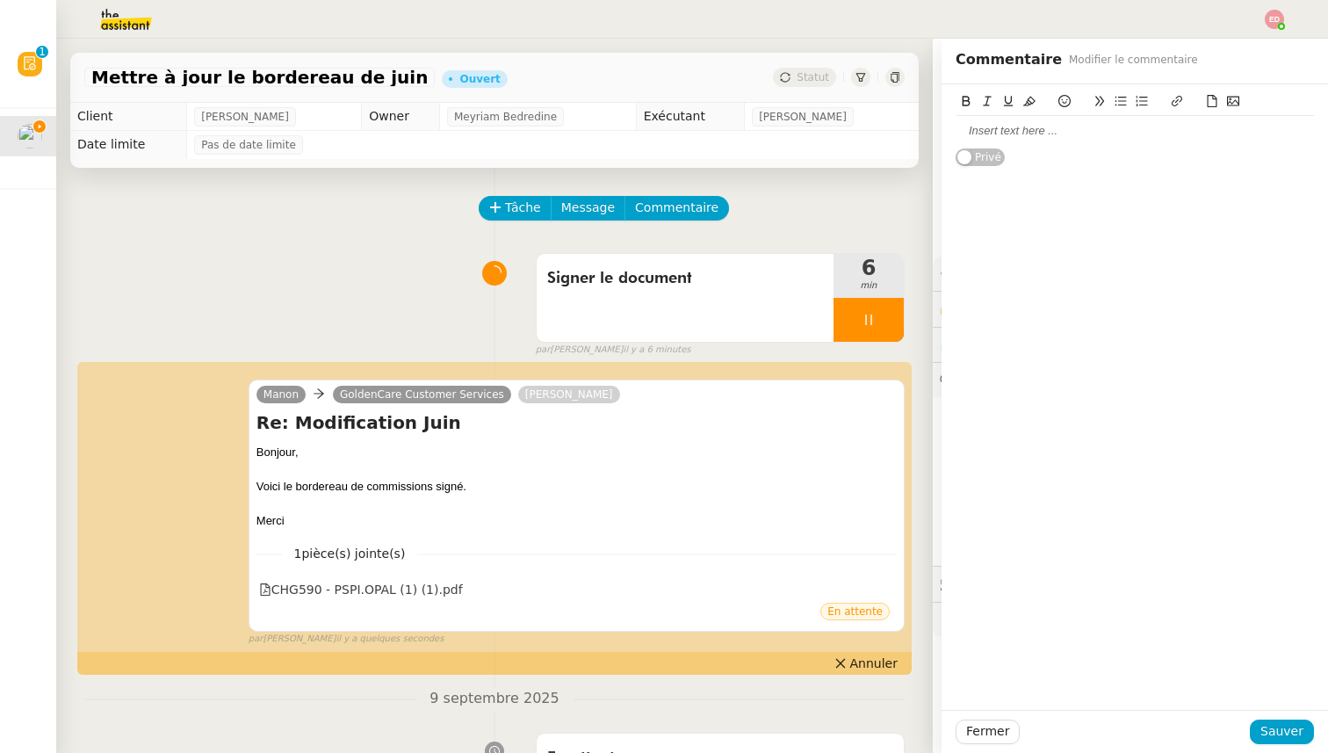
click at [1053, 126] on div at bounding box center [1134, 131] width 358 height 16
click at [1209, 99] on icon at bounding box center [1212, 101] width 12 height 12
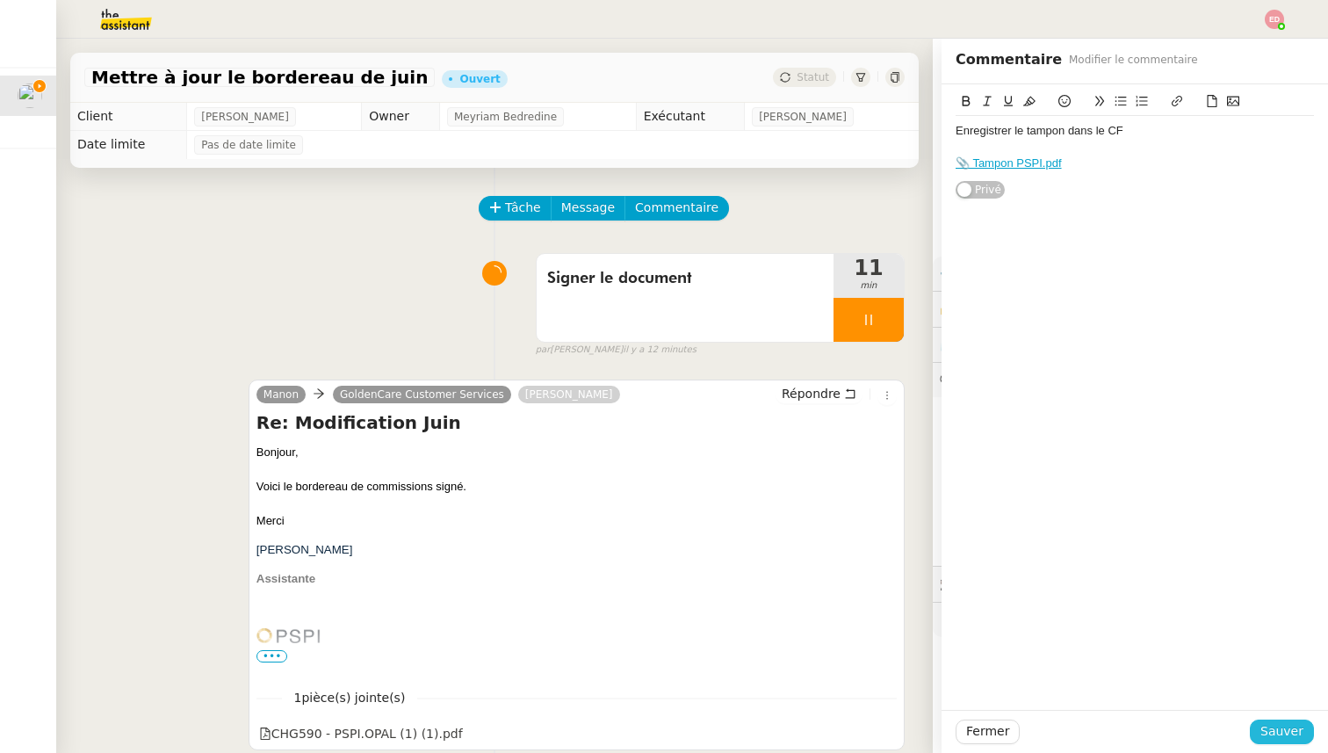
click at [1269, 728] on span "Sauver" at bounding box center [1281, 731] width 43 height 20
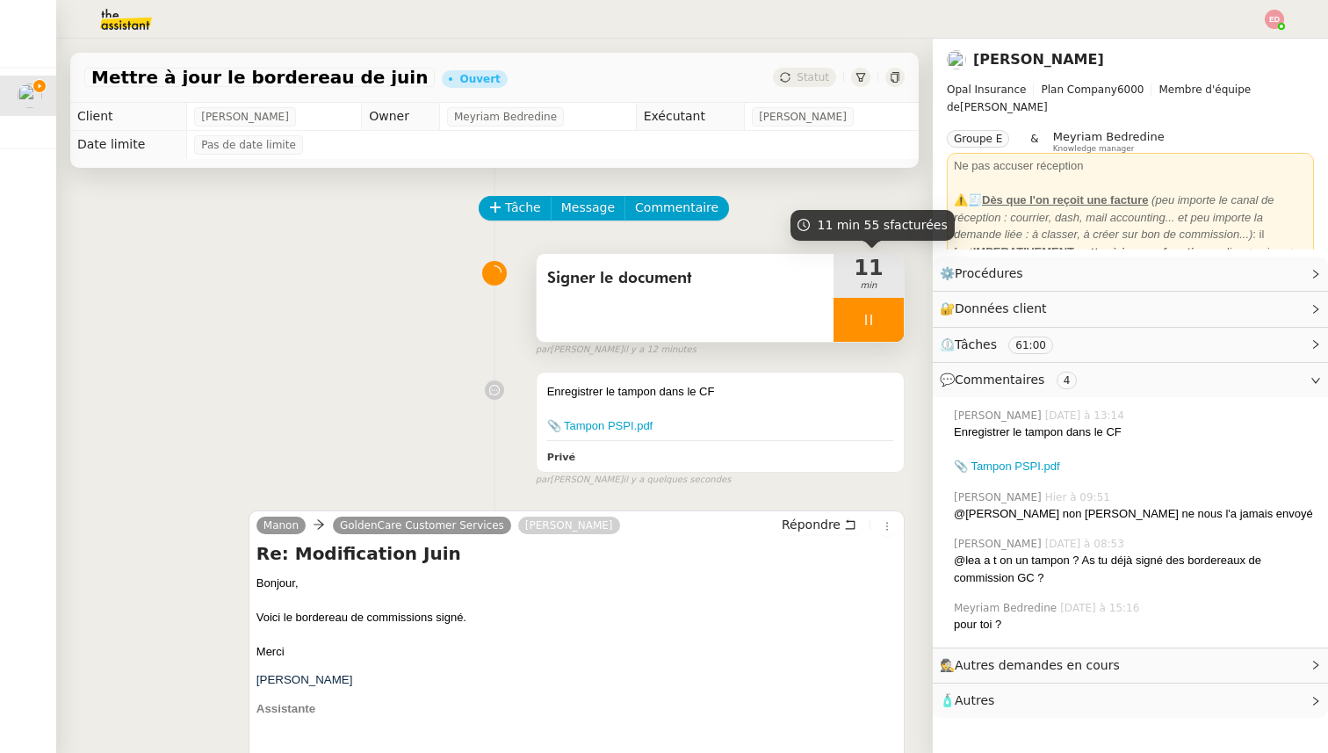
click at [891, 320] on div at bounding box center [868, 320] width 70 height 44
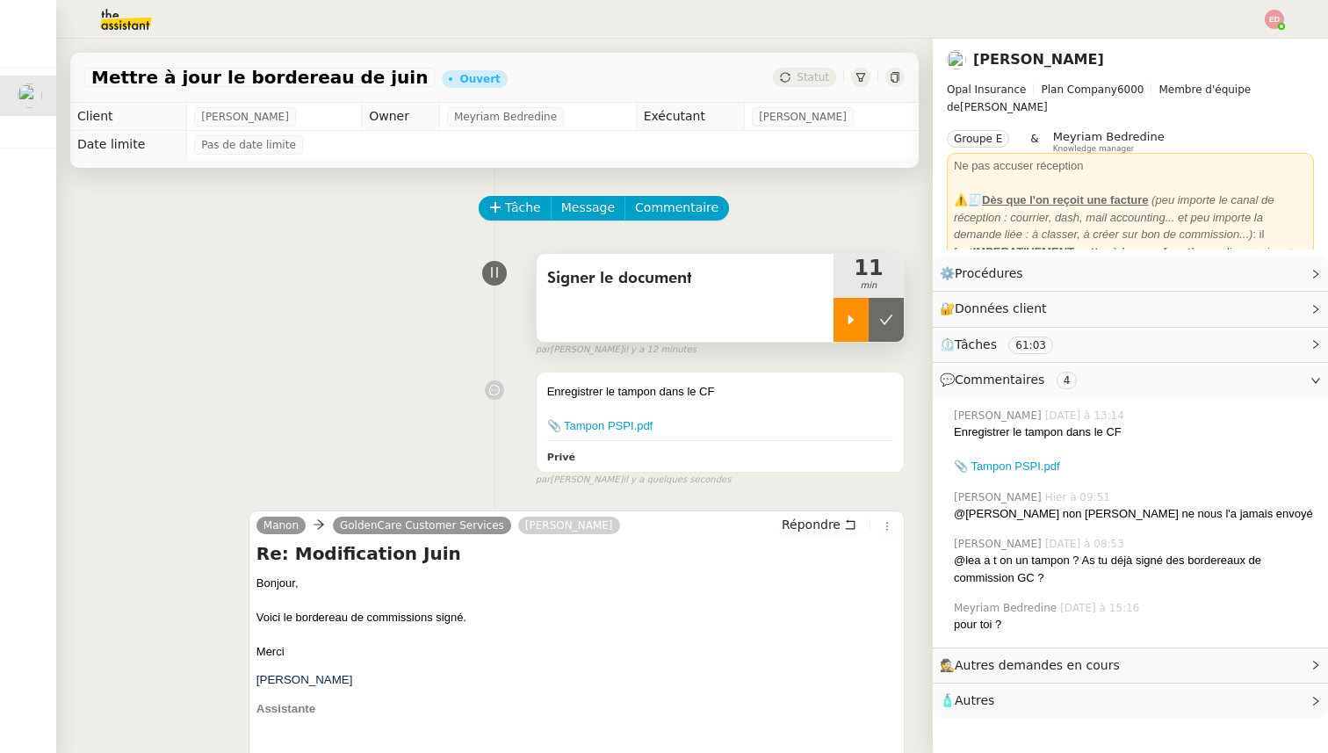
click at [891, 320] on icon at bounding box center [886, 320] width 14 height 14
click at [811, 82] on span "Statut" at bounding box center [812, 77] width 32 height 12
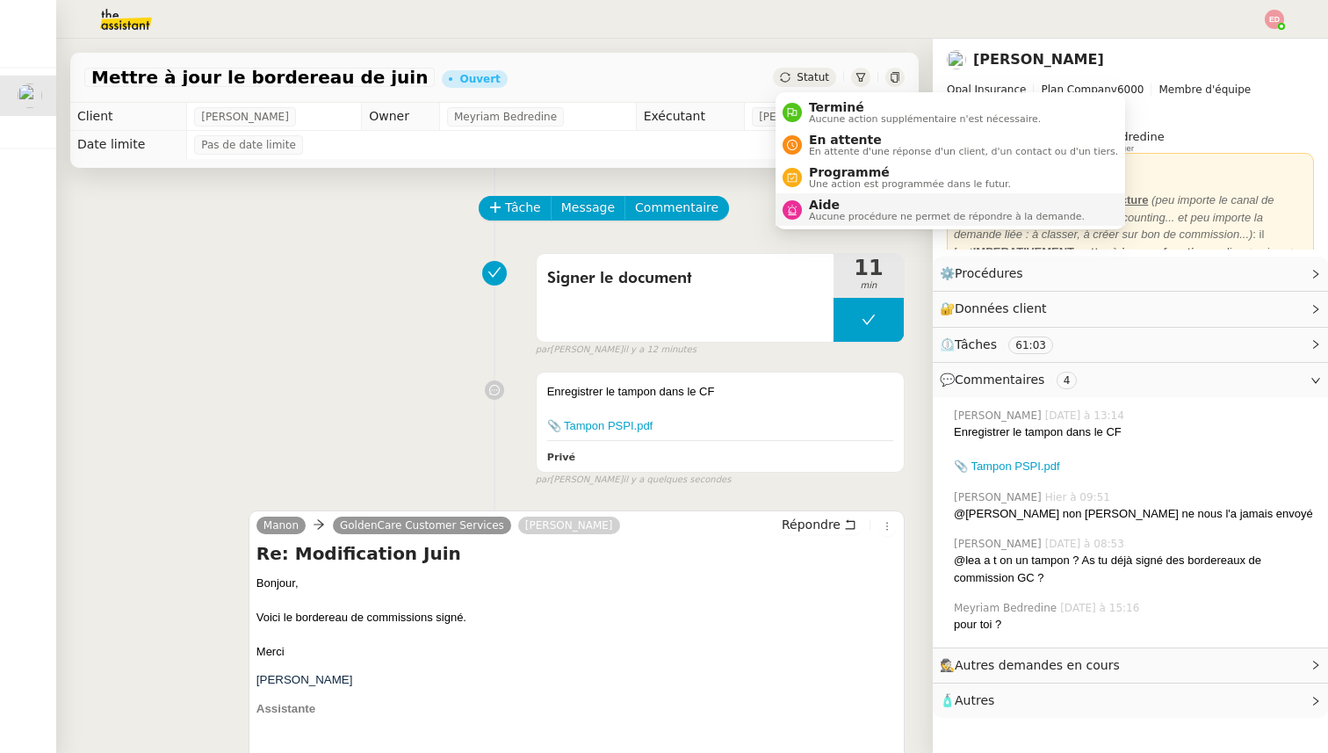
click at [814, 212] on span "Aucune procédure ne permet de répondre à la demande." at bounding box center [947, 217] width 276 height 10
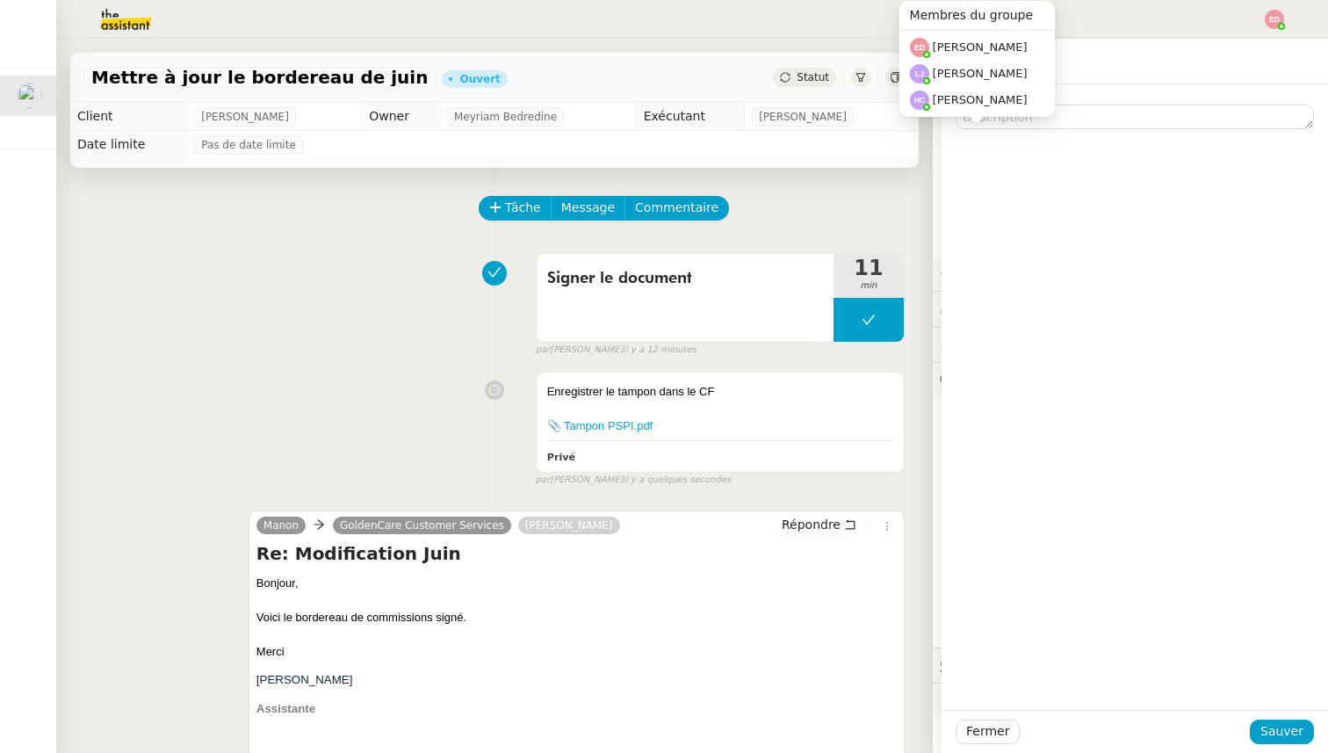
click at [994, 124] on div "Membres du groupe [PERSON_NAME] [PERSON_NAME] [PERSON_NAME]" at bounding box center [976, 65] width 155 height 129
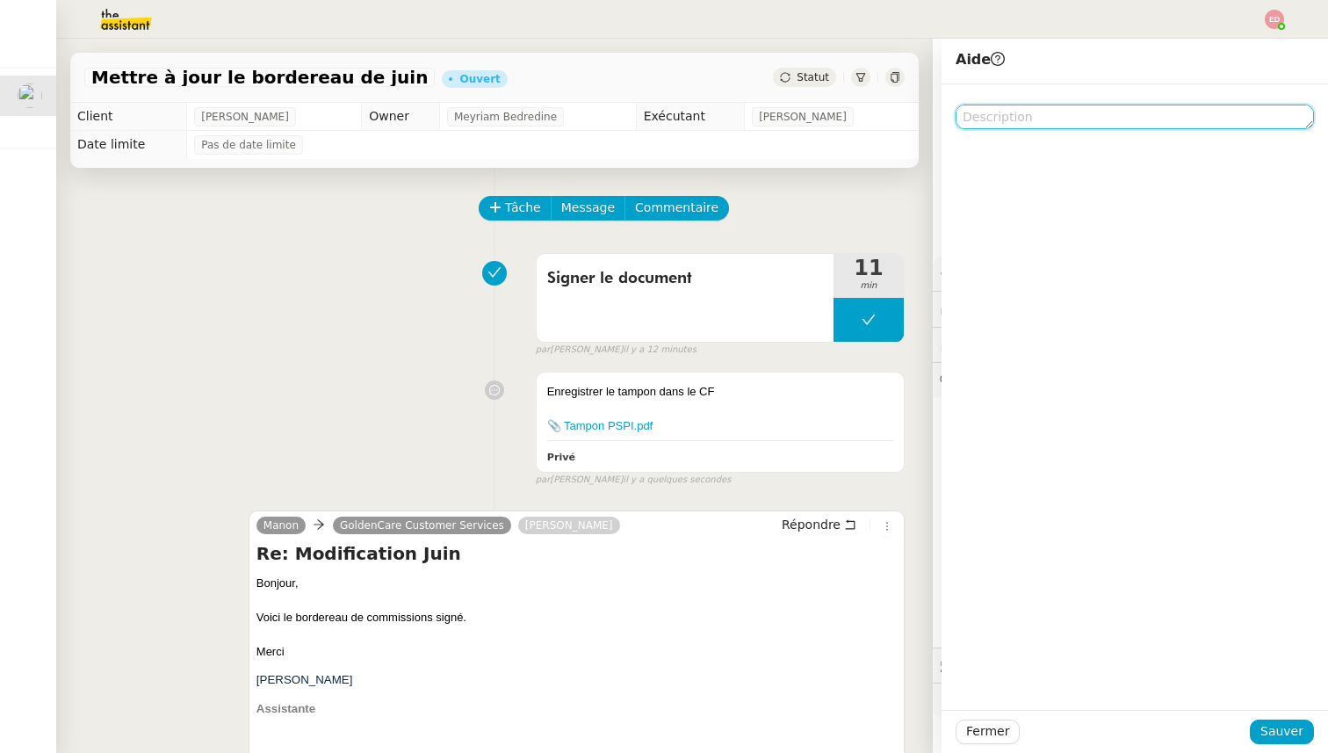
click at [1107, 117] on textarea at bounding box center [1134, 116] width 358 height 25
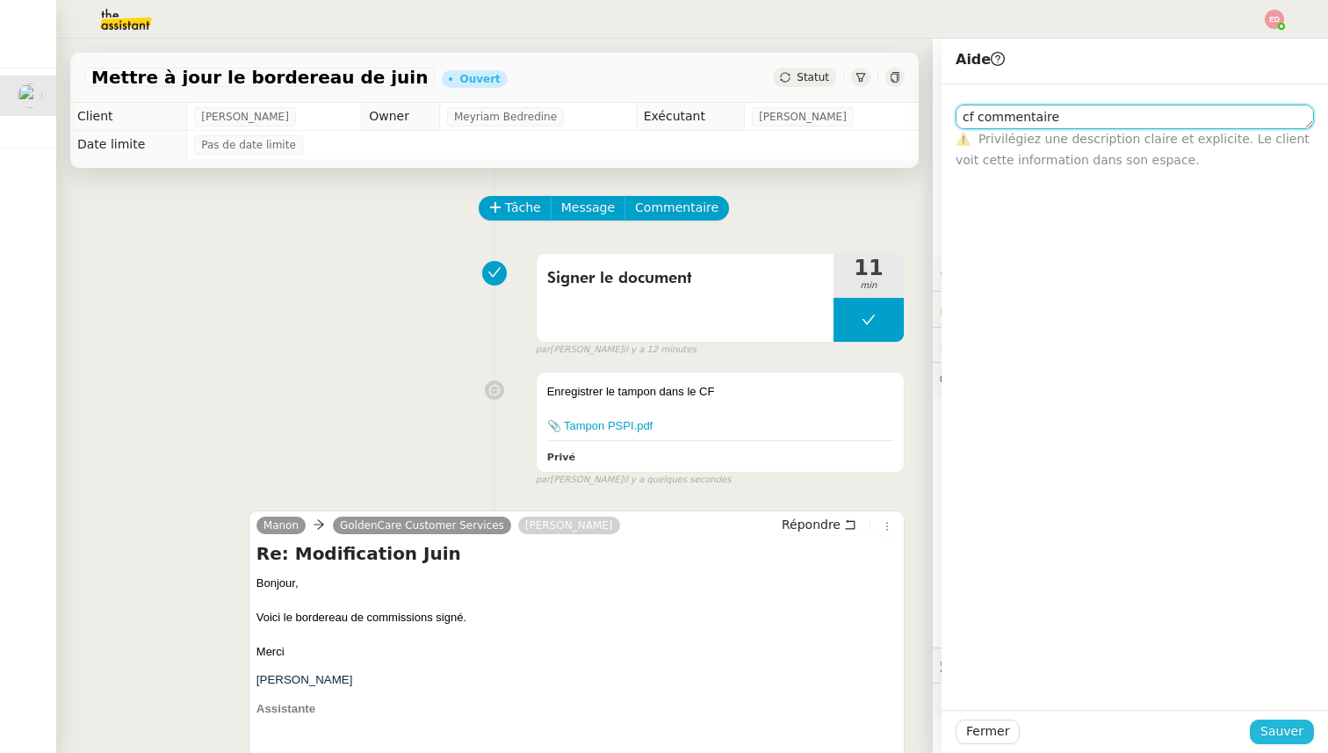
type textarea "cf commentaire"
click at [1290, 735] on span "Sauver" at bounding box center [1281, 731] width 43 height 20
